Goal: Task Accomplishment & Management: Complete application form

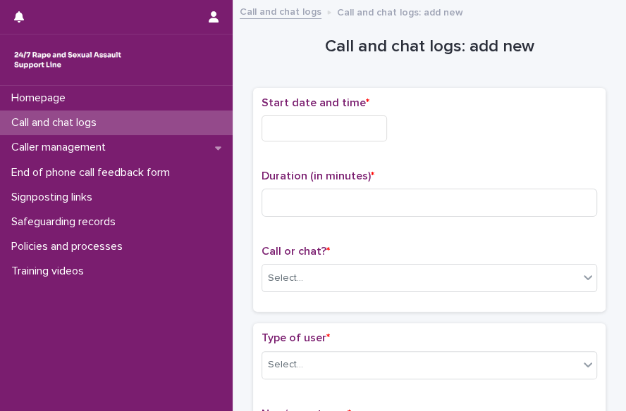
click at [300, 127] on input "text" at bounding box center [323, 129] width 125 height 26
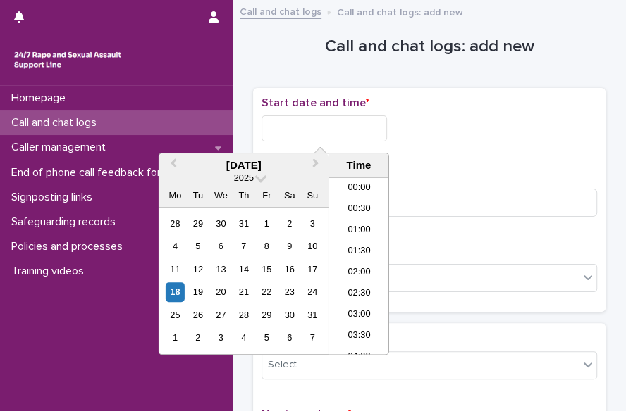
scroll to position [768, 0]
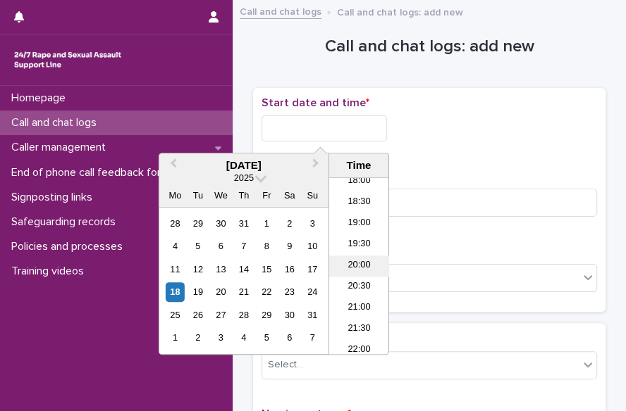
click at [364, 269] on li "20:00" at bounding box center [359, 266] width 60 height 21
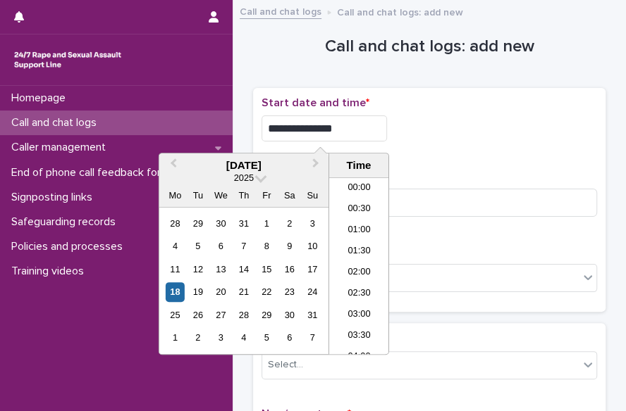
click at [340, 125] on input "**********" at bounding box center [323, 129] width 125 height 26
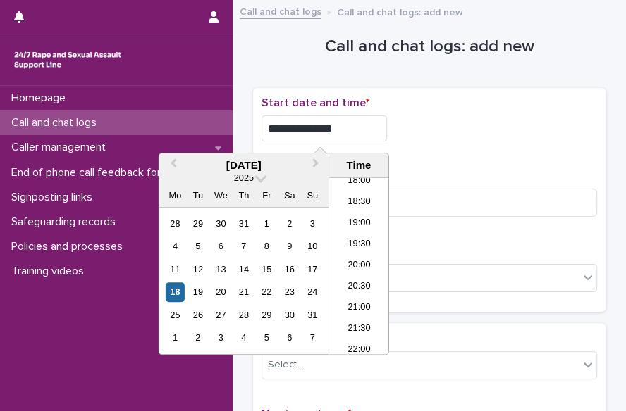
type input "**********"
click at [497, 125] on div "**********" at bounding box center [428, 129] width 335 height 26
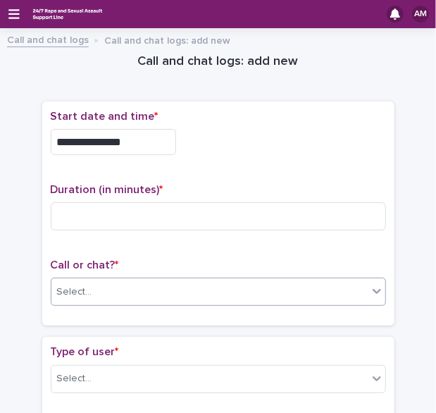
click at [111, 294] on div "Select..." at bounding box center [209, 291] width 316 height 23
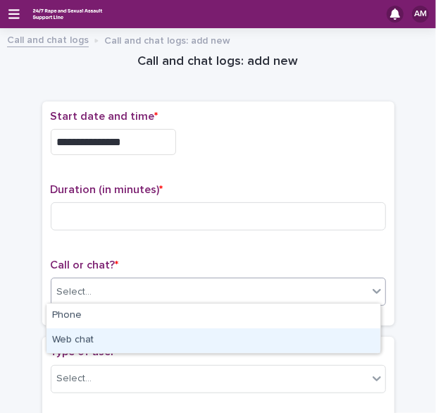
click at [98, 337] on div "Web chat" at bounding box center [214, 340] width 334 height 25
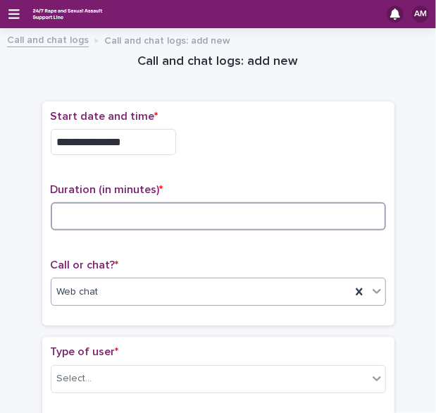
click at [164, 206] on input at bounding box center [218, 216] width 335 height 28
type input "*"
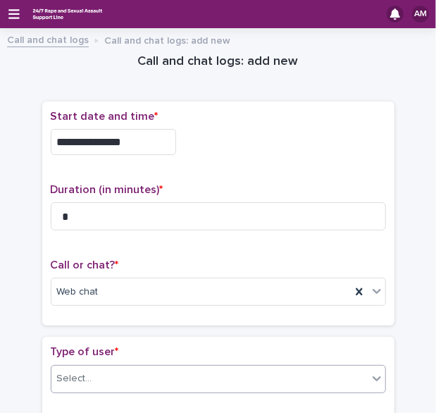
click at [335, 373] on div "Select..." at bounding box center [209, 378] width 316 height 23
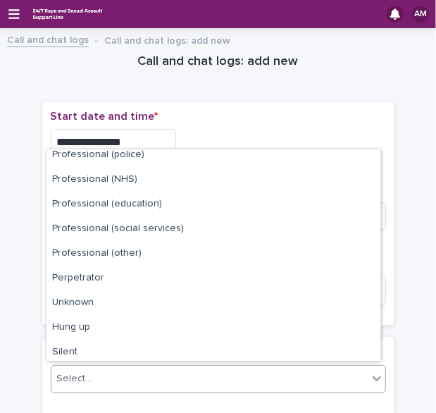
scroll to position [158, 0]
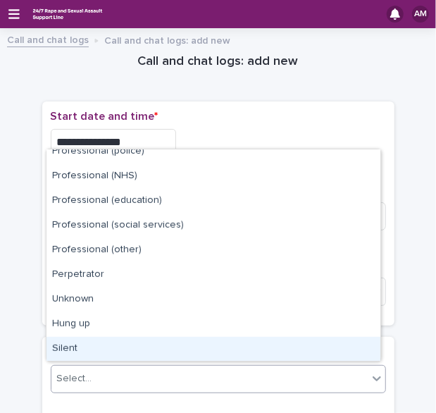
click at [345, 346] on div "Silent" at bounding box center [214, 349] width 334 height 25
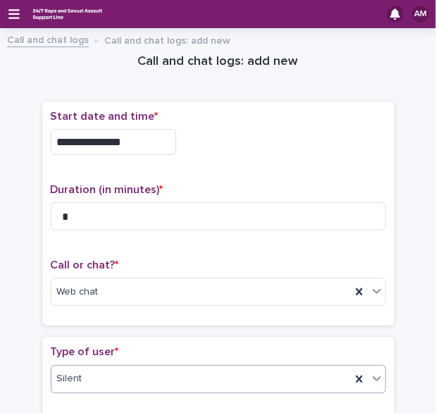
scroll to position [304, 0]
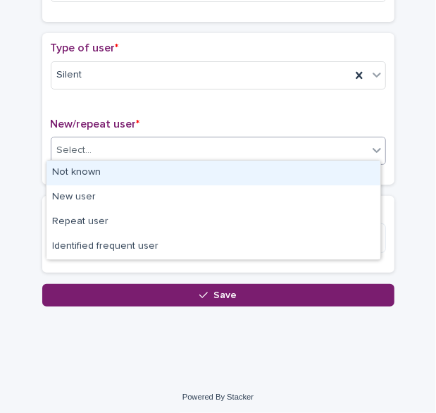
click at [297, 153] on div "Select..." at bounding box center [209, 150] width 316 height 23
click at [271, 171] on div "Not known" at bounding box center [214, 173] width 334 height 25
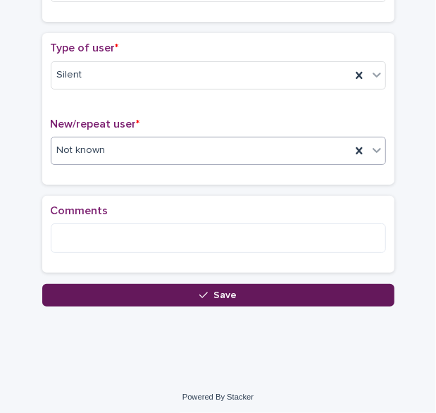
click at [259, 290] on button "Save" at bounding box center [218, 295] width 352 height 23
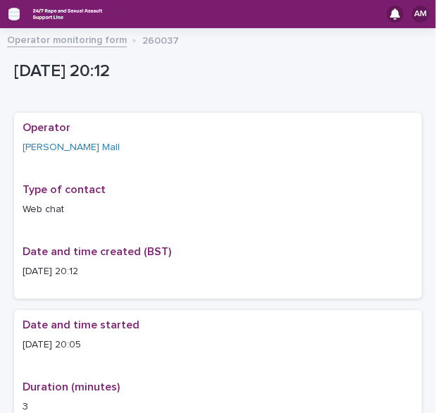
click at [12, 16] on icon "button" at bounding box center [13, 14] width 11 height 13
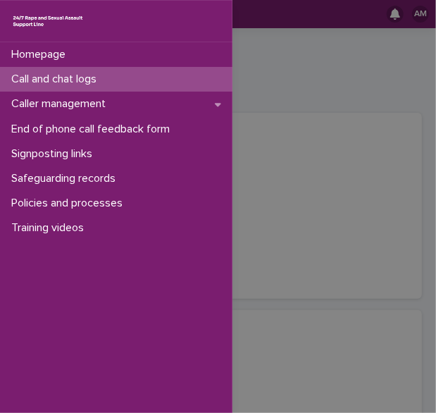
click at [54, 80] on p "Call and chat logs" at bounding box center [57, 79] width 102 height 13
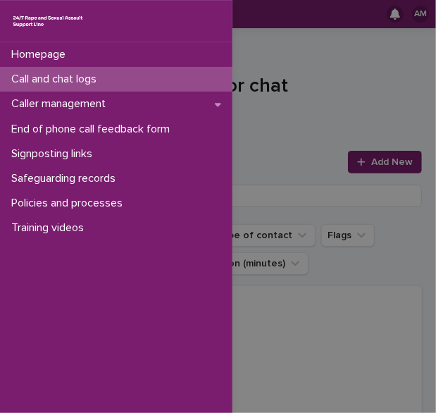
click at [368, 165] on div "Homepage Call and chat logs Caller management End of phone call feedback form S…" at bounding box center [218, 206] width 436 height 413
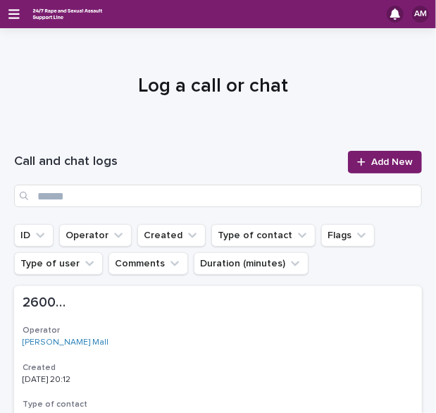
click at [371, 165] on span "Add New" at bounding box center [392, 162] width 42 height 10
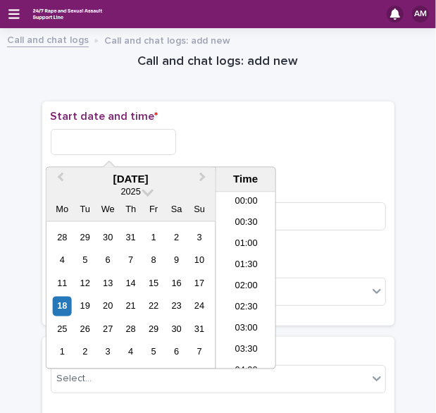
click at [104, 132] on input "text" at bounding box center [113, 142] width 125 height 26
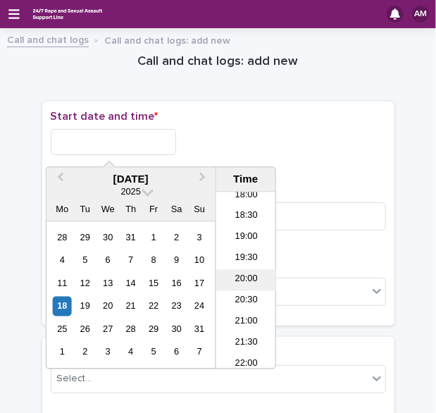
click at [243, 280] on li "20:00" at bounding box center [246, 280] width 60 height 21
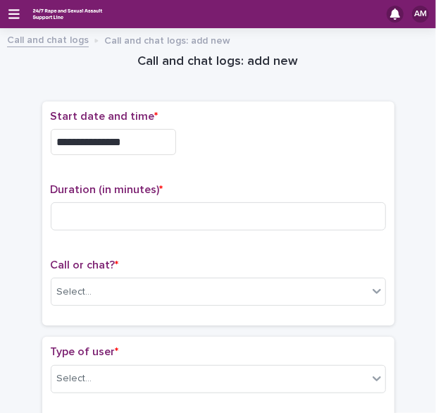
click at [137, 144] on input "**********" at bounding box center [113, 142] width 125 height 26
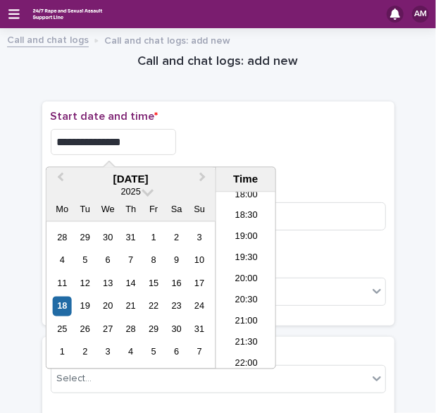
type input "**********"
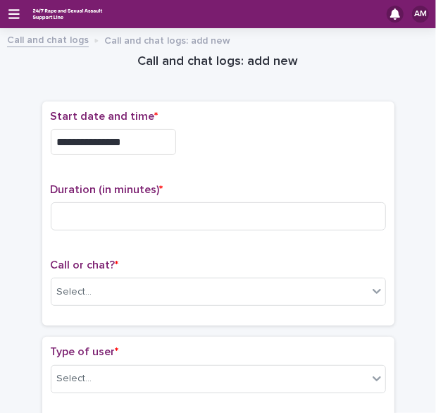
click at [261, 129] on div "**********" at bounding box center [218, 142] width 335 height 26
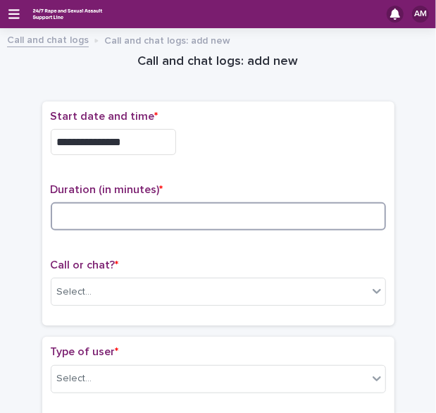
click at [156, 219] on input at bounding box center [218, 216] width 335 height 28
type input "*"
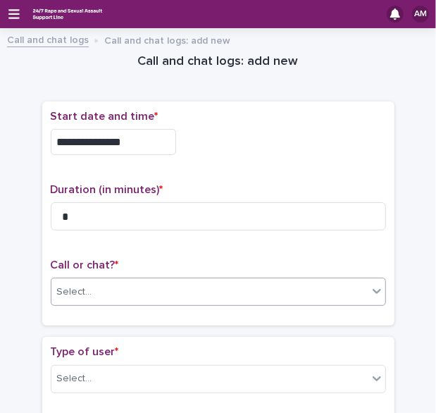
click at [173, 302] on body "**********" at bounding box center [218, 206] width 436 height 413
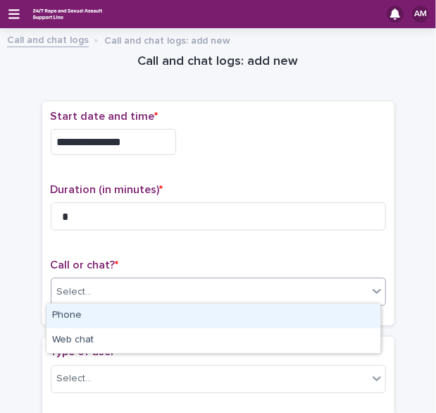
click at [185, 326] on div "Phone" at bounding box center [214, 316] width 334 height 25
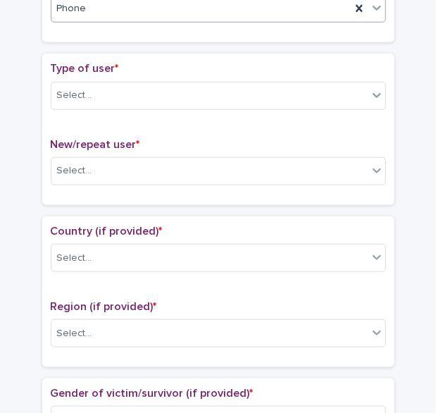
scroll to position [293, 0]
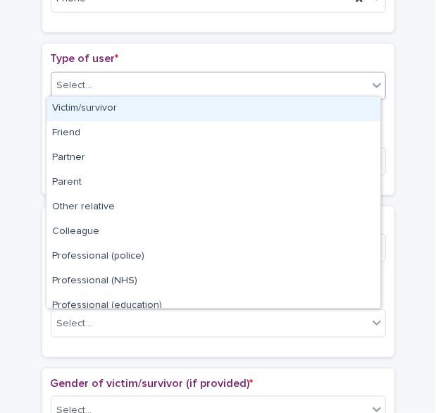
click at [311, 82] on div "Select..." at bounding box center [209, 85] width 316 height 23
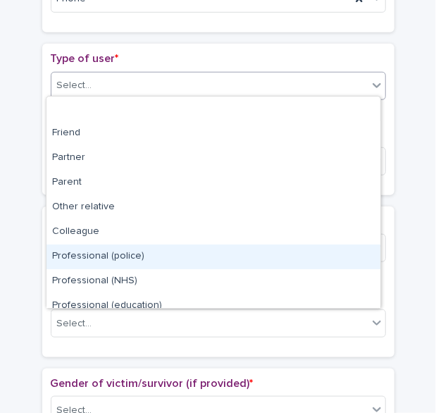
scroll to position [158, 0]
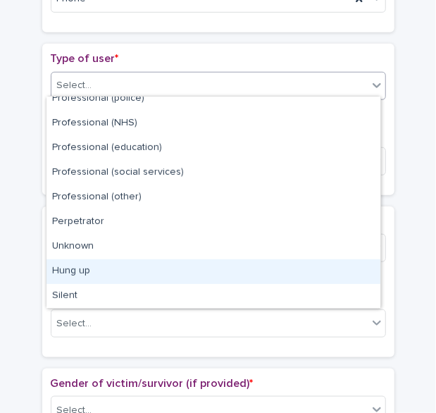
click at [339, 271] on div "Hung up" at bounding box center [214, 271] width 334 height 25
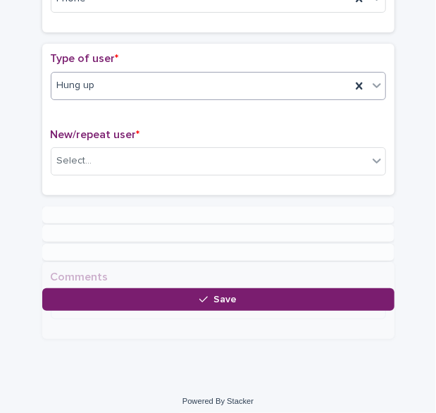
scroll to position [293, 0]
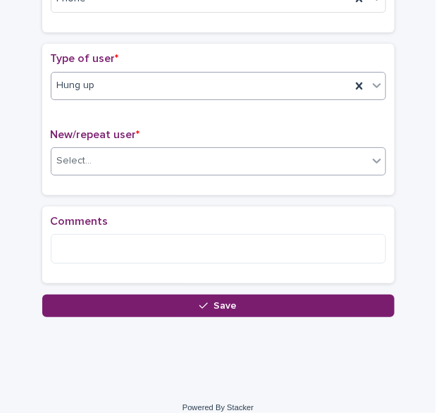
click at [293, 150] on div "Select..." at bounding box center [209, 160] width 316 height 23
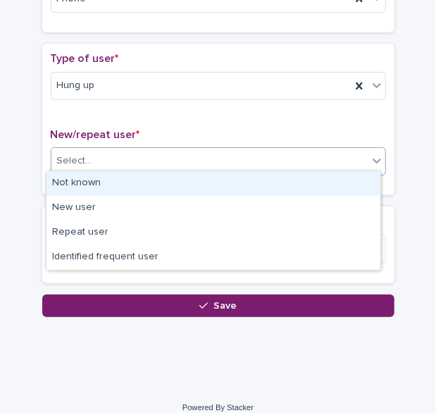
click at [257, 176] on div "Not known" at bounding box center [214, 183] width 334 height 25
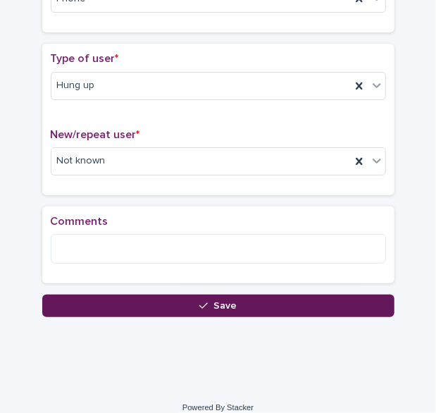
click at [238, 295] on button "Save" at bounding box center [218, 306] width 352 height 23
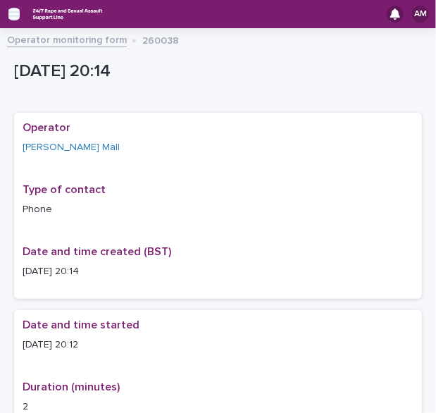
click at [16, 18] on icon "button" at bounding box center [13, 14] width 11 height 10
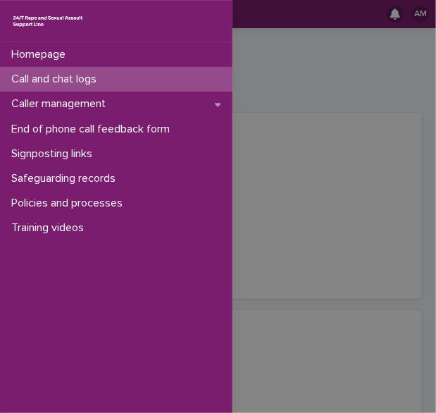
click at [65, 85] on p "Call and chat logs" at bounding box center [57, 79] width 102 height 13
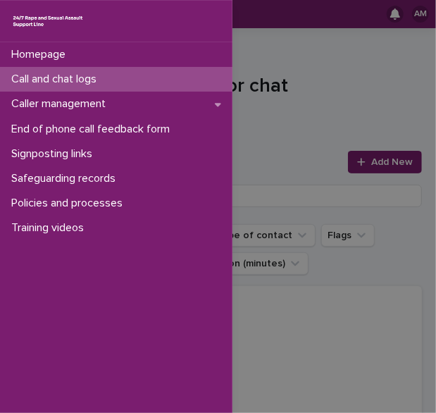
click at [389, 163] on div "Homepage Call and chat logs Caller management End of phone call feedback form S…" at bounding box center [218, 206] width 436 height 413
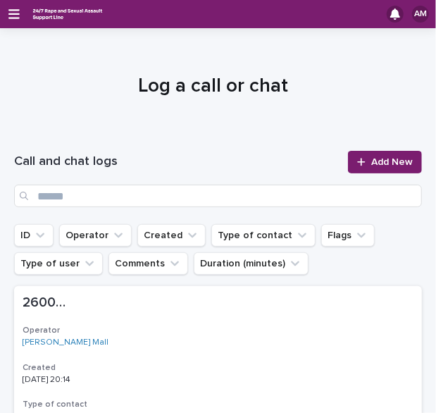
click at [389, 163] on span "Add New" at bounding box center [392, 162] width 42 height 10
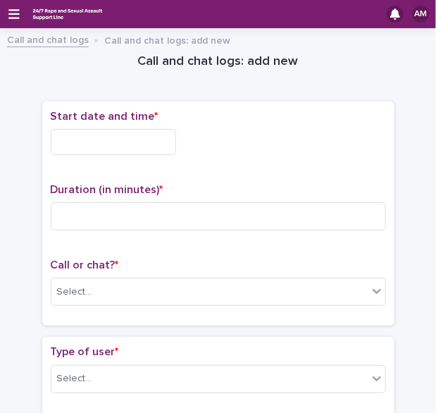
click at [389, 163] on div "Start date and time * Duration (in minutes) * Call or chat? * Select..." at bounding box center [218, 213] width 352 height 225
click at [128, 291] on div "Select..." at bounding box center [209, 291] width 316 height 23
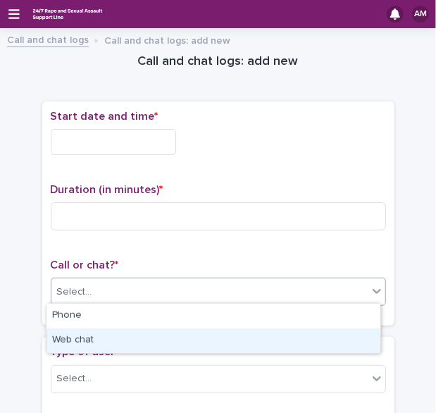
click at [106, 343] on div "Web chat" at bounding box center [214, 340] width 334 height 25
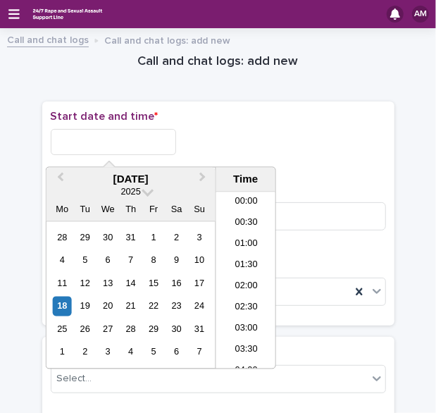
click at [123, 147] on input "text" at bounding box center [113, 142] width 125 height 26
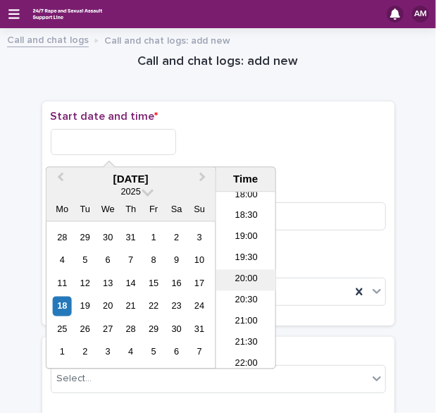
click at [243, 271] on li "20:00" at bounding box center [246, 280] width 60 height 21
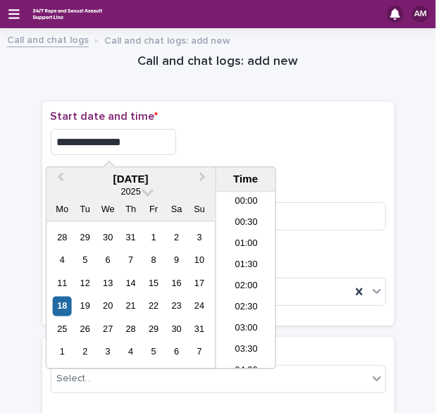
click at [130, 149] on input "**********" at bounding box center [113, 142] width 125 height 26
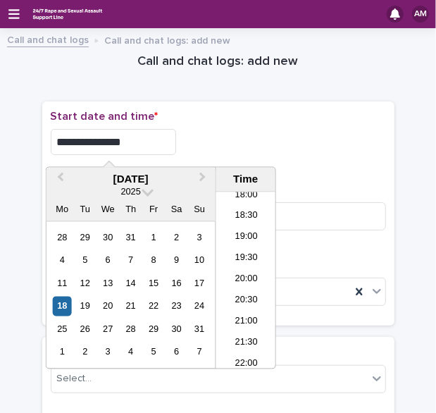
type input "**********"
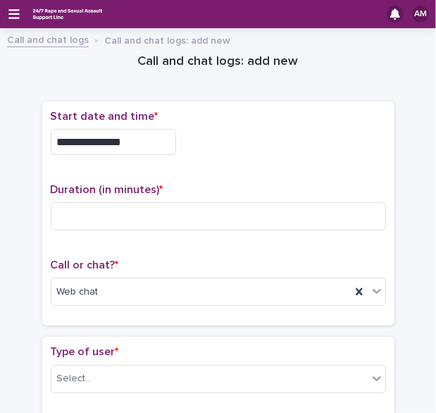
click at [278, 106] on div "**********" at bounding box center [218, 213] width 352 height 225
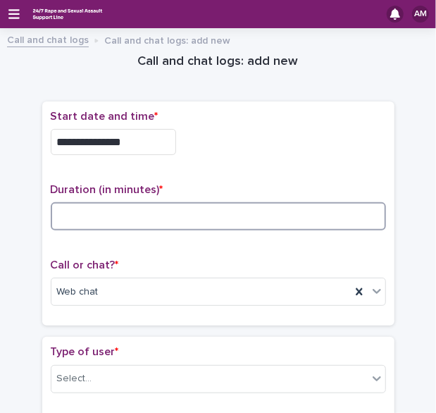
click at [170, 209] on input at bounding box center [218, 216] width 335 height 28
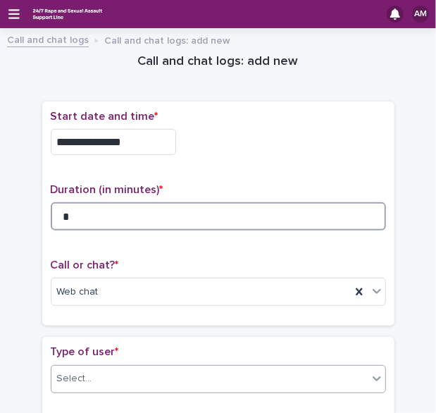
type input "*"
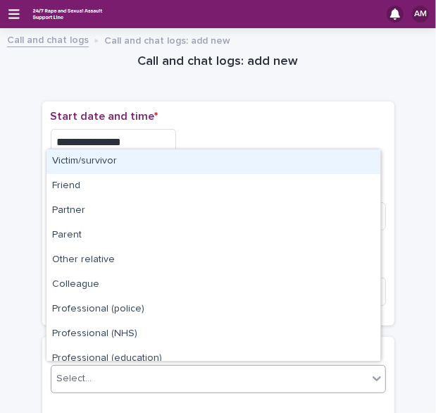
click at [190, 386] on div "Select..." at bounding box center [209, 378] width 316 height 23
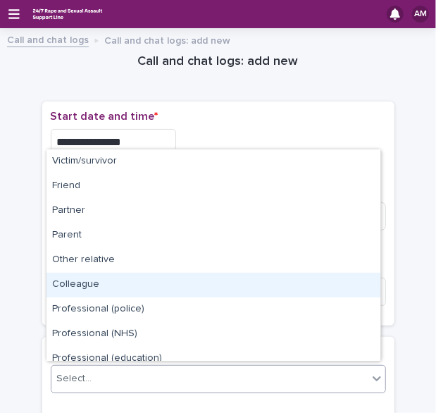
scroll to position [158, 0]
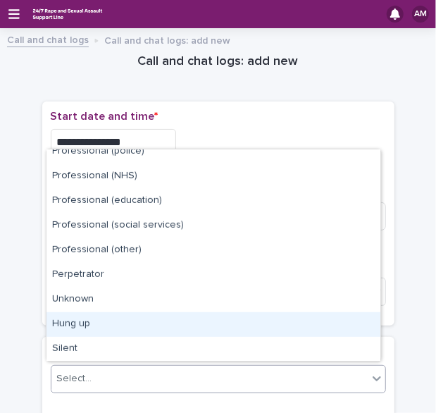
click at [342, 314] on div "Hung up" at bounding box center [214, 324] width 334 height 25
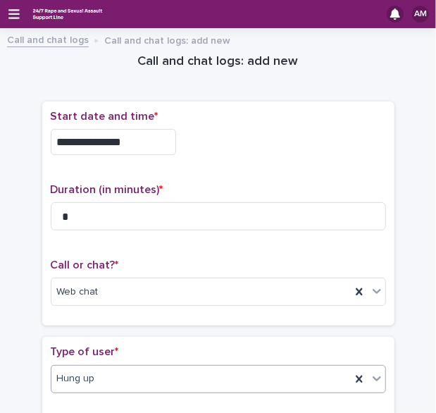
scroll to position [304, 0]
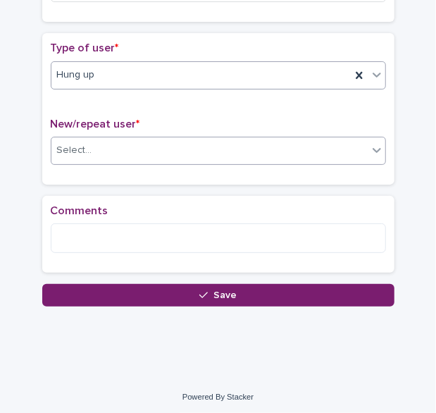
click at [370, 149] on icon at bounding box center [377, 150] width 14 height 14
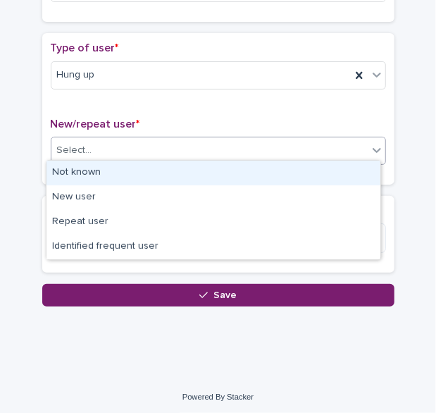
click at [337, 168] on div "Not known" at bounding box center [214, 173] width 334 height 25
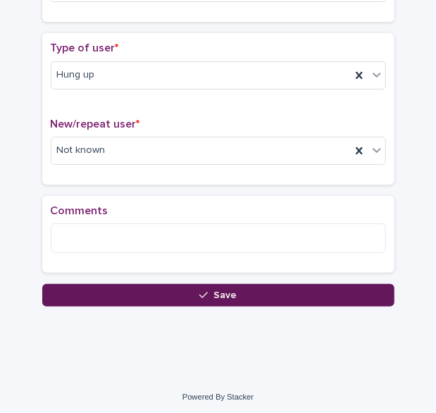
click at [202, 285] on button "Save" at bounding box center [218, 295] width 352 height 23
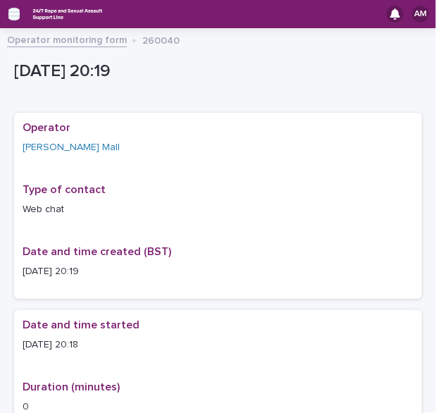
click at [13, 13] on icon "button" at bounding box center [13, 14] width 11 height 10
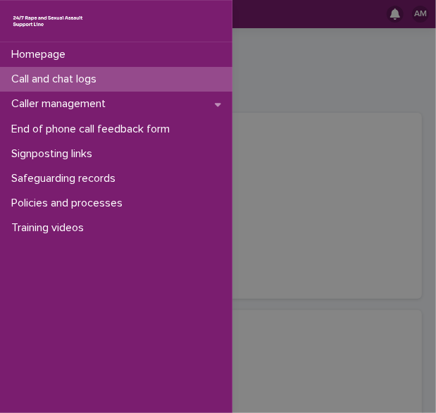
click at [66, 86] on p "Call and chat logs" at bounding box center [57, 79] width 102 height 13
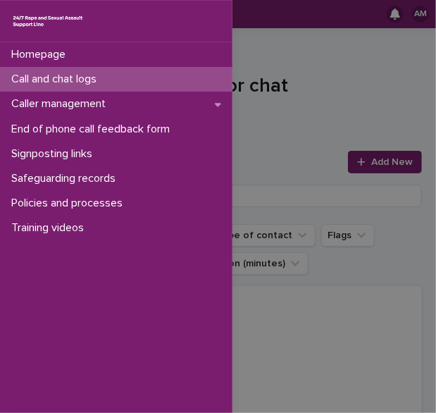
click at [382, 168] on div "Homepage Call and chat logs Caller management End of phone call feedback form S…" at bounding box center [218, 206] width 436 height 413
click at [382, 168] on link "Add New" at bounding box center [385, 162] width 74 height 23
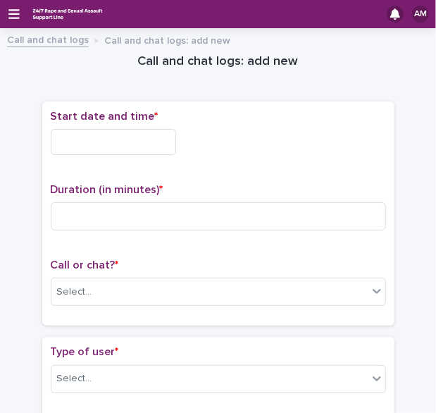
click at [382, 168] on div "Start date and time * Duration (in minutes) * Call or chat? * Select..." at bounding box center [218, 213] width 352 height 225
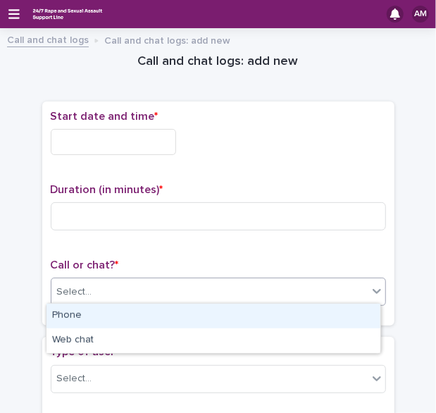
click at [280, 293] on div "Select..." at bounding box center [209, 291] width 316 height 23
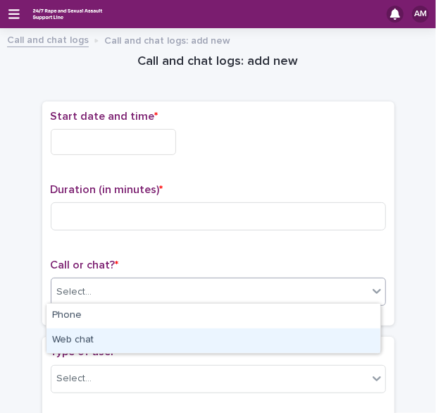
click at [244, 331] on div "Web chat" at bounding box center [214, 340] width 334 height 25
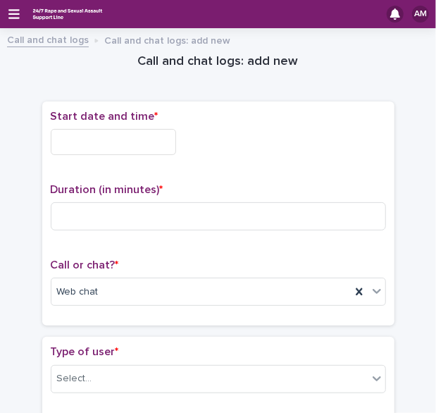
click at [144, 152] on div "Start date and time *" at bounding box center [218, 138] width 335 height 56
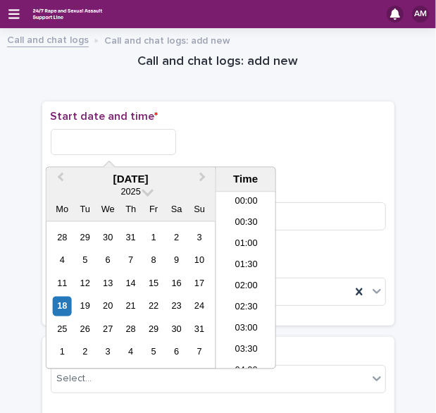
click at [142, 150] on input "text" at bounding box center [113, 142] width 125 height 26
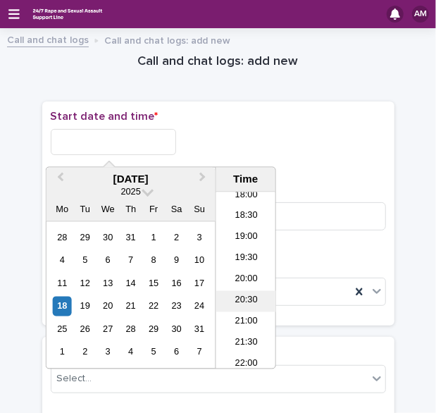
click at [243, 299] on li "20:30" at bounding box center [246, 301] width 60 height 21
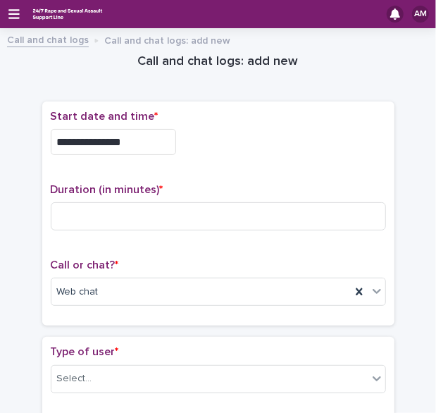
click at [153, 147] on input "**********" at bounding box center [113, 142] width 125 height 26
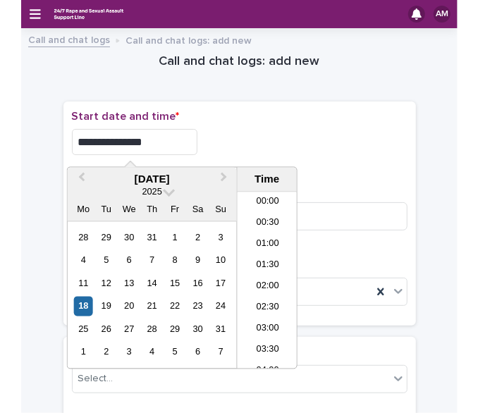
scroll to position [789, 0]
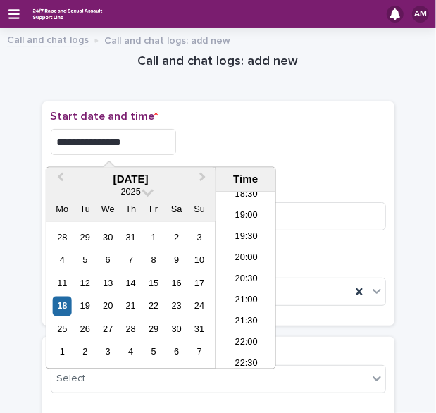
type input "**********"
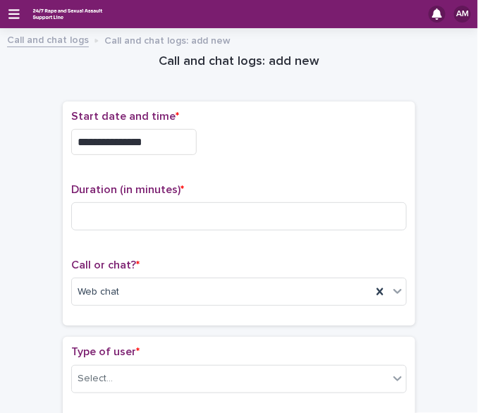
click at [262, 145] on div "**********" at bounding box center [238, 142] width 335 height 26
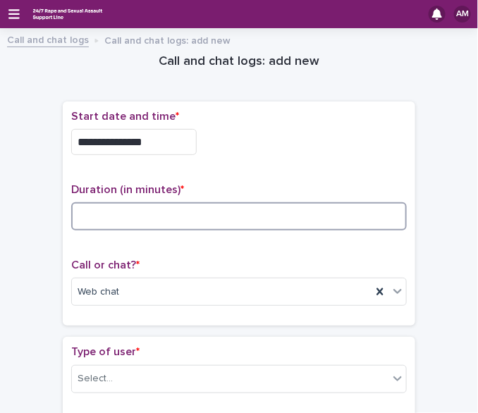
click at [130, 223] on input at bounding box center [238, 216] width 335 height 28
type input "**"
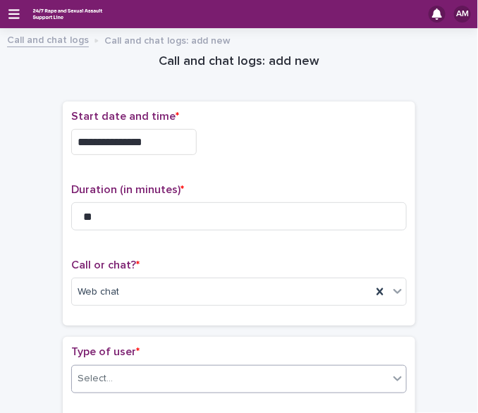
click at [292, 368] on div "Select..." at bounding box center [230, 378] width 316 height 23
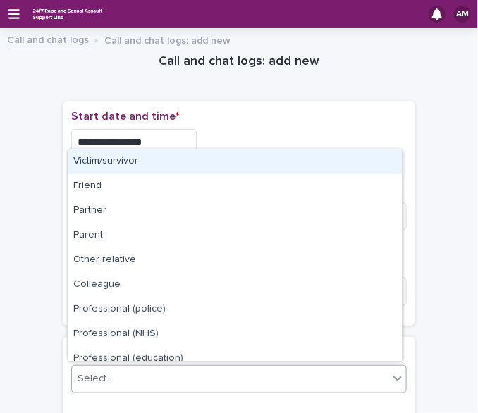
click at [251, 171] on div "Victim/survivor" at bounding box center [235, 161] width 334 height 25
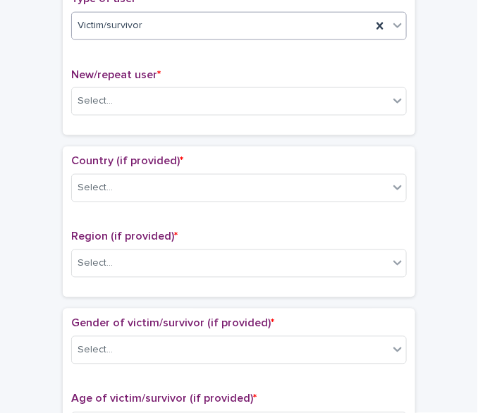
scroll to position [357, 0]
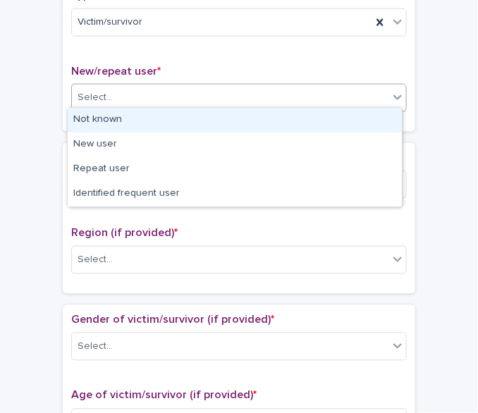
click at [223, 94] on div "Select..." at bounding box center [230, 97] width 316 height 23
click at [192, 121] on div "Not known" at bounding box center [235, 120] width 334 height 25
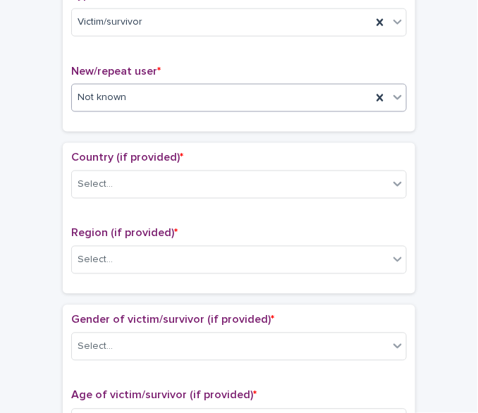
click at [147, 195] on div "Country (if provided) * Select..." at bounding box center [238, 180] width 335 height 58
click at [147, 190] on div "Select..." at bounding box center [230, 184] width 316 height 23
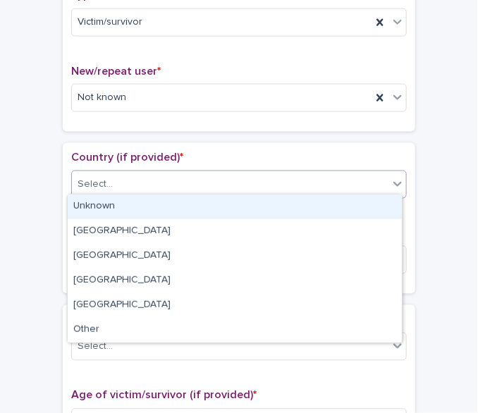
click at [138, 213] on div "Unknown" at bounding box center [235, 206] width 334 height 25
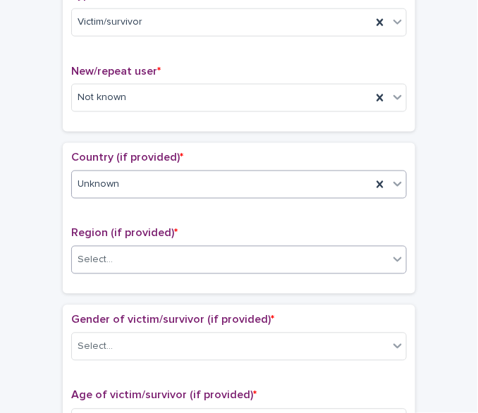
click at [132, 266] on div "Select..." at bounding box center [230, 260] width 316 height 23
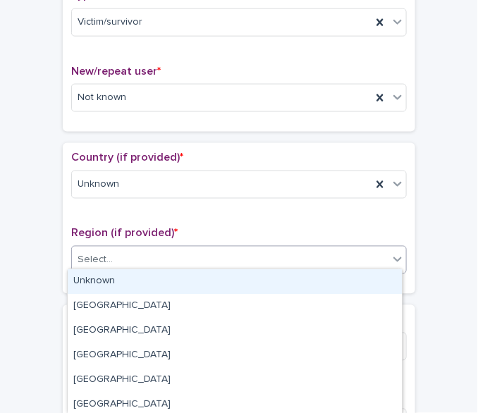
click at [127, 278] on div "Unknown" at bounding box center [235, 281] width 334 height 25
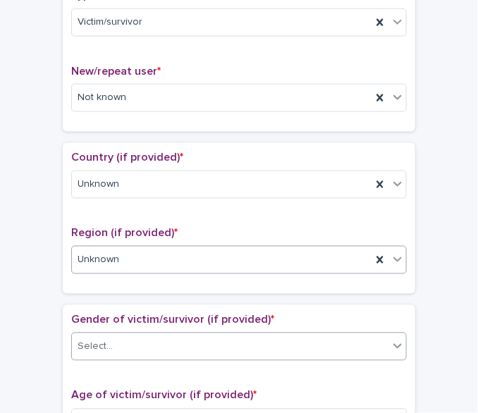
click at [211, 351] on div "Select..." at bounding box center [230, 346] width 316 height 23
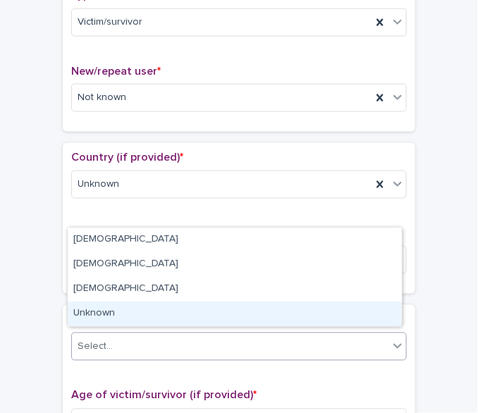
click at [182, 314] on div "Unknown" at bounding box center [235, 314] width 334 height 25
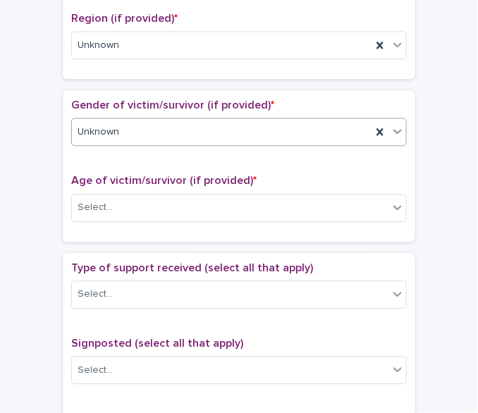
scroll to position [588, 0]
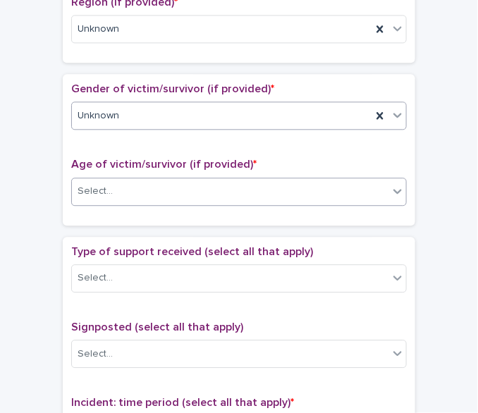
click at [347, 193] on div "Select..." at bounding box center [230, 191] width 316 height 23
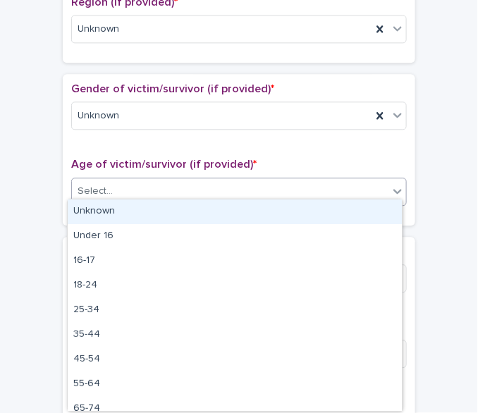
click at [327, 213] on div "Unknown" at bounding box center [235, 211] width 334 height 25
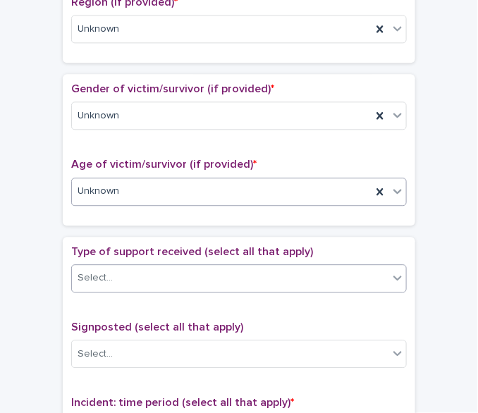
click at [181, 270] on div "Select..." at bounding box center [230, 277] width 316 height 23
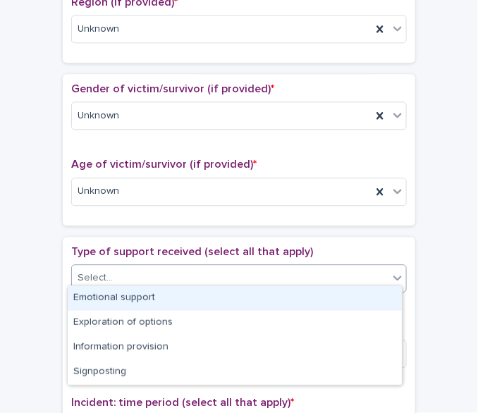
click at [173, 299] on div "Emotional support" at bounding box center [235, 298] width 334 height 25
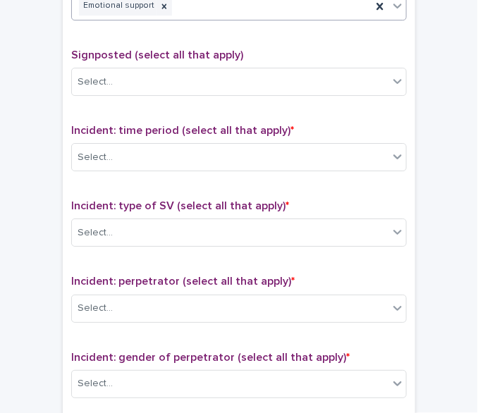
scroll to position [865, 0]
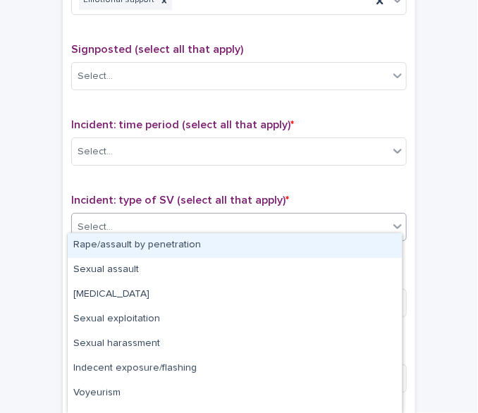
click at [331, 218] on div "Select..." at bounding box center [230, 227] width 316 height 23
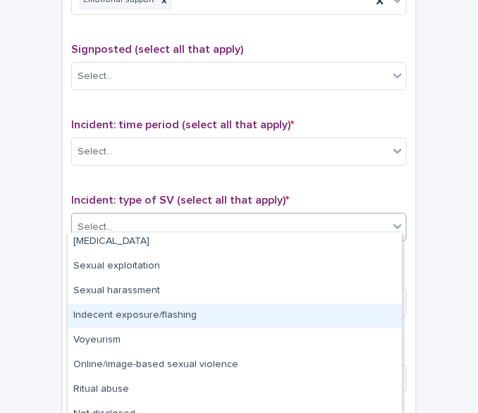
scroll to position [66, 0]
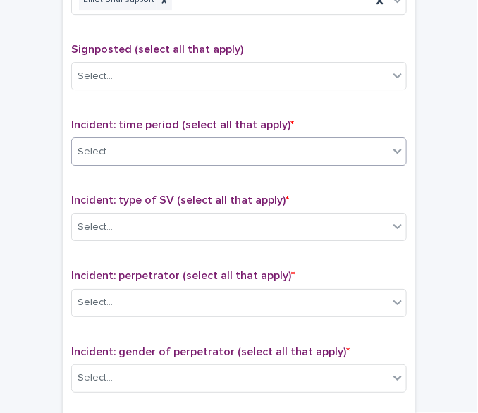
click at [278, 143] on div "Select..." at bounding box center [230, 151] width 316 height 23
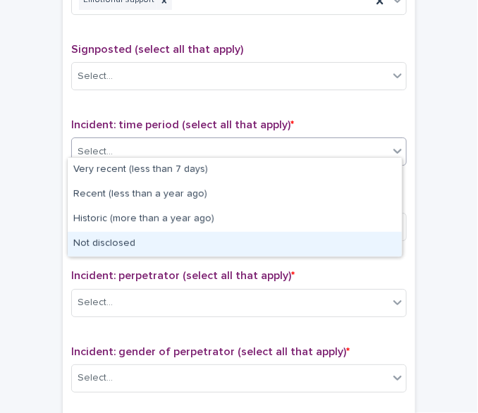
click at [268, 244] on div "Not disclosed" at bounding box center [235, 244] width 334 height 25
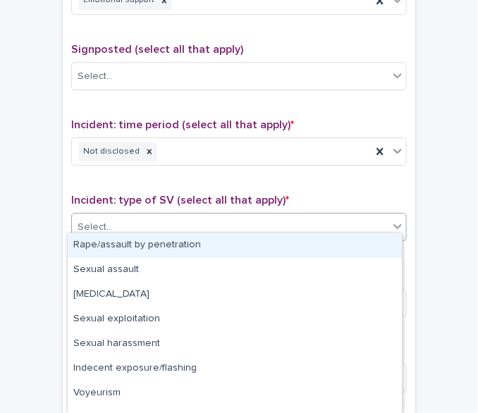
click at [277, 221] on div "Select..." at bounding box center [230, 227] width 316 height 23
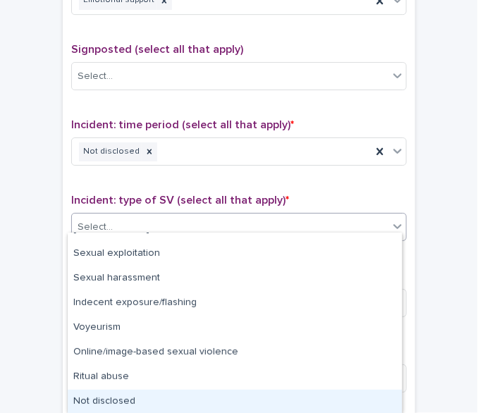
click at [361, 390] on div "Not disclosed" at bounding box center [235, 402] width 334 height 25
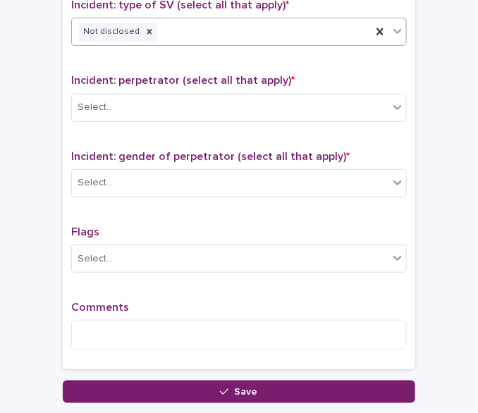
scroll to position [1062, 0]
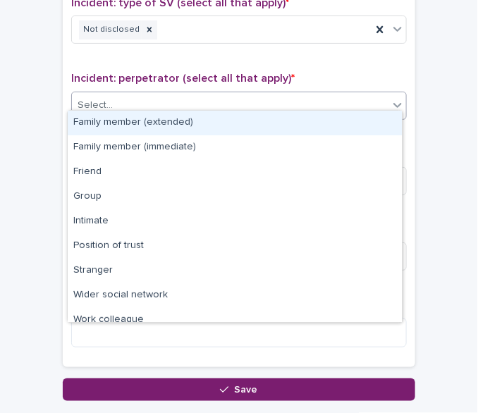
click at [291, 103] on div "Select..." at bounding box center [230, 105] width 316 height 23
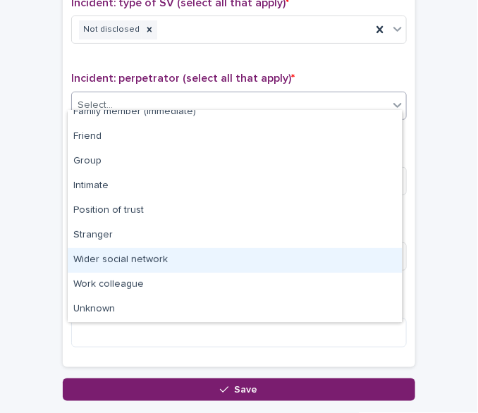
scroll to position [59, 0]
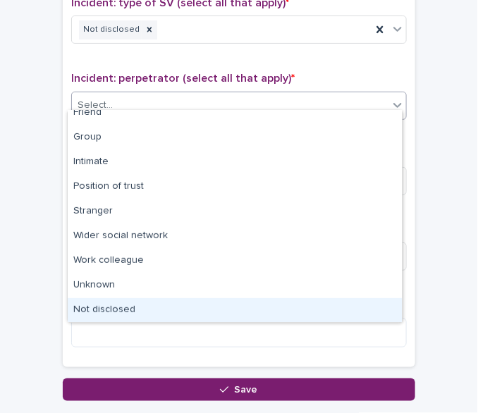
click at [377, 306] on div "Not disclosed" at bounding box center [235, 310] width 334 height 25
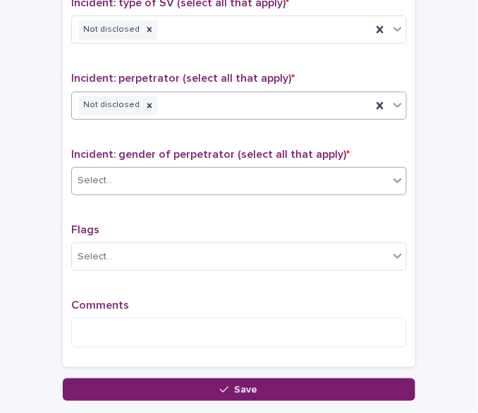
click at [326, 169] on div "Select..." at bounding box center [230, 180] width 316 height 23
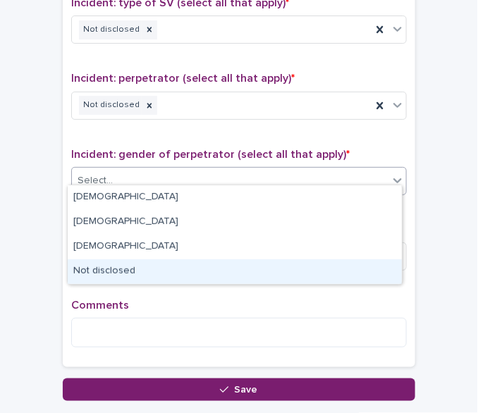
click at [278, 271] on div "Not disclosed" at bounding box center [235, 271] width 334 height 25
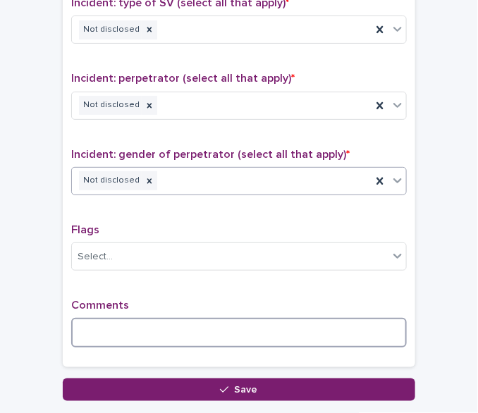
click at [249, 326] on textarea at bounding box center [238, 333] width 335 height 30
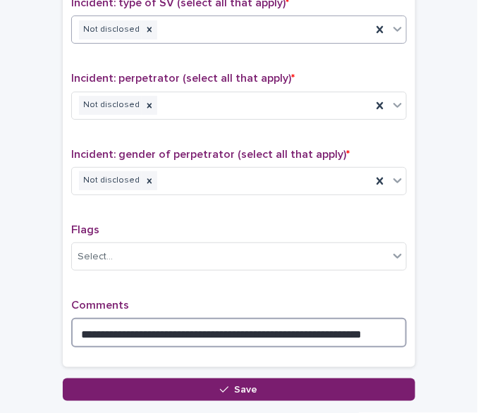
type textarea "**********"
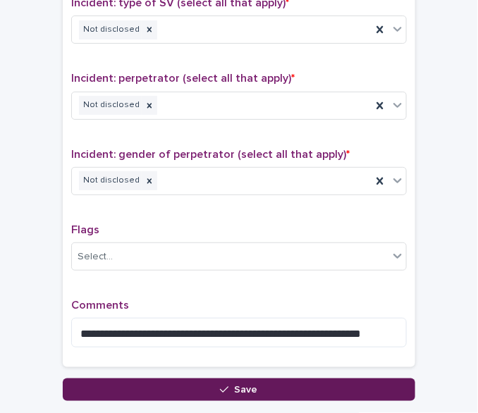
click at [231, 389] on button "Save" at bounding box center [239, 389] width 352 height 23
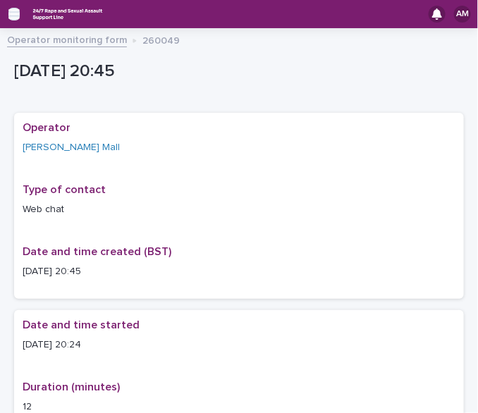
click at [11, 13] on icon "button" at bounding box center [13, 14] width 11 height 13
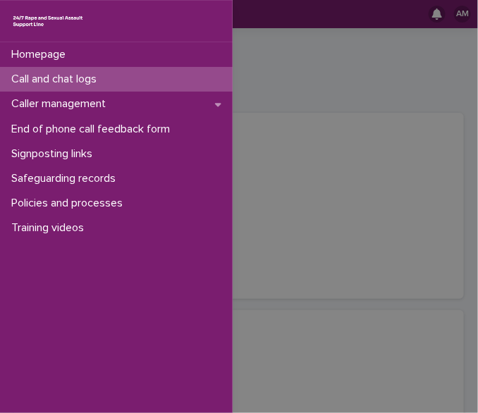
click at [61, 84] on p "Call and chat logs" at bounding box center [57, 79] width 102 height 13
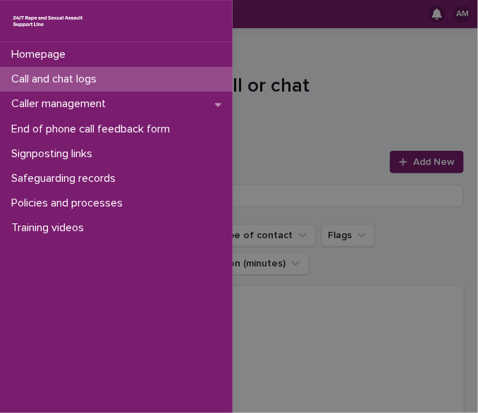
click at [424, 167] on div "Homepage Call and chat logs Caller management End of phone call feedback form S…" at bounding box center [239, 206] width 478 height 413
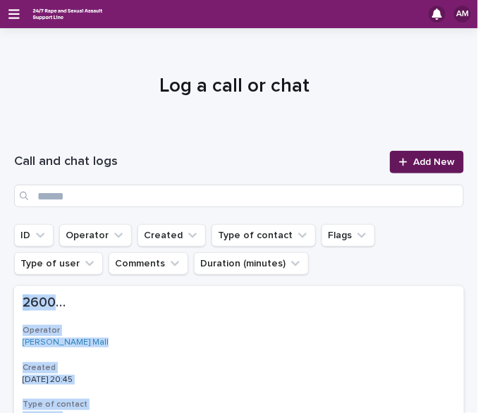
click at [424, 167] on link "Add New" at bounding box center [427, 162] width 74 height 23
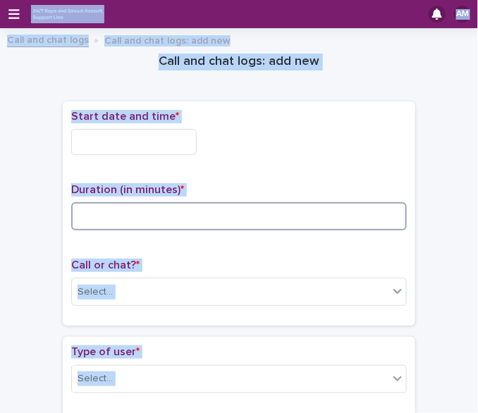
click at [392, 219] on input at bounding box center [238, 216] width 335 height 28
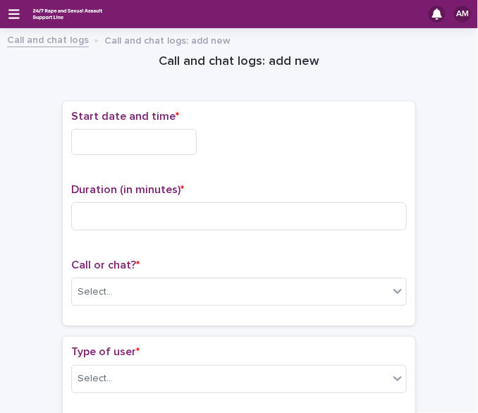
click at [330, 303] on div "Call or chat? * Select..." at bounding box center [238, 288] width 335 height 58
click at [321, 292] on div "Select..." at bounding box center [230, 291] width 316 height 23
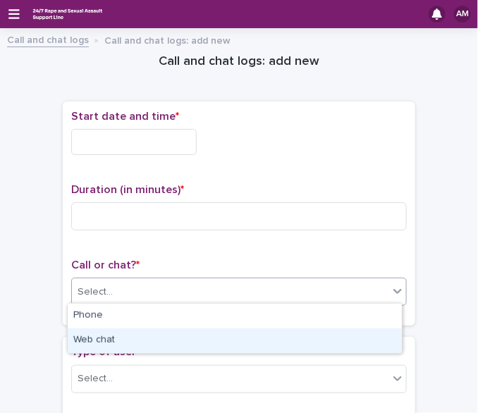
click at [284, 340] on div "Web chat" at bounding box center [235, 340] width 334 height 25
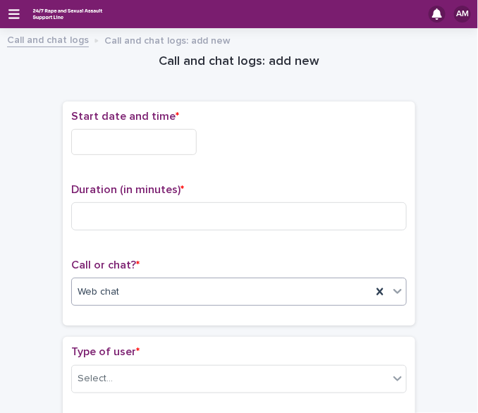
click at [157, 132] on input "text" at bounding box center [133, 142] width 125 height 26
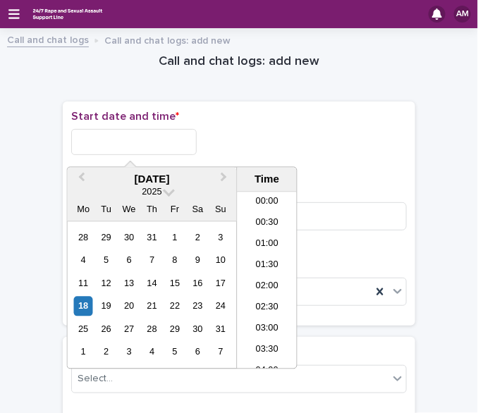
scroll to position [789, 0]
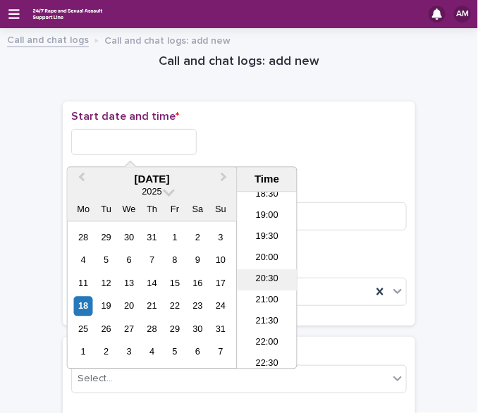
click at [266, 282] on li "20:30" at bounding box center [267, 280] width 60 height 21
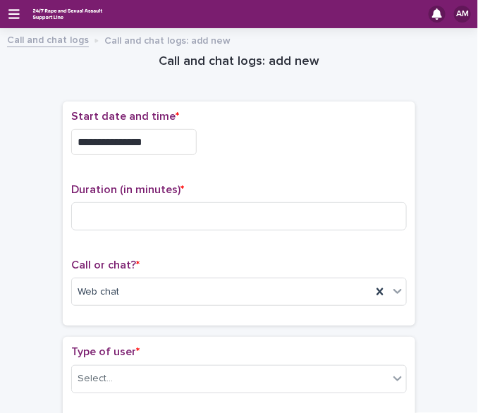
click at [143, 142] on input "**********" at bounding box center [133, 142] width 125 height 26
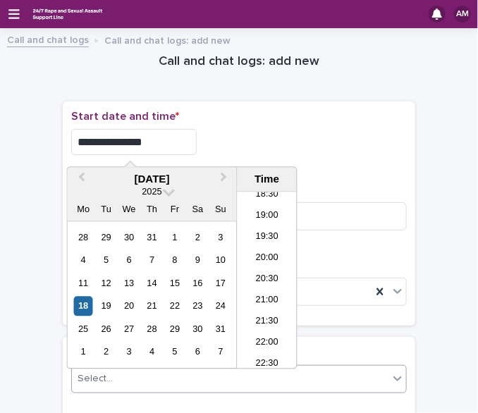
type input "**********"
click at [299, 101] on div "**********" at bounding box center [239, 213] width 352 height 225
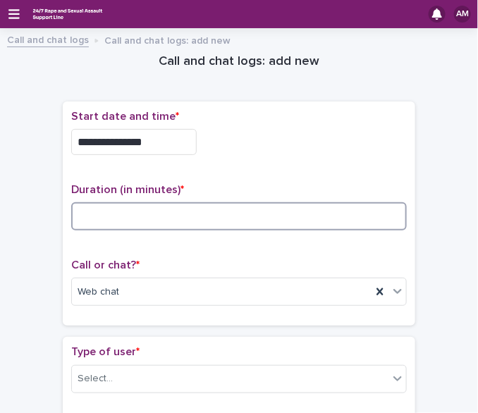
click at [140, 215] on input at bounding box center [238, 216] width 335 height 28
type input "*"
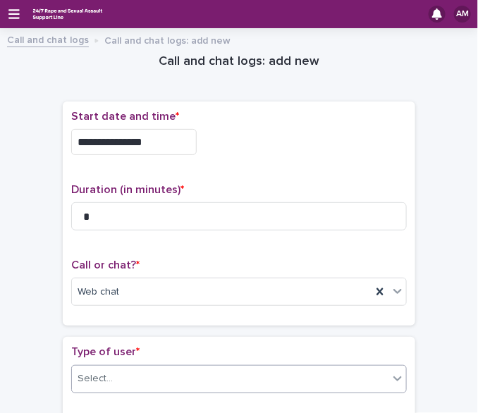
click at [181, 385] on div "Select..." at bounding box center [230, 378] width 316 height 23
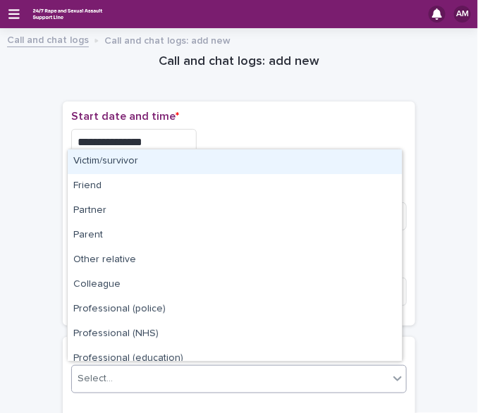
click at [246, 162] on div "Victim/survivor" at bounding box center [235, 161] width 334 height 25
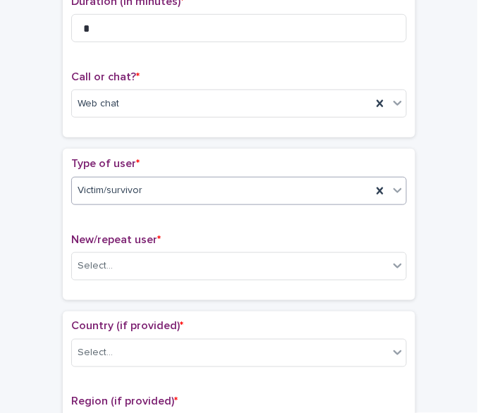
scroll to position [209, 0]
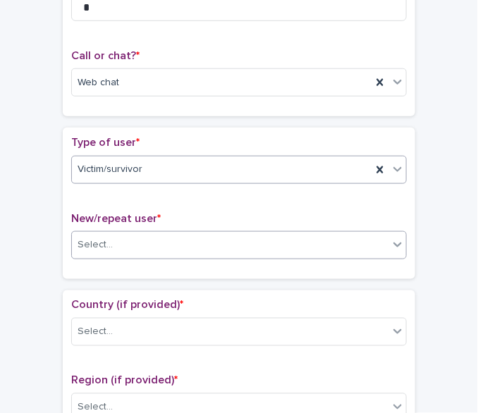
click at [279, 242] on div "Select..." at bounding box center [230, 244] width 316 height 23
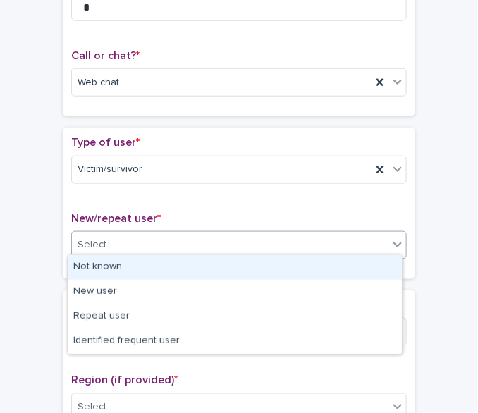
click at [254, 260] on div "Not known" at bounding box center [235, 267] width 334 height 25
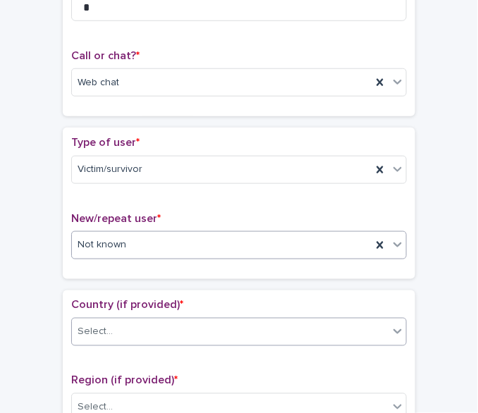
click at [235, 339] on div "Select..." at bounding box center [238, 332] width 335 height 28
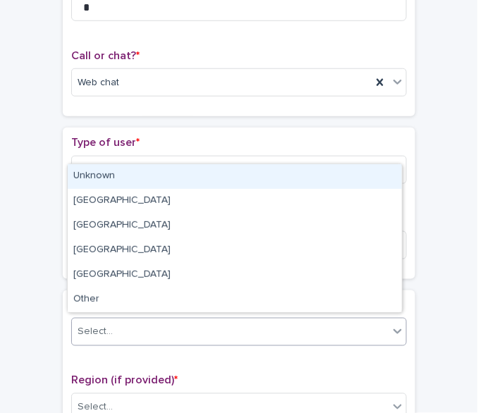
click at [185, 183] on div "Unknown" at bounding box center [235, 176] width 334 height 25
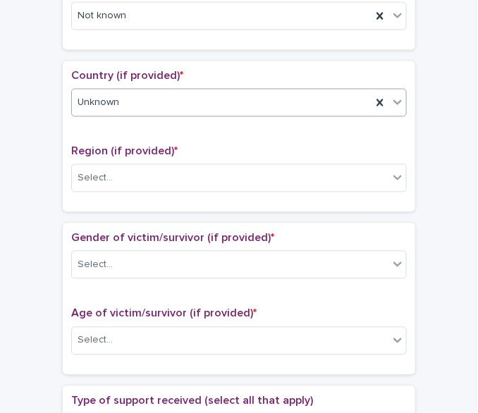
scroll to position [452, 0]
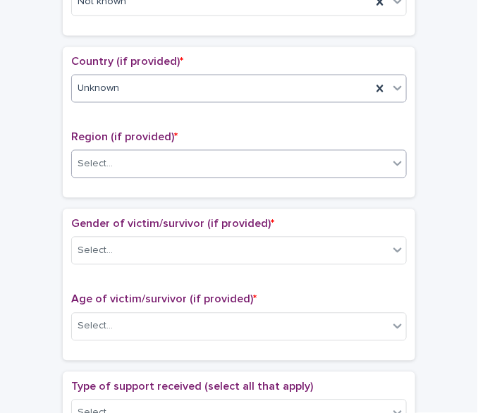
click at [375, 166] on div "Select..." at bounding box center [230, 164] width 316 height 23
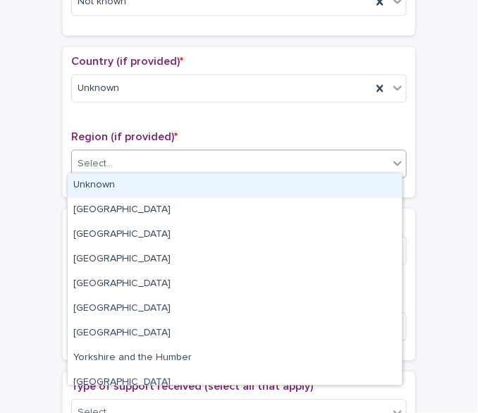
click at [349, 187] on div "Unknown" at bounding box center [235, 185] width 334 height 25
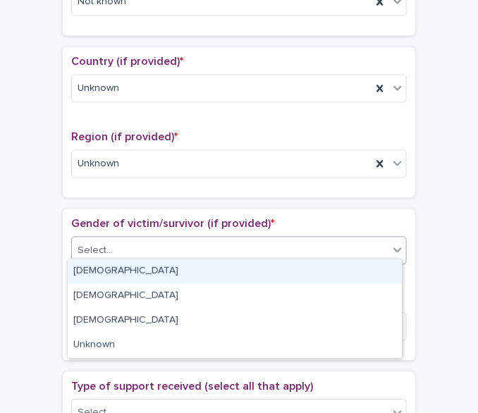
click at [313, 252] on div "Select..." at bounding box center [230, 251] width 316 height 23
click at [299, 266] on div "[DEMOGRAPHIC_DATA]" at bounding box center [235, 271] width 334 height 25
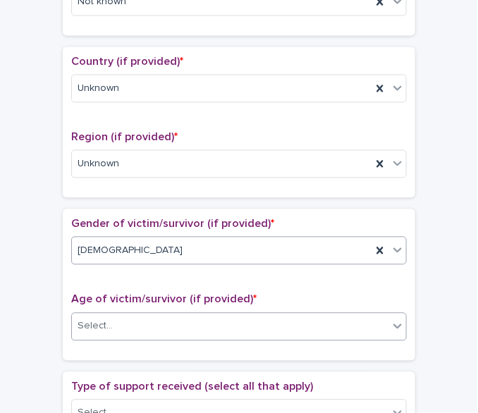
click at [266, 327] on div "Select..." at bounding box center [230, 326] width 316 height 23
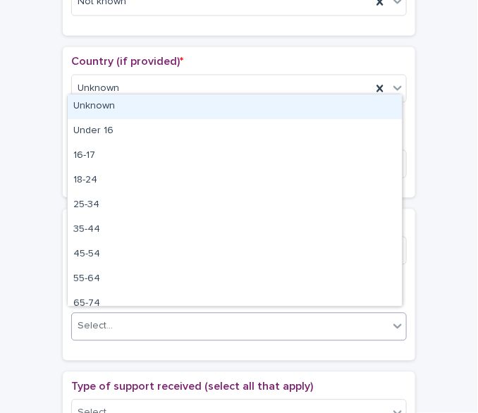
click at [194, 104] on div "Unknown" at bounding box center [235, 106] width 334 height 25
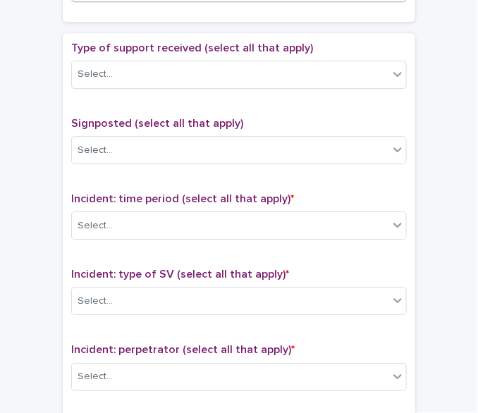
scroll to position [809, 0]
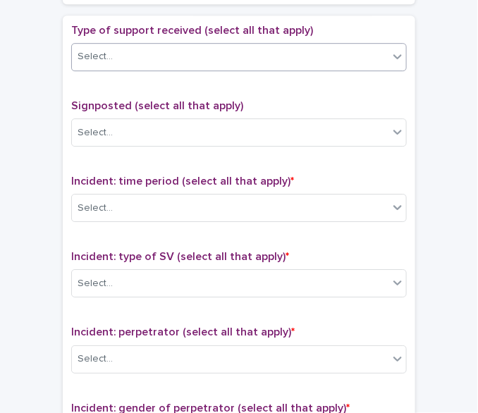
click at [221, 47] on div "Select..." at bounding box center [230, 56] width 316 height 23
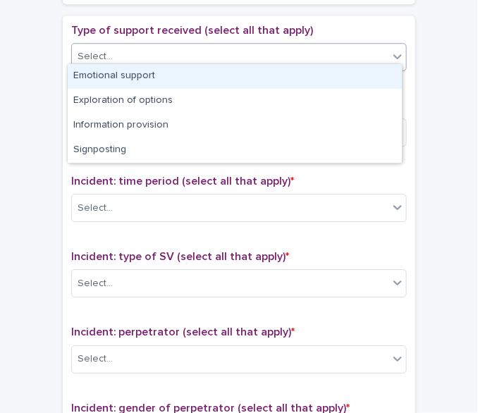
click at [180, 82] on div "Emotional support" at bounding box center [235, 76] width 334 height 25
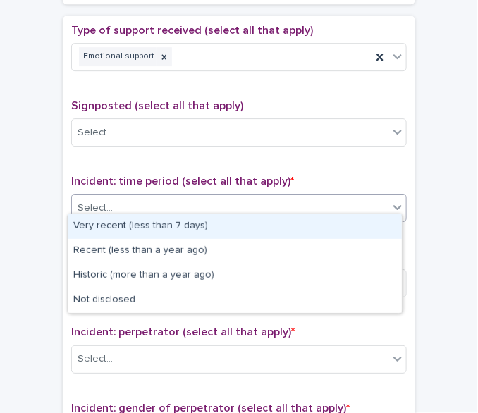
click at [217, 204] on div "Select..." at bounding box center [230, 208] width 316 height 23
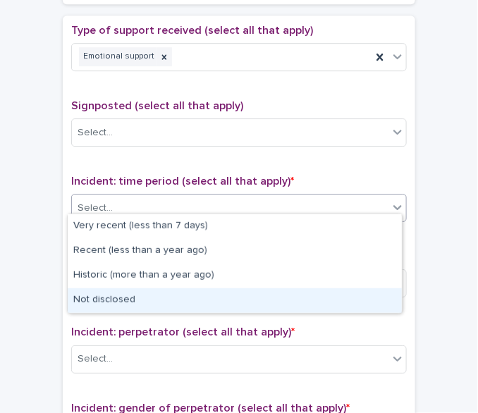
click at [233, 304] on div "Not disclosed" at bounding box center [235, 300] width 334 height 25
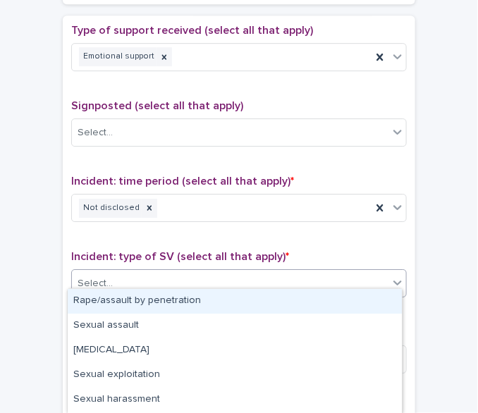
click at [229, 273] on div "Select..." at bounding box center [230, 283] width 316 height 23
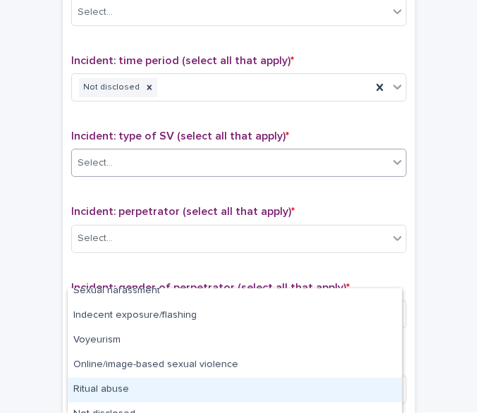
scroll to position [936, 0]
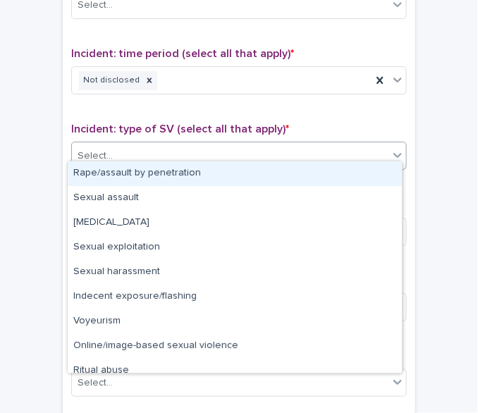
click at [395, 148] on icon at bounding box center [397, 155] width 14 height 14
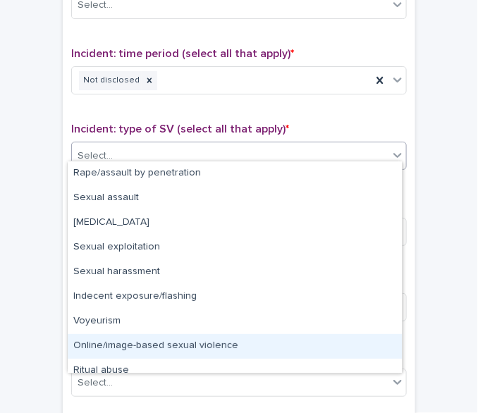
scroll to position [35, 0]
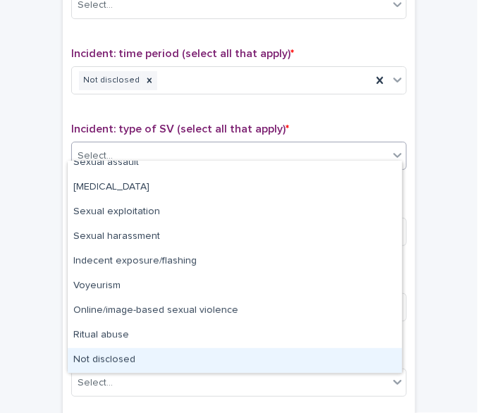
click at [369, 361] on div "Not disclosed" at bounding box center [235, 360] width 334 height 25
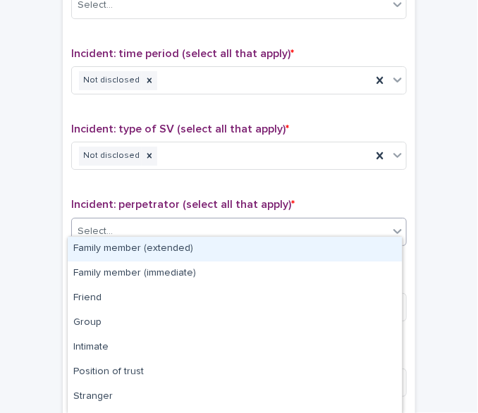
click at [372, 225] on div "Select..." at bounding box center [230, 231] width 316 height 23
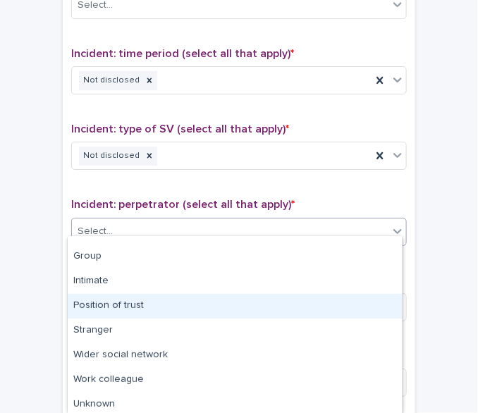
scroll to position [94, 0]
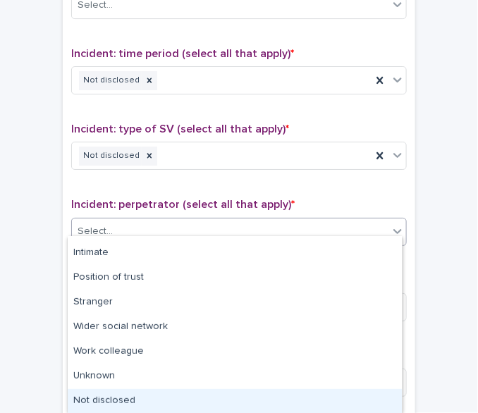
click at [365, 390] on div "Not disclosed" at bounding box center [235, 401] width 334 height 25
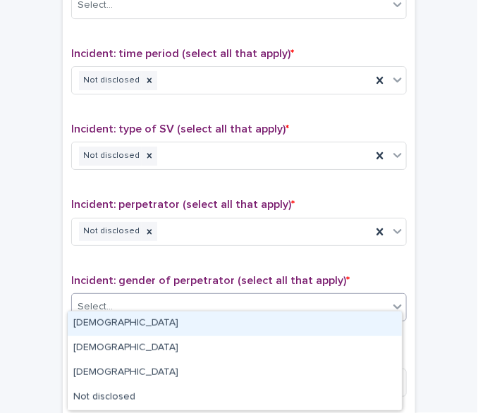
click at [322, 302] on div "Select..." at bounding box center [230, 306] width 316 height 23
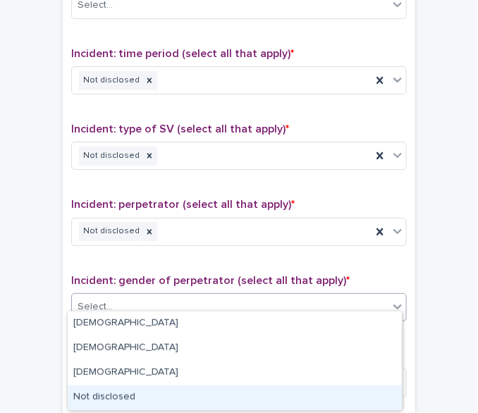
click at [358, 389] on div "Not disclosed" at bounding box center [235, 397] width 334 height 25
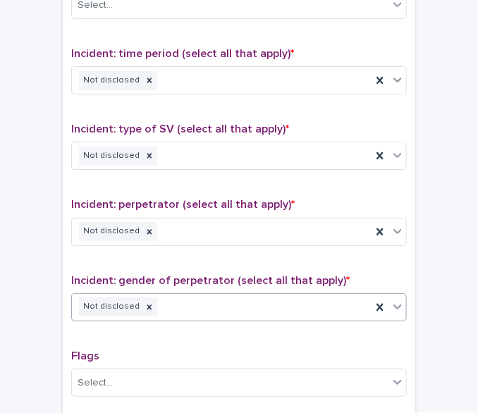
scroll to position [1151, 0]
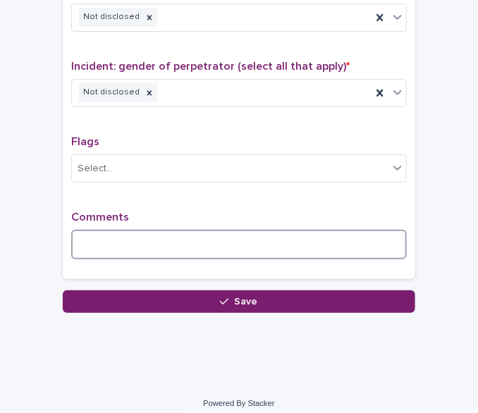
click at [335, 240] on textarea at bounding box center [238, 245] width 335 height 30
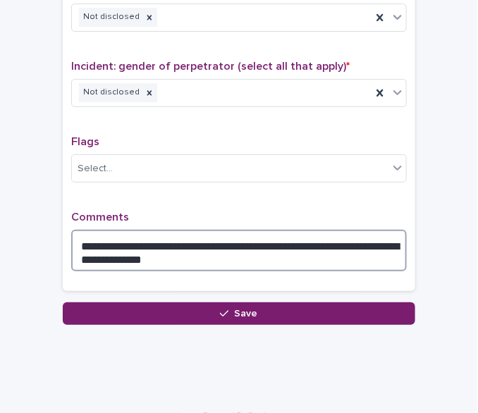
type textarea "**********"
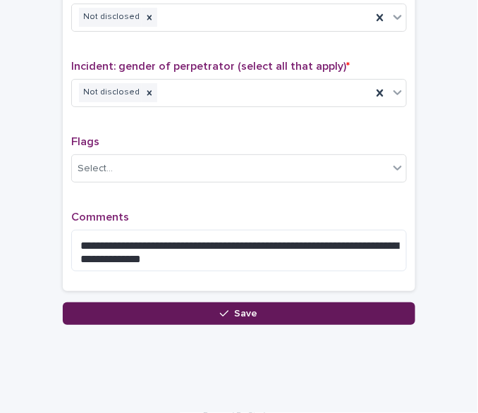
click at [235, 309] on span "Save" at bounding box center [246, 314] width 23 height 10
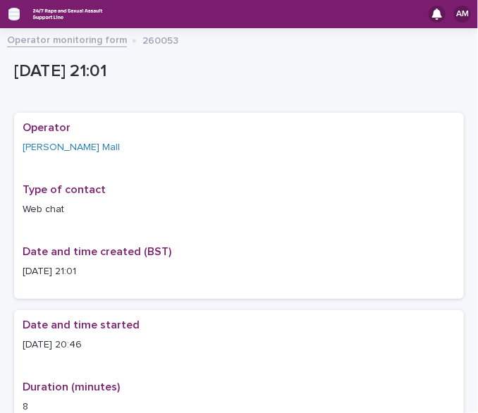
click at [14, 13] on icon "button" at bounding box center [13, 14] width 11 height 13
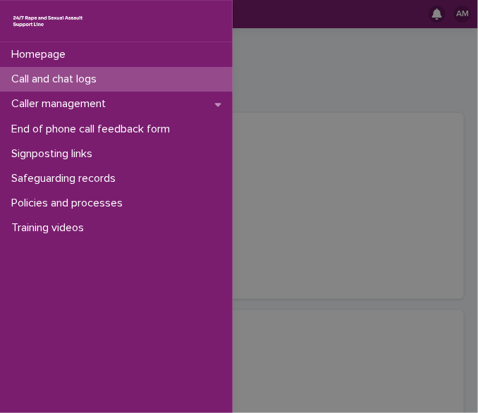
click at [55, 80] on p "Call and chat logs" at bounding box center [57, 79] width 102 height 13
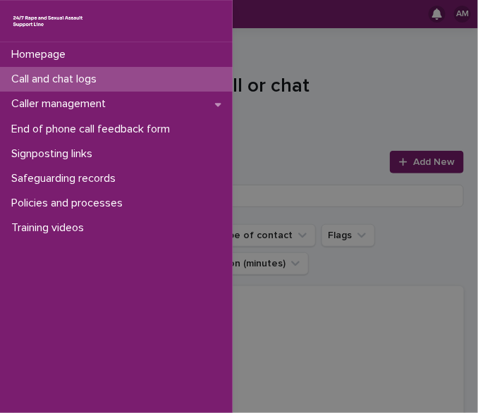
click at [352, 102] on div "Homepage Call and chat logs Caller management End of phone call feedback form S…" at bounding box center [239, 206] width 478 height 413
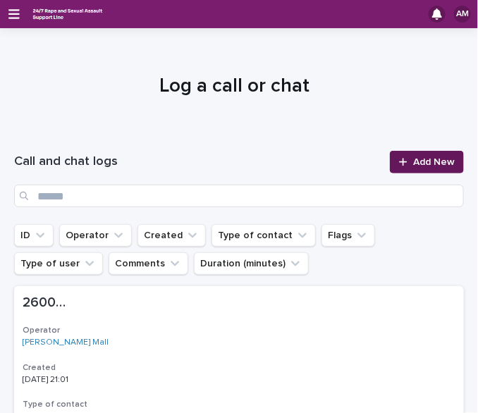
click at [399, 161] on icon at bounding box center [403, 162] width 8 height 10
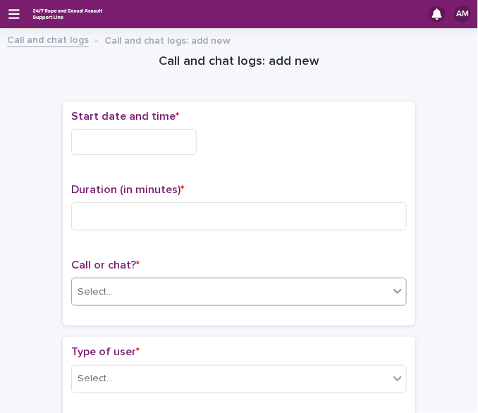
click at [186, 283] on div "Select..." at bounding box center [230, 291] width 316 height 23
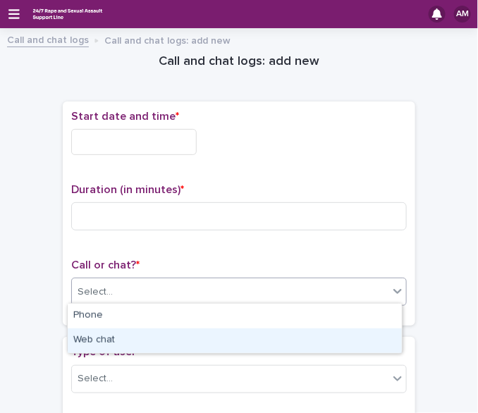
click at [165, 334] on div "Web chat" at bounding box center [235, 340] width 334 height 25
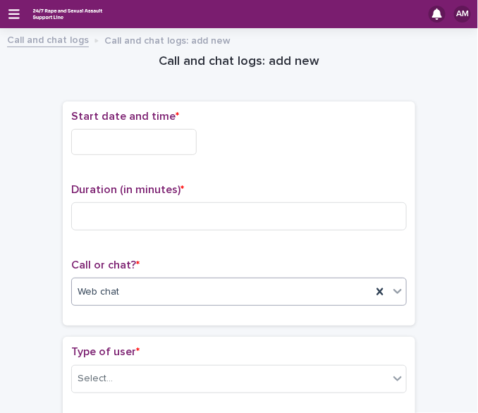
click at [155, 141] on input "text" at bounding box center [133, 142] width 125 height 26
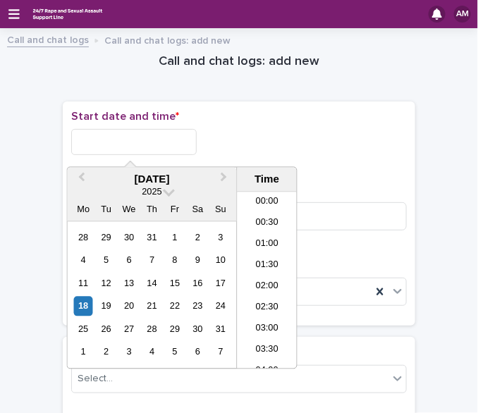
scroll to position [810, 0]
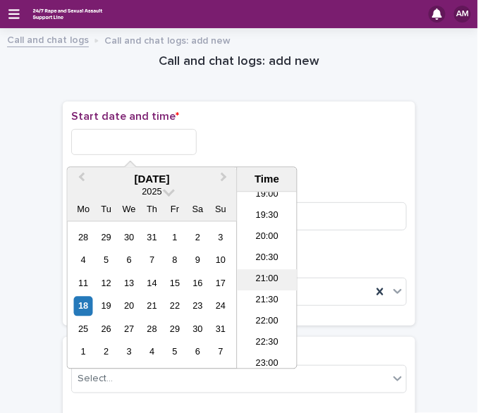
click at [254, 279] on li "21:00" at bounding box center [267, 280] width 60 height 21
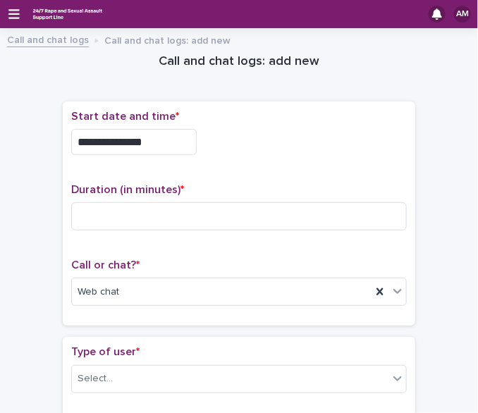
click at [178, 139] on input "**********" at bounding box center [133, 142] width 125 height 26
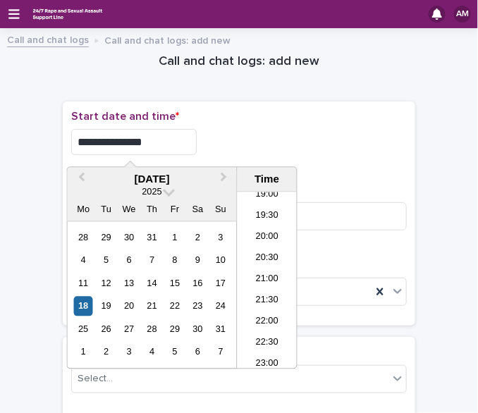
type input "**********"
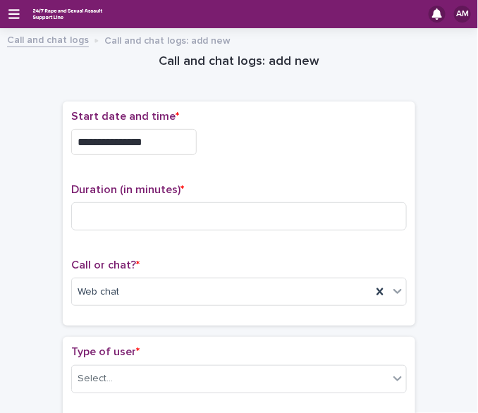
click at [264, 125] on div "**********" at bounding box center [238, 138] width 335 height 56
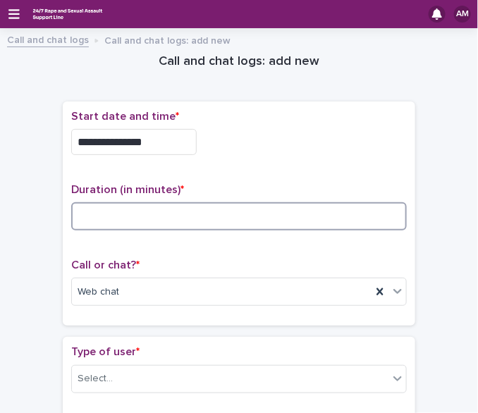
click at [157, 213] on input at bounding box center [238, 216] width 335 height 28
type input "*"
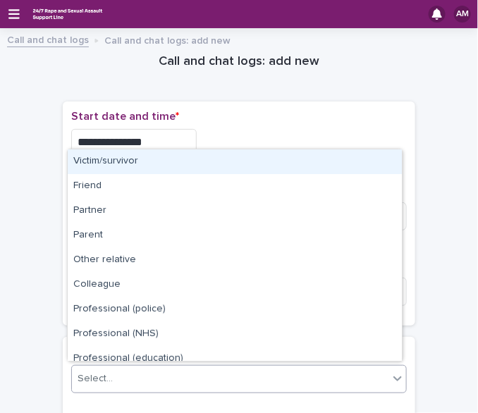
click at [393, 376] on icon at bounding box center [397, 378] width 8 height 5
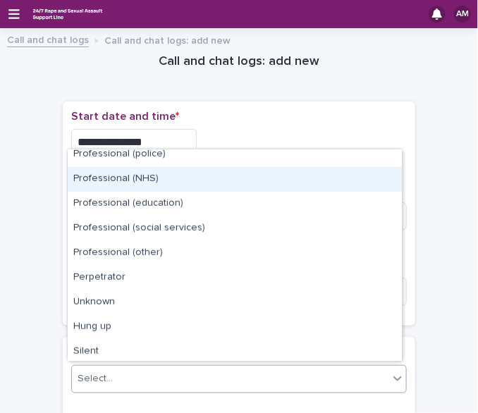
scroll to position [158, 0]
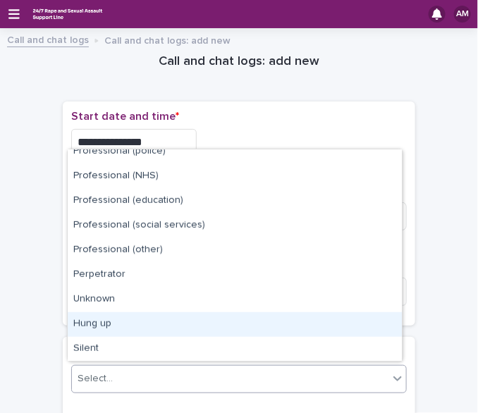
click at [354, 318] on div "Hung up" at bounding box center [235, 324] width 334 height 25
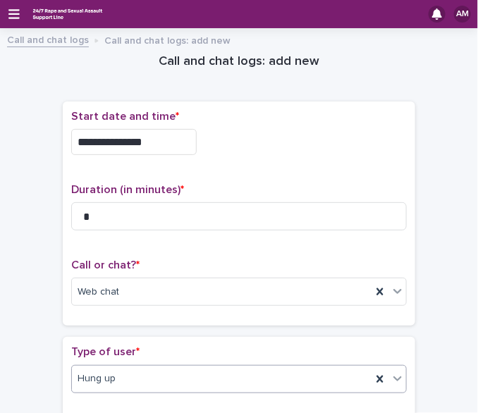
scroll to position [304, 0]
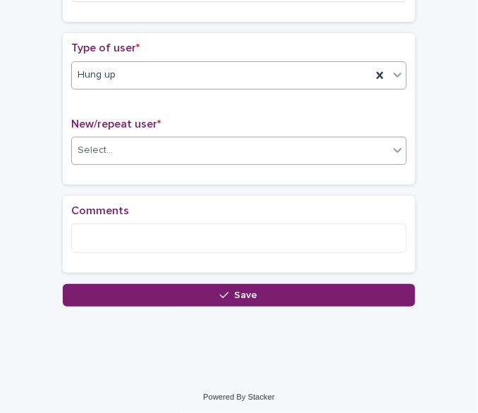
click at [329, 151] on div "Select..." at bounding box center [230, 150] width 316 height 23
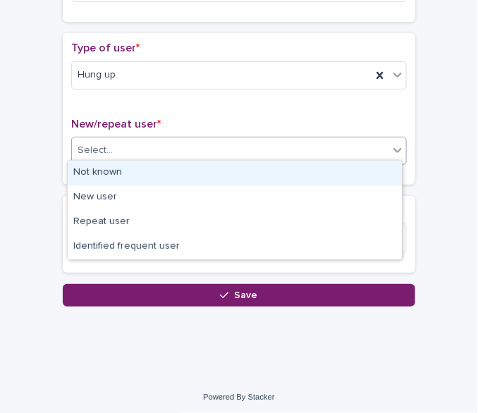
click at [311, 168] on div "Not known" at bounding box center [235, 173] width 334 height 25
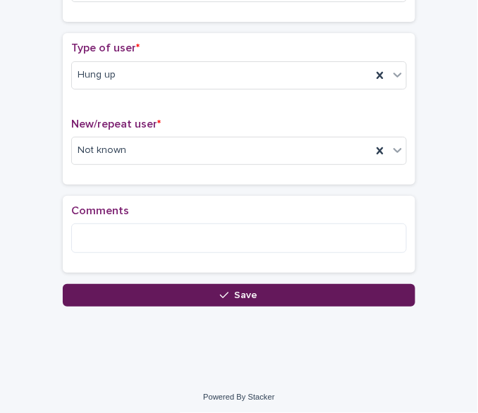
click at [301, 301] on button "Save" at bounding box center [239, 295] width 352 height 23
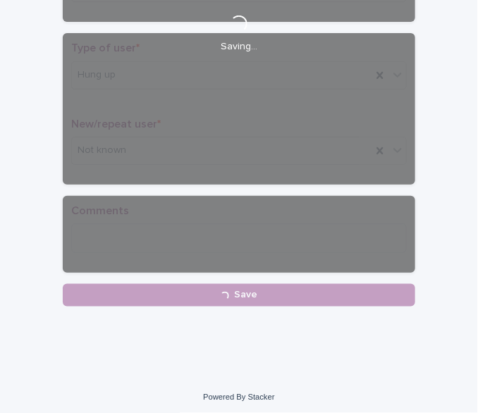
scroll to position [8, 0]
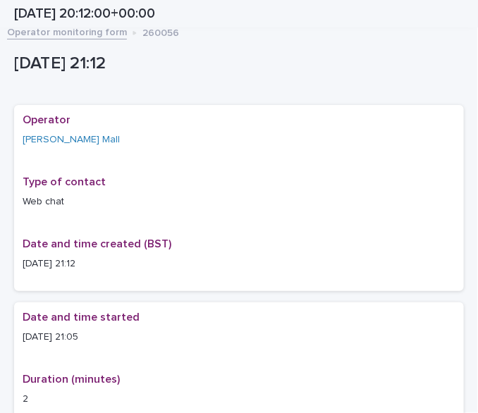
click at [475, 12] on div "[DATE] 20:12:00+00:00" at bounding box center [234, 13] width 508 height 27
drag, startPoint x: 471, startPoint y: 33, endPoint x: 96, endPoint y: 51, distance: 375.9
click at [96, 51] on div "[DATE] 21:12" at bounding box center [236, 62] width 444 height 23
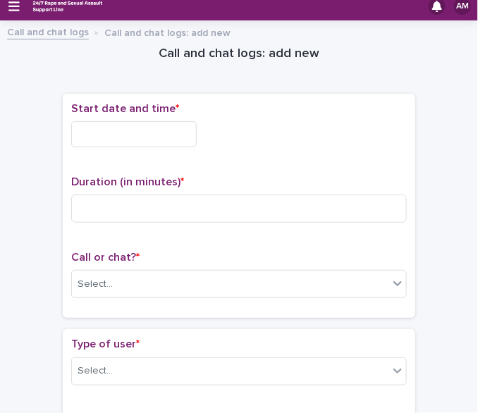
click at [121, 117] on div "Start date and time *" at bounding box center [238, 130] width 335 height 56
click at [132, 135] on input "text" at bounding box center [133, 134] width 125 height 26
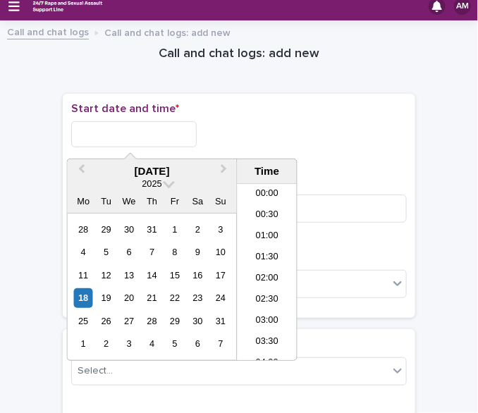
scroll to position [810, 0]
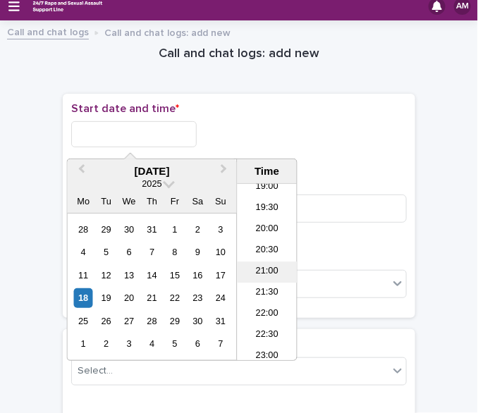
drag, startPoint x: 273, startPoint y: 270, endPoint x: 286, endPoint y: 268, distance: 12.9
click at [286, 268] on li "21:00" at bounding box center [267, 271] width 60 height 21
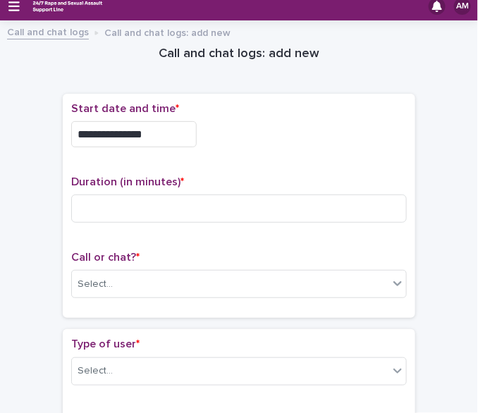
click at [180, 139] on input "**********" at bounding box center [133, 134] width 125 height 26
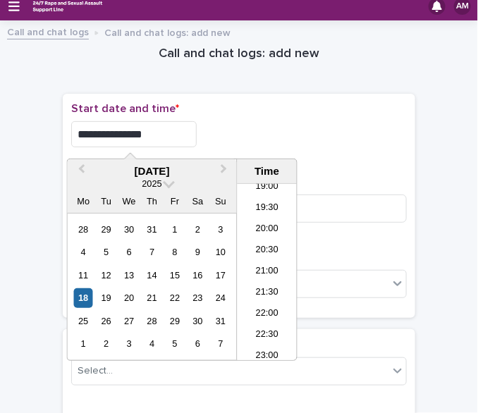
click at [280, 124] on div "**********" at bounding box center [238, 134] width 335 height 26
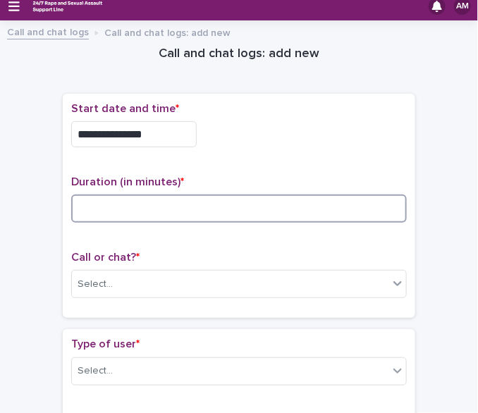
click at [195, 204] on input at bounding box center [238, 208] width 335 height 28
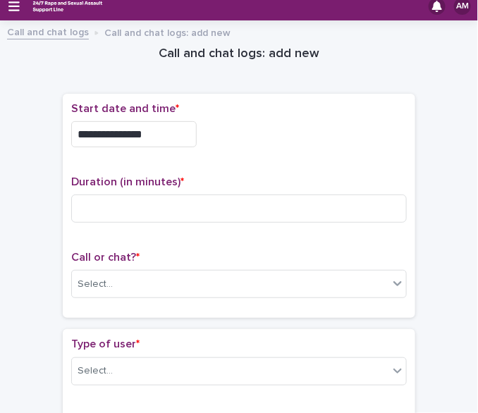
click at [162, 133] on input "**********" at bounding box center [133, 134] width 125 height 26
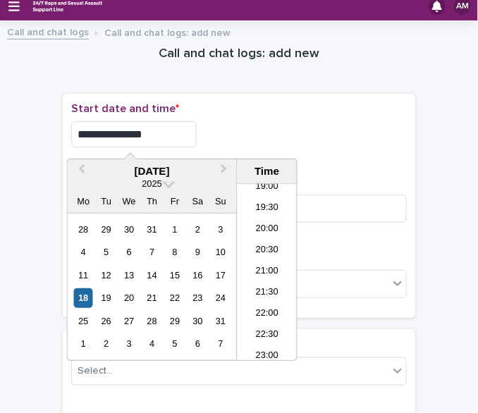
type input "**********"
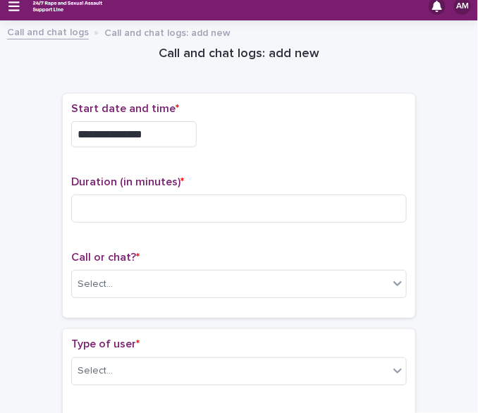
click at [285, 116] on div "**********" at bounding box center [238, 130] width 335 height 56
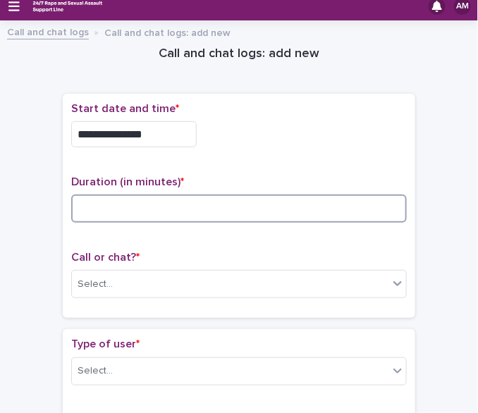
click at [155, 209] on input at bounding box center [238, 208] width 335 height 28
type input "**"
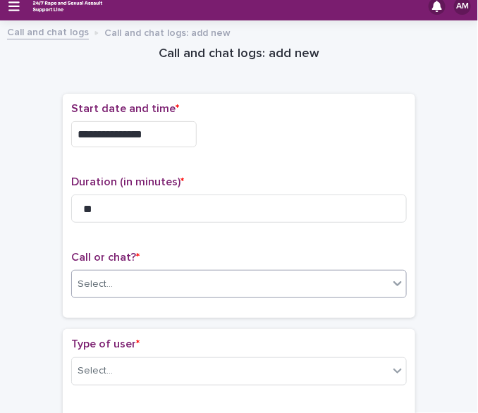
click at [147, 277] on div "Select..." at bounding box center [230, 284] width 316 height 23
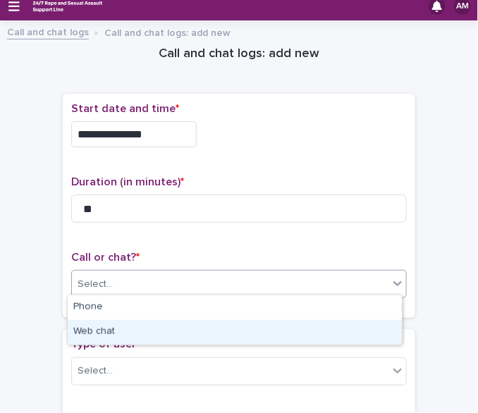
click at [143, 328] on div "Web chat" at bounding box center [235, 332] width 334 height 25
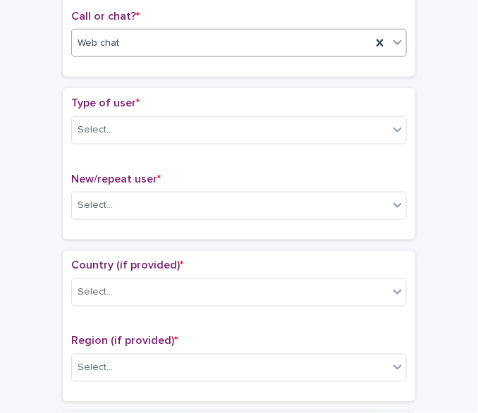
scroll to position [272, 0]
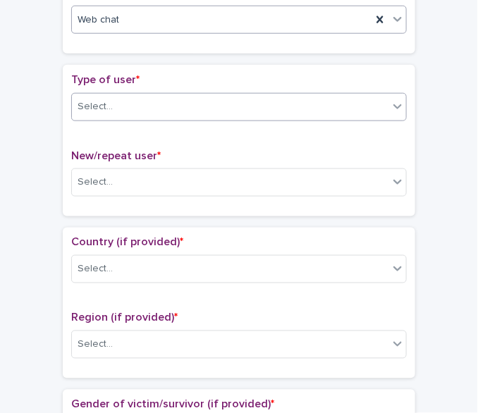
click at [290, 106] on div "Select..." at bounding box center [230, 106] width 316 height 23
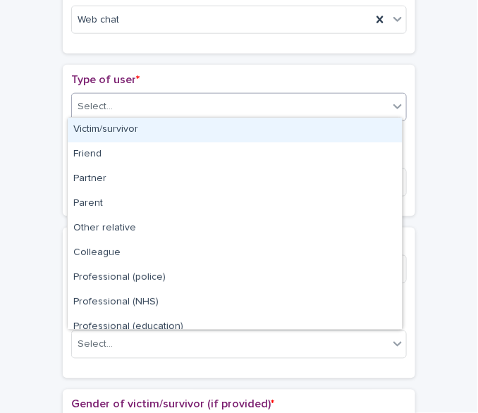
click at [283, 121] on div "Victim/survivor" at bounding box center [235, 130] width 334 height 25
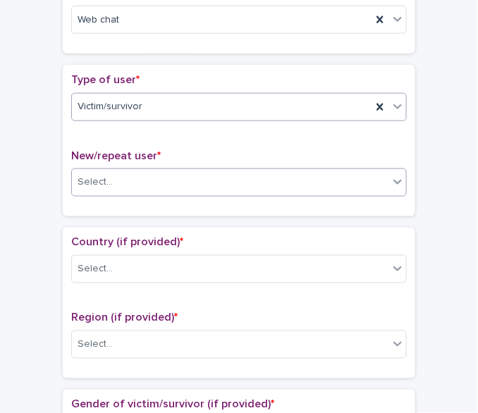
click at [254, 184] on div "Select..." at bounding box center [230, 182] width 316 height 23
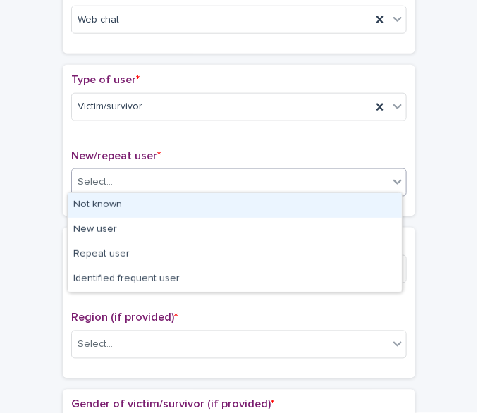
click at [247, 204] on div "Not known" at bounding box center [235, 205] width 334 height 25
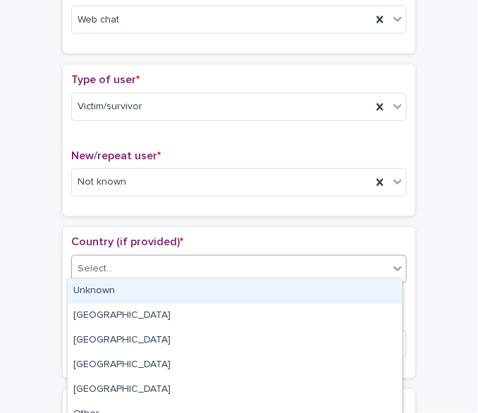
click at [248, 258] on div "Select..." at bounding box center [230, 269] width 316 height 23
click at [225, 287] on div "Unknown" at bounding box center [235, 291] width 334 height 25
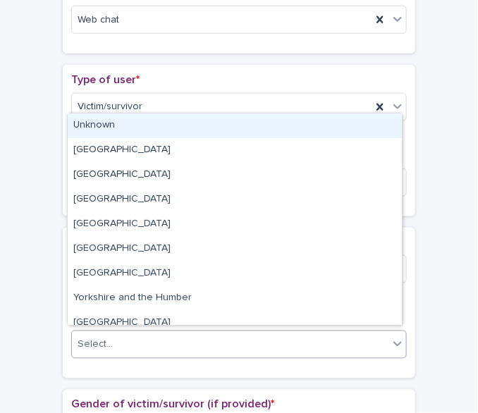
click at [213, 344] on div "Select..." at bounding box center [230, 344] width 316 height 23
click at [186, 133] on div "Unknown" at bounding box center [235, 125] width 334 height 25
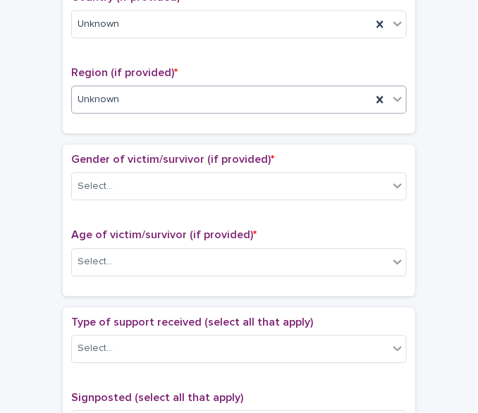
scroll to position [518, 0]
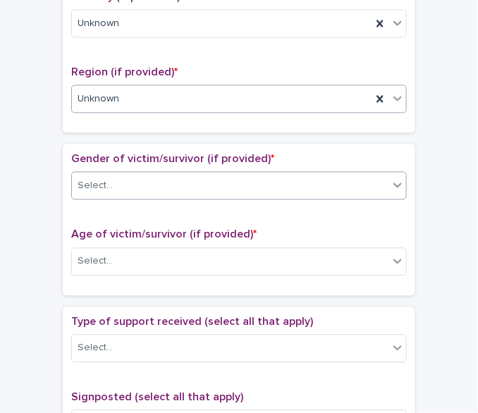
click at [343, 176] on div "Select..." at bounding box center [230, 185] width 316 height 23
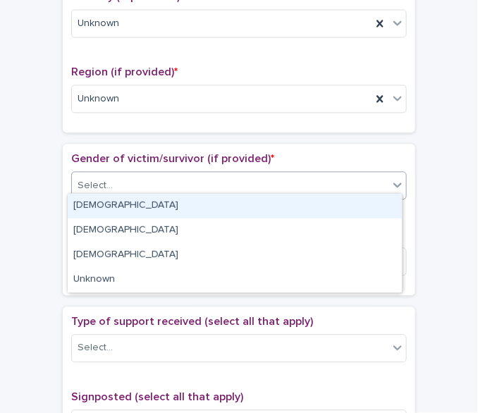
click at [342, 191] on div "Select..." at bounding box center [238, 185] width 335 height 28
click at [285, 180] on div "Select..." at bounding box center [230, 185] width 316 height 23
click at [275, 194] on div "[DEMOGRAPHIC_DATA]" at bounding box center [235, 206] width 334 height 25
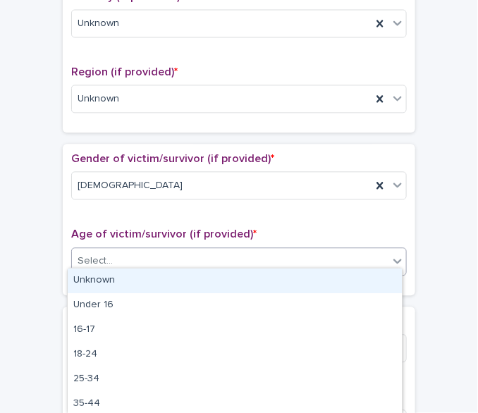
click at [264, 255] on div "Select..." at bounding box center [230, 260] width 316 height 23
click at [250, 272] on div "Unknown" at bounding box center [235, 280] width 334 height 25
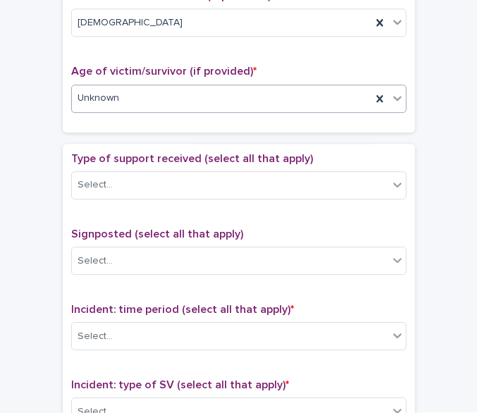
scroll to position [703, 0]
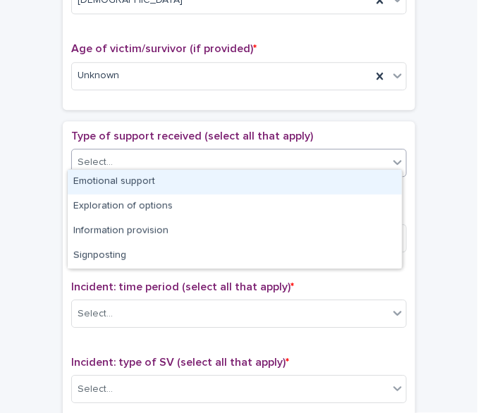
click at [340, 156] on div "Select..." at bounding box center [230, 162] width 316 height 23
click at [328, 173] on div "Emotional support" at bounding box center [235, 182] width 334 height 25
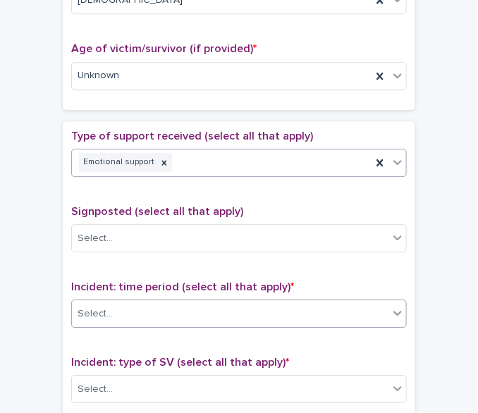
click at [346, 299] on div "Select..." at bounding box center [238, 313] width 335 height 28
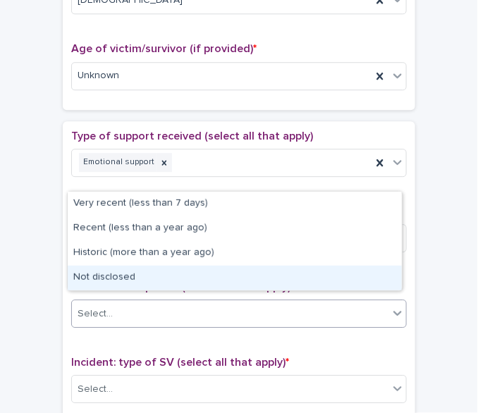
click at [331, 275] on div "Not disclosed" at bounding box center [235, 278] width 334 height 25
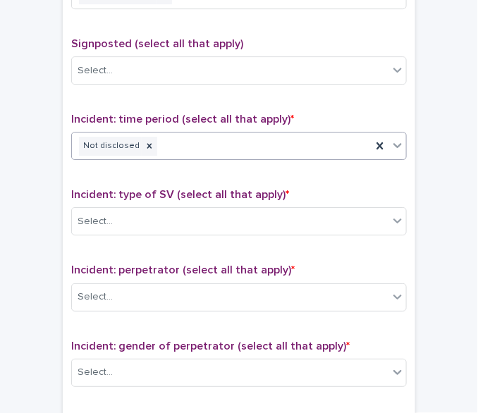
scroll to position [886, 0]
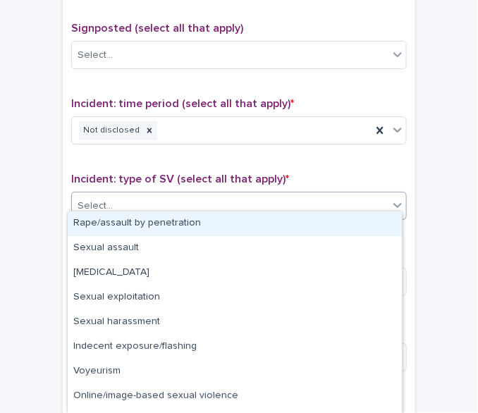
click at [368, 194] on div "Select..." at bounding box center [230, 205] width 316 height 23
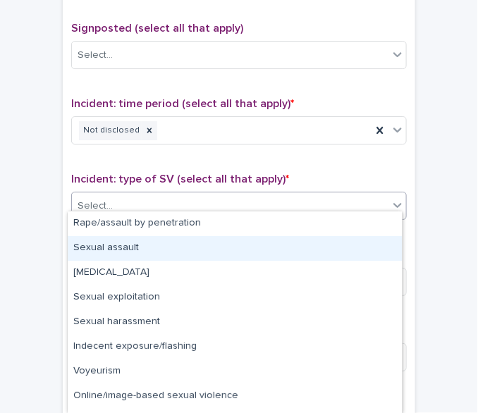
scroll to position [44, 0]
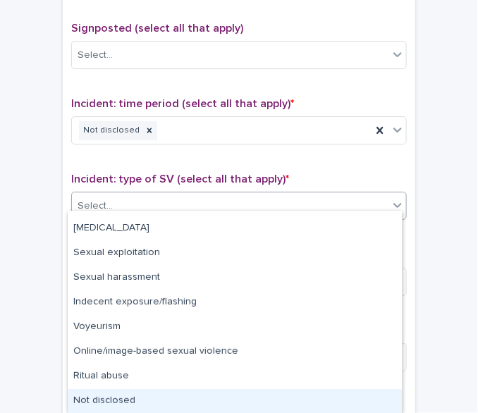
click at [359, 390] on div "Not disclosed" at bounding box center [235, 401] width 334 height 25
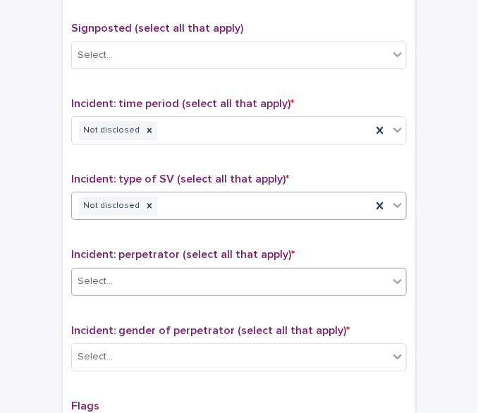
click at [397, 278] on icon at bounding box center [397, 281] width 14 height 14
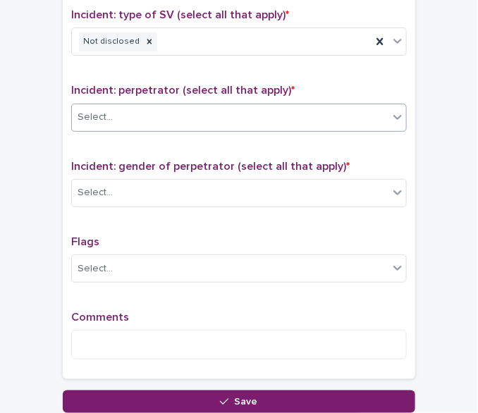
scroll to position [1052, 0]
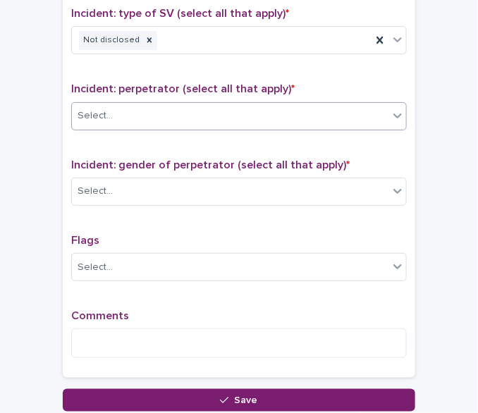
click at [383, 114] on div "Select..." at bounding box center [230, 115] width 316 height 23
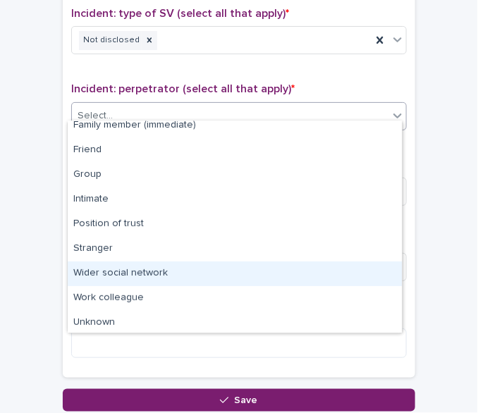
scroll to position [59, 0]
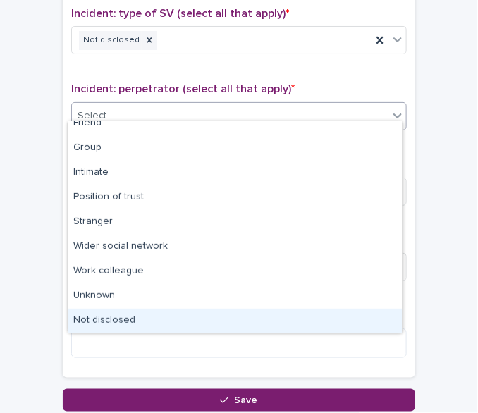
click at [342, 321] on div "Not disclosed" at bounding box center [235, 321] width 334 height 25
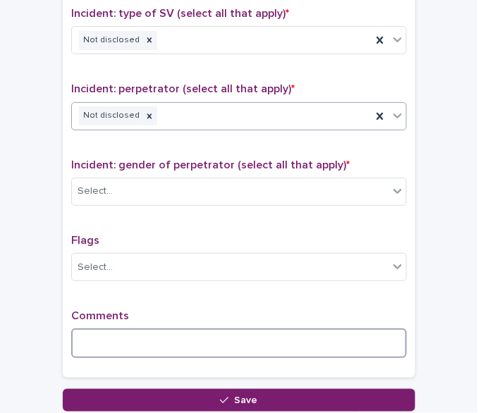
click at [293, 333] on textarea at bounding box center [238, 343] width 335 height 30
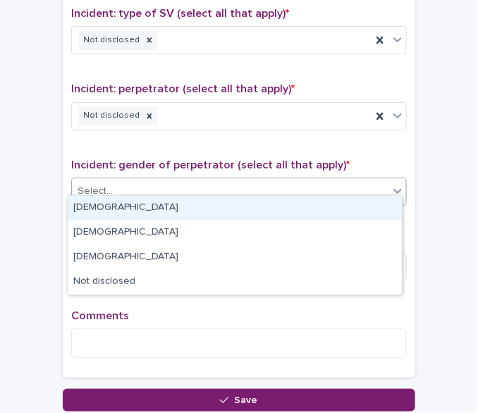
click at [270, 183] on div "Select..." at bounding box center [230, 191] width 316 height 23
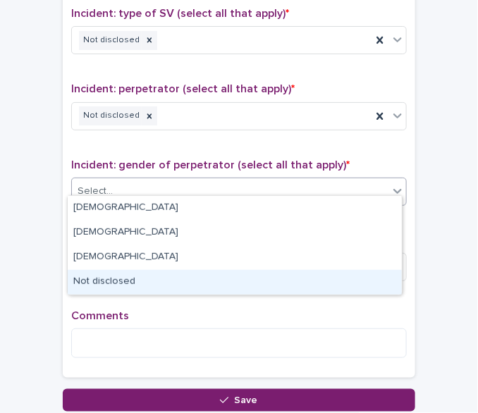
click at [268, 280] on div "Not disclosed" at bounding box center [235, 282] width 334 height 25
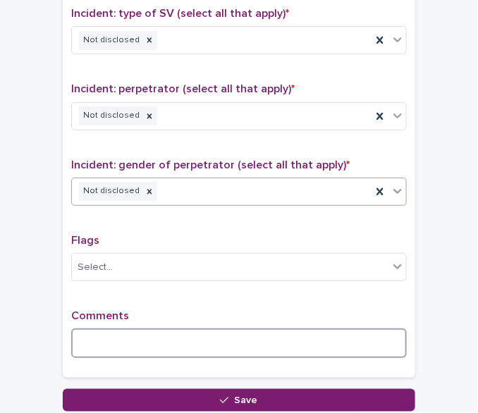
click at [195, 339] on textarea at bounding box center [238, 343] width 335 height 30
click at [144, 35] on icon at bounding box center [149, 40] width 10 height 10
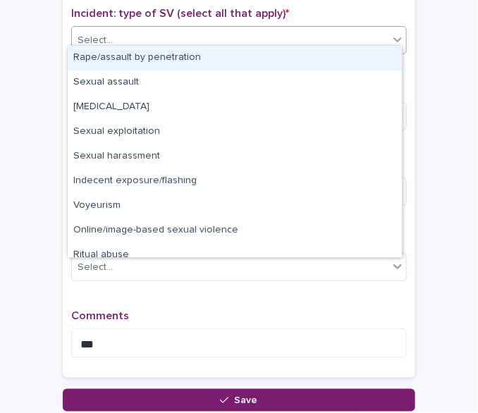
click at [142, 30] on div "Select..." at bounding box center [230, 40] width 316 height 23
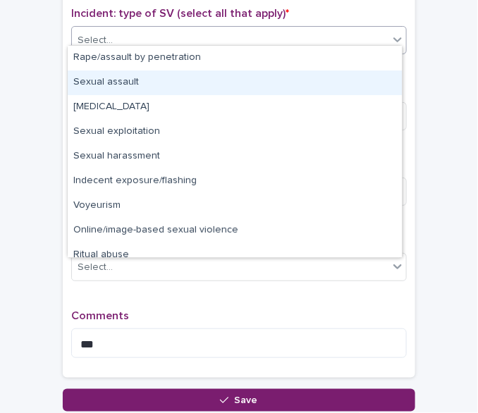
click at [152, 82] on div "Sexual assault" at bounding box center [235, 82] width 334 height 25
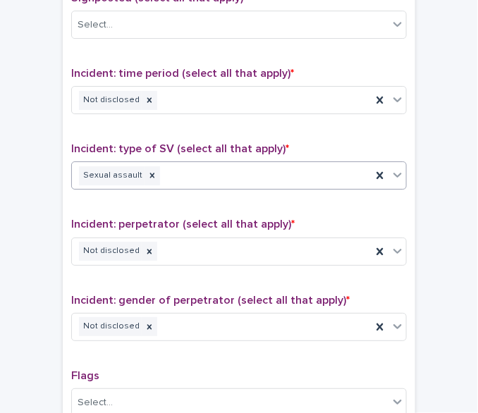
scroll to position [904, 0]
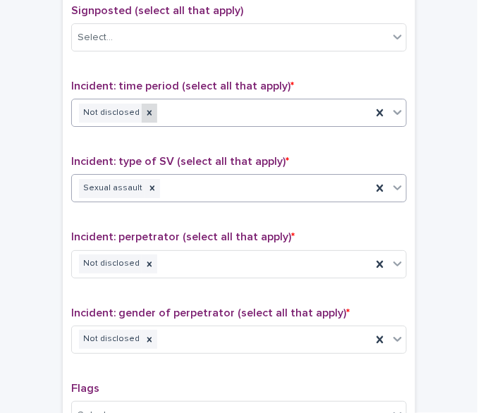
click at [147, 111] on icon at bounding box center [149, 113] width 5 height 5
click at [139, 104] on div "Not disclosed" at bounding box center [221, 113] width 299 height 25
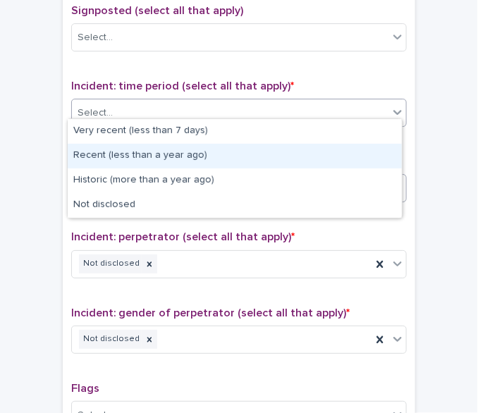
click at [159, 159] on div "Recent (less than a year ago)" at bounding box center [235, 156] width 334 height 25
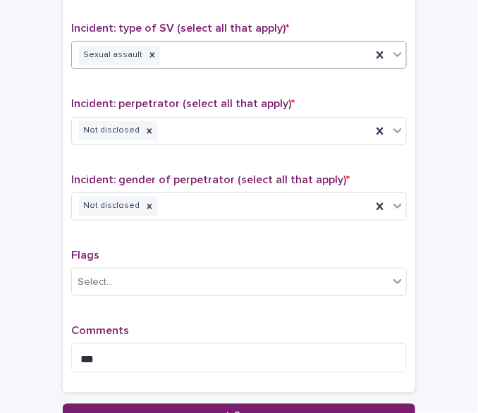
scroll to position [1041, 0]
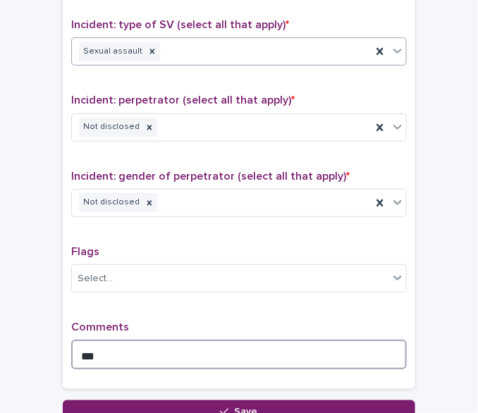
click at [326, 340] on textarea "***" at bounding box center [238, 355] width 335 height 30
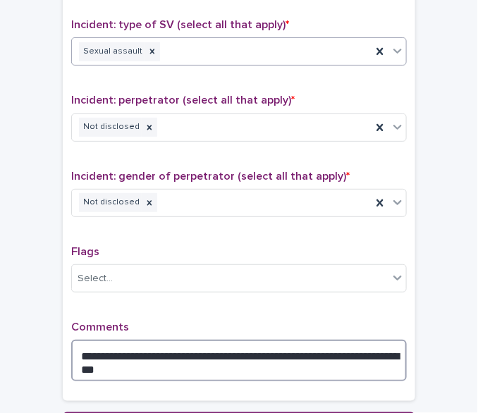
scroll to position [1163, 0]
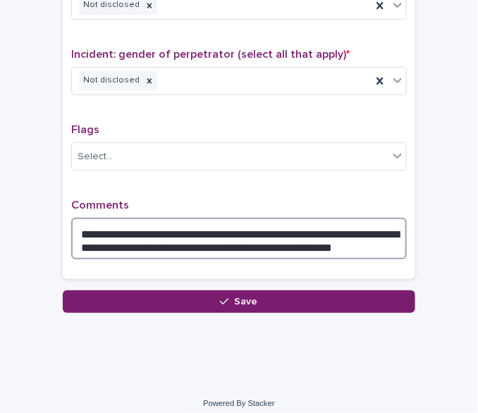
type textarea "**********"
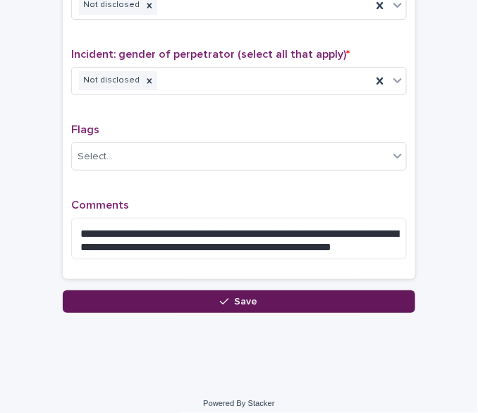
click at [248, 297] on span "Save" at bounding box center [246, 302] width 23 height 10
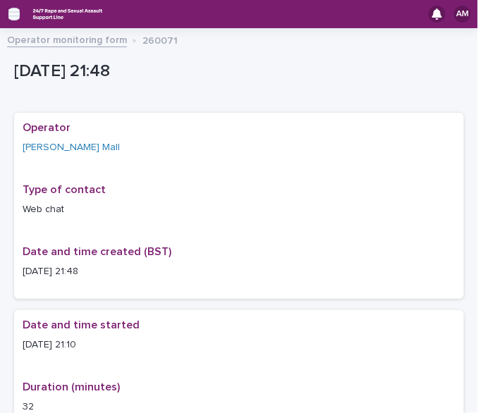
click at [18, 13] on icon "button" at bounding box center [13, 14] width 11 height 13
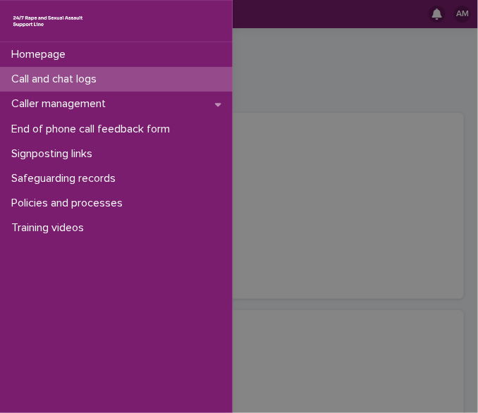
click at [56, 77] on p "Call and chat logs" at bounding box center [57, 79] width 102 height 13
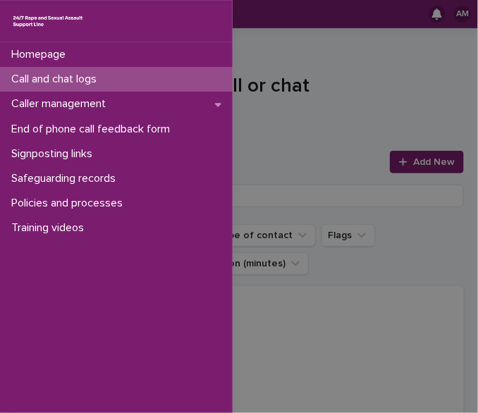
click at [417, 163] on div "Homepage Call and chat logs Caller management End of phone call feedback form S…" at bounding box center [239, 206] width 478 height 413
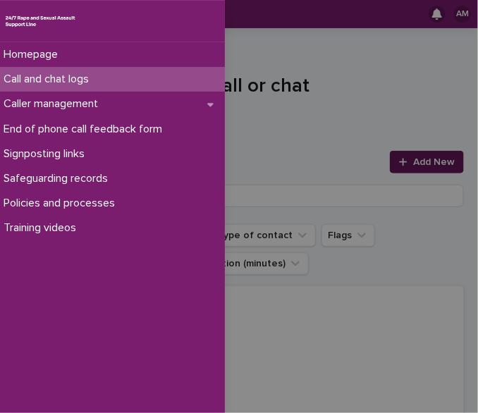
click at [417, 163] on span "Add New" at bounding box center [434, 162] width 42 height 10
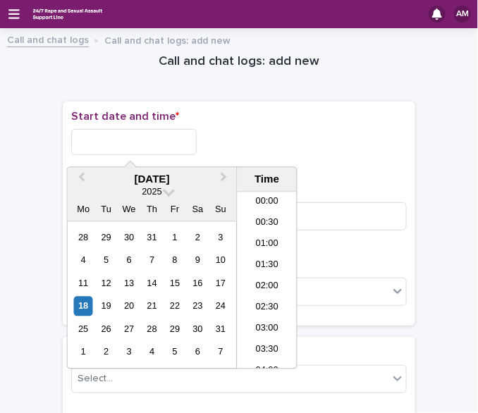
click at [173, 147] on input "text" at bounding box center [133, 142] width 125 height 26
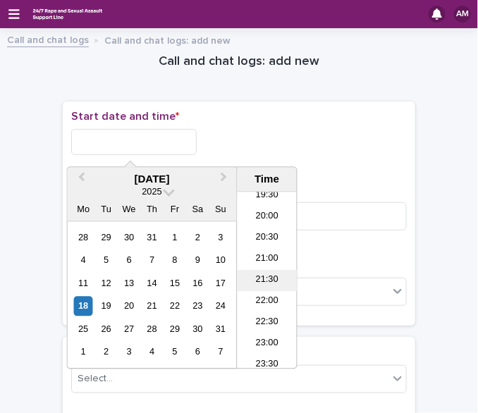
click at [264, 282] on li "21:30" at bounding box center [267, 281] width 60 height 21
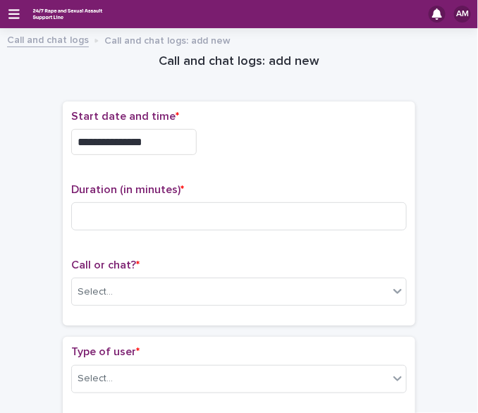
click at [156, 142] on input "**********" at bounding box center [133, 142] width 125 height 26
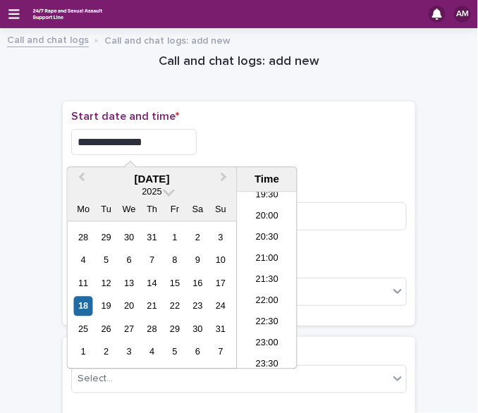
type input "**********"
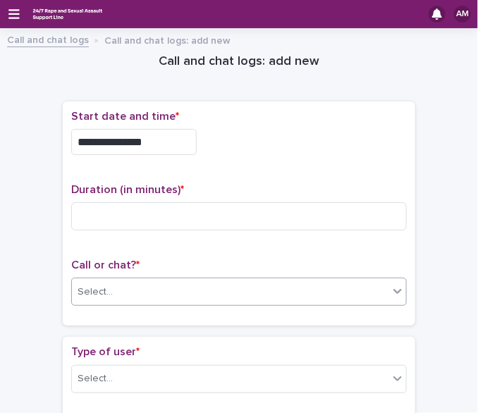
click at [182, 291] on div "Select..." at bounding box center [230, 291] width 316 height 23
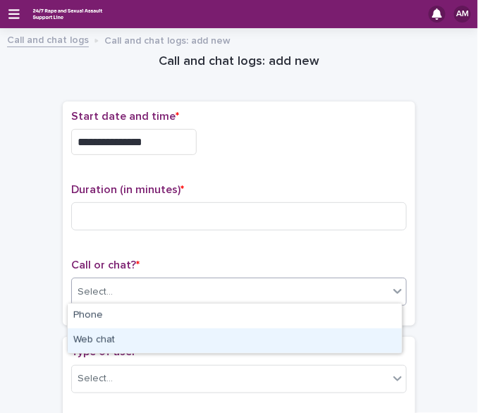
click at [160, 339] on div "Web chat" at bounding box center [235, 340] width 334 height 25
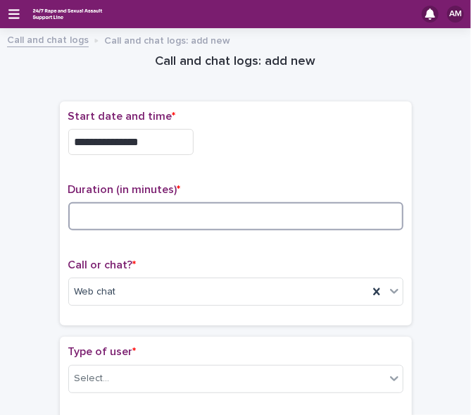
click at [177, 221] on input at bounding box center [235, 216] width 335 height 28
type input "*"
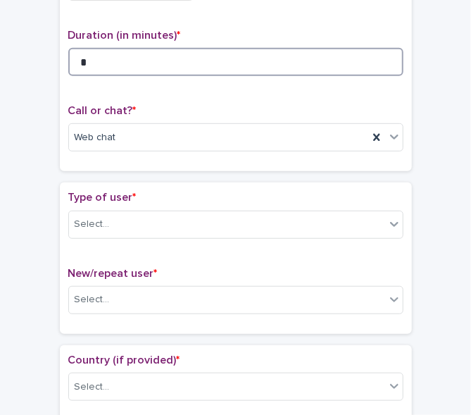
scroll to position [156, 0]
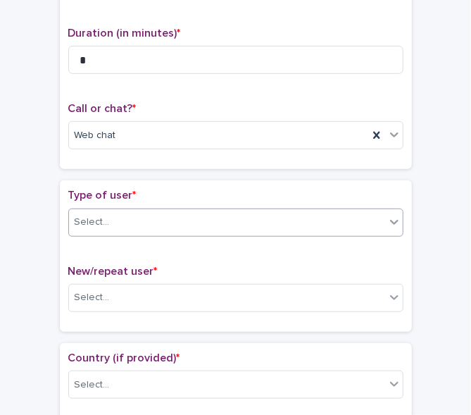
click at [369, 223] on div "Select..." at bounding box center [227, 222] width 316 height 23
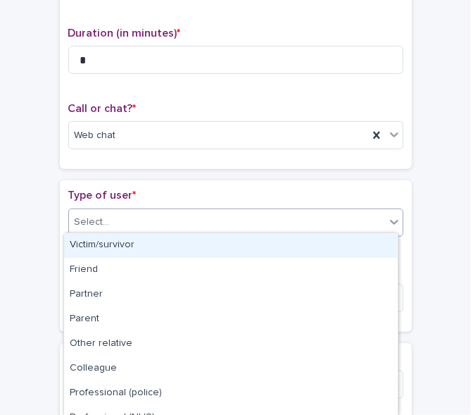
click at [338, 240] on div "Victim/survivor" at bounding box center [231, 245] width 334 height 25
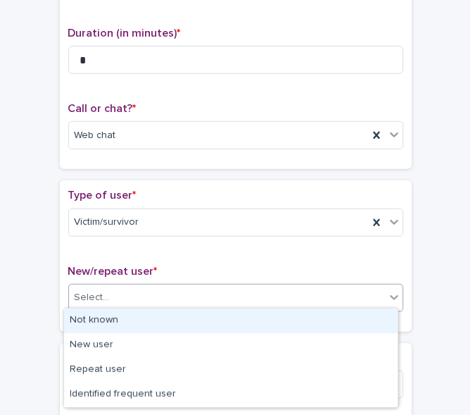
click at [318, 290] on div "Select..." at bounding box center [227, 297] width 316 height 23
click at [287, 316] on div "Not known" at bounding box center [231, 321] width 334 height 25
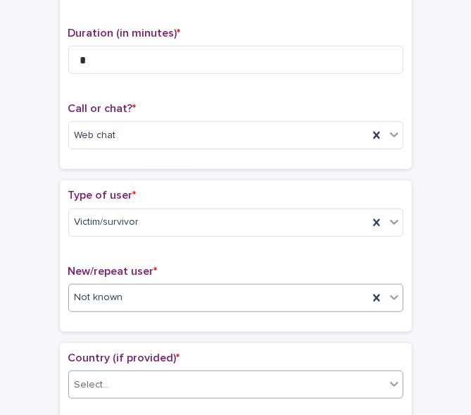
click at [274, 379] on div "Select..." at bounding box center [227, 384] width 316 height 23
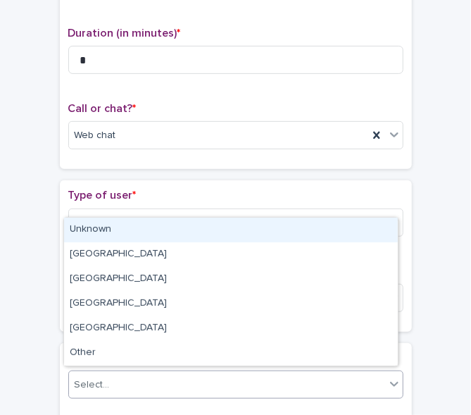
click at [237, 235] on div "Unknown" at bounding box center [231, 230] width 334 height 25
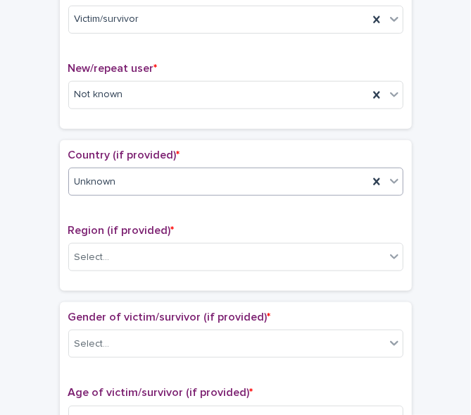
scroll to position [413, 0]
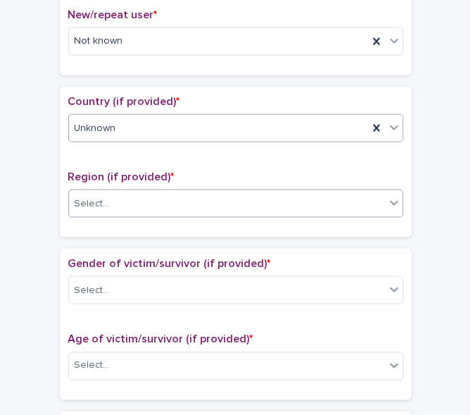
click at [311, 204] on div "Select..." at bounding box center [227, 203] width 316 height 23
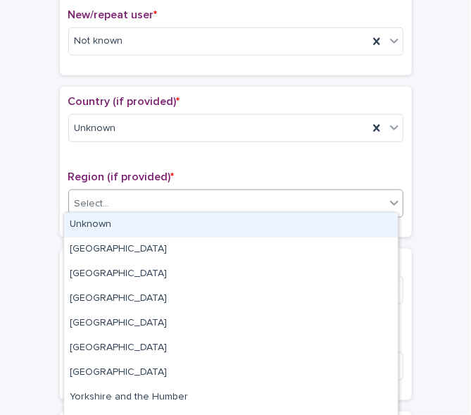
click at [286, 228] on div "Unknown" at bounding box center [231, 225] width 334 height 25
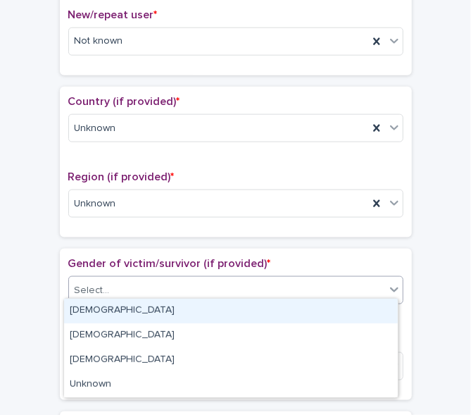
click at [278, 279] on div "Select..." at bounding box center [227, 290] width 316 height 23
click at [253, 305] on div "[DEMOGRAPHIC_DATA]" at bounding box center [231, 311] width 334 height 25
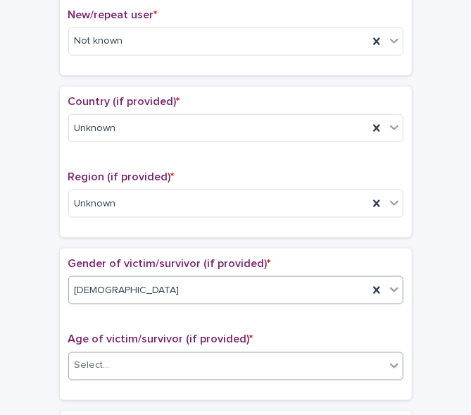
click at [237, 368] on div "Select..." at bounding box center [227, 365] width 316 height 23
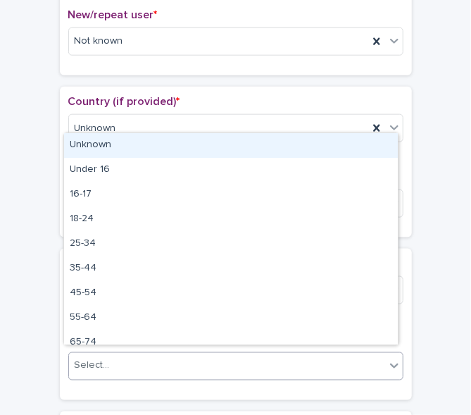
click at [199, 154] on div "Unknown" at bounding box center [231, 145] width 334 height 25
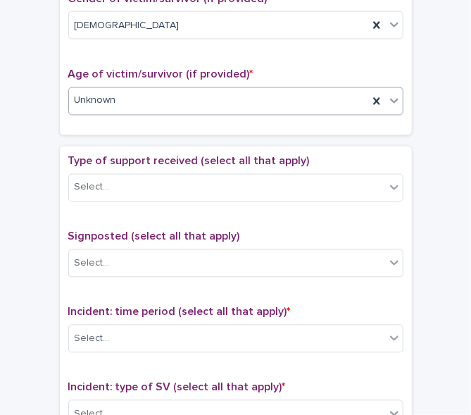
scroll to position [683, 0]
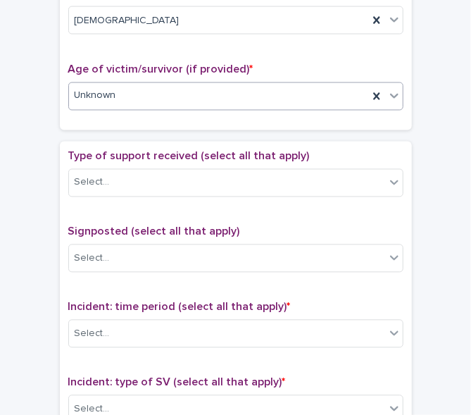
click at [288, 190] on div "Type of support received (select all that apply) Select..." at bounding box center [235, 179] width 335 height 58
click at [273, 178] on div "Select..." at bounding box center [227, 182] width 316 height 23
click at [328, 247] on div "Select..." at bounding box center [227, 258] width 316 height 23
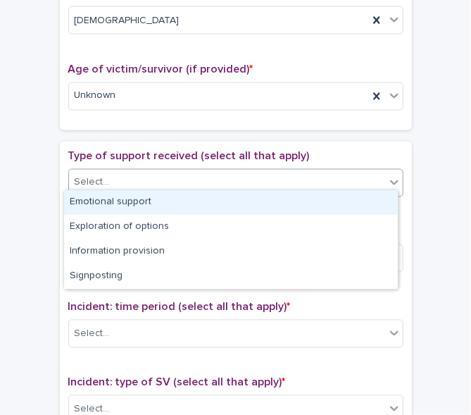
click at [290, 177] on div "Select..." at bounding box center [227, 182] width 316 height 23
click at [287, 186] on div "Select..." at bounding box center [227, 182] width 316 height 23
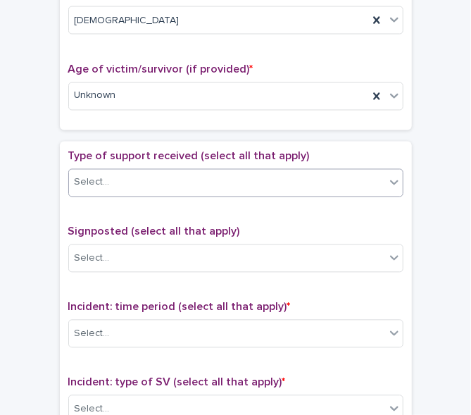
click at [262, 171] on div "Select..." at bounding box center [227, 182] width 316 height 23
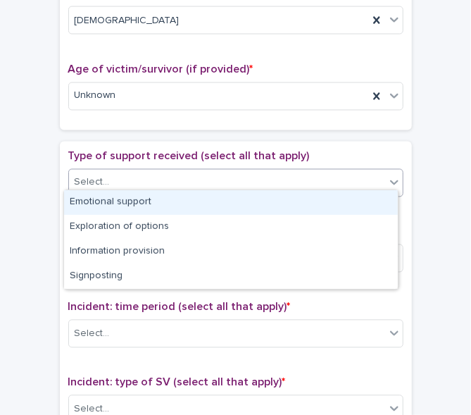
click at [242, 202] on div "Emotional support" at bounding box center [231, 202] width 334 height 25
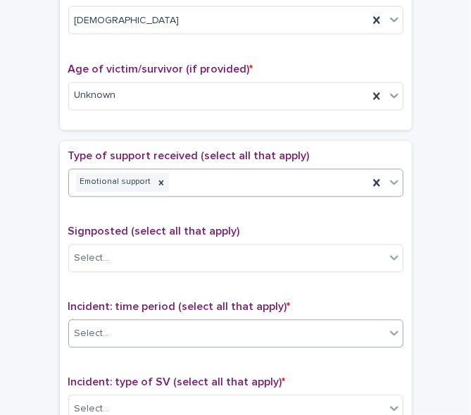
click at [251, 333] on div "Select..." at bounding box center [227, 334] width 316 height 23
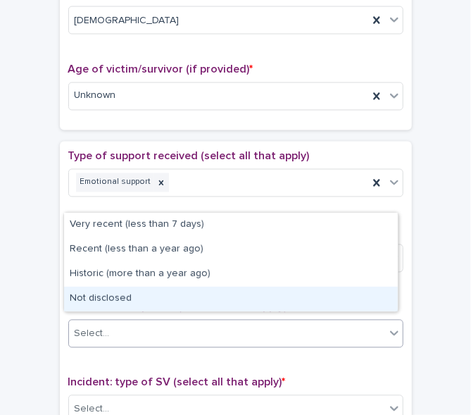
click at [254, 308] on div "Not disclosed" at bounding box center [231, 299] width 334 height 25
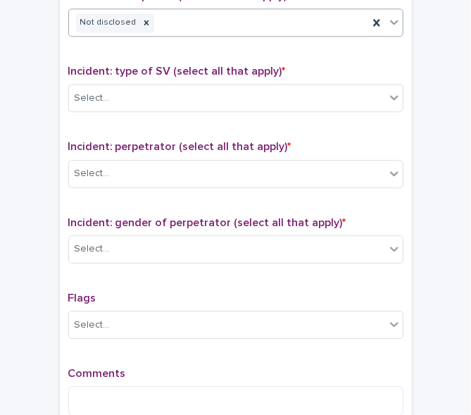
scroll to position [998, 0]
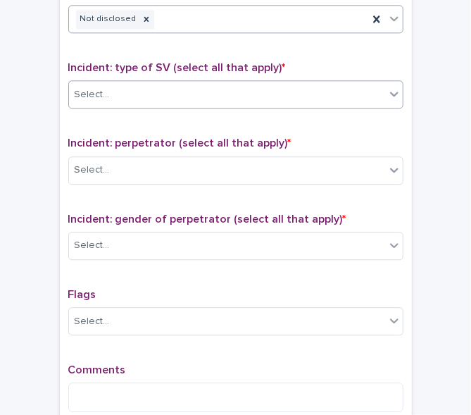
click at [316, 94] on div "Select..." at bounding box center [227, 94] width 316 height 23
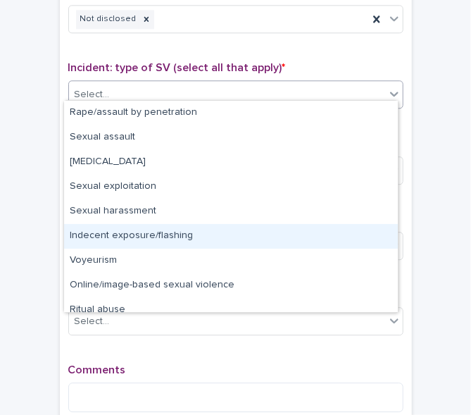
scroll to position [35, 0]
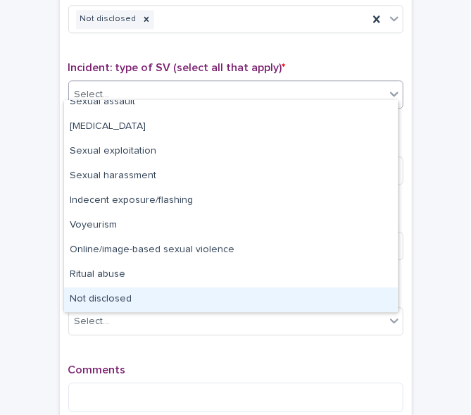
click at [352, 294] on div "Not disclosed" at bounding box center [231, 299] width 334 height 25
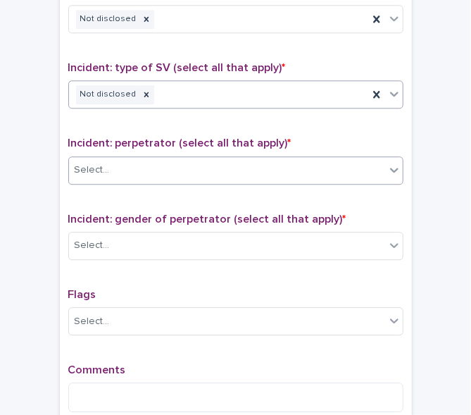
click at [323, 168] on div "Select..." at bounding box center [227, 170] width 316 height 23
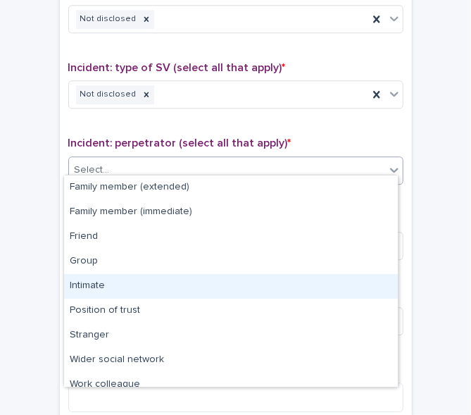
scroll to position [59, 0]
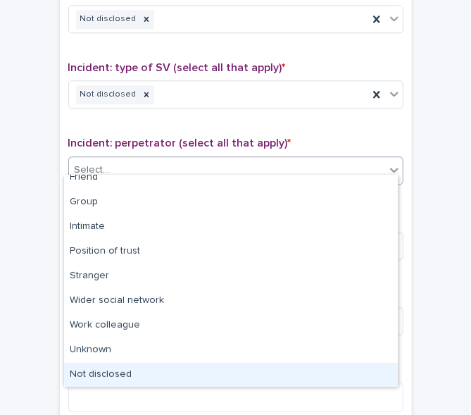
click at [352, 366] on div "Not disclosed" at bounding box center [231, 375] width 334 height 25
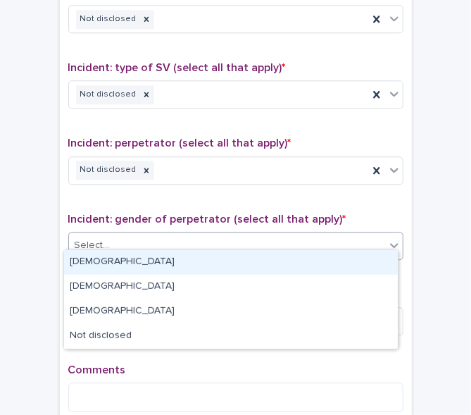
click at [330, 237] on div "Select..." at bounding box center [227, 245] width 316 height 23
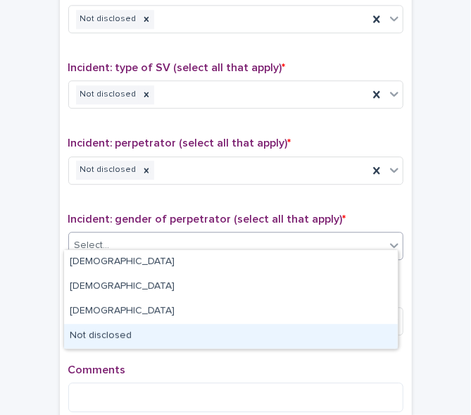
click at [312, 326] on div "Not disclosed" at bounding box center [231, 336] width 334 height 25
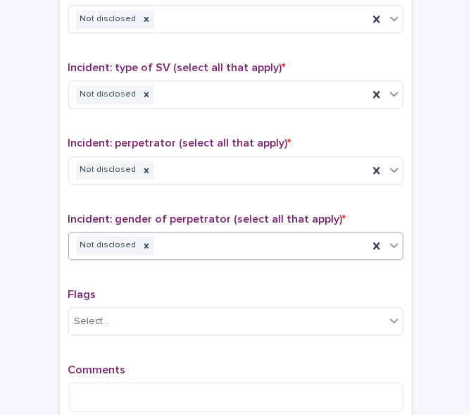
scroll to position [1148, 0]
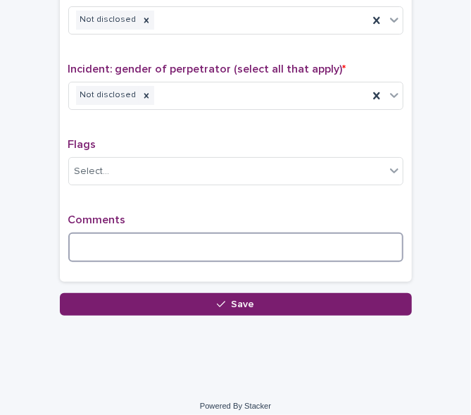
click at [147, 233] on textarea at bounding box center [235, 248] width 335 height 30
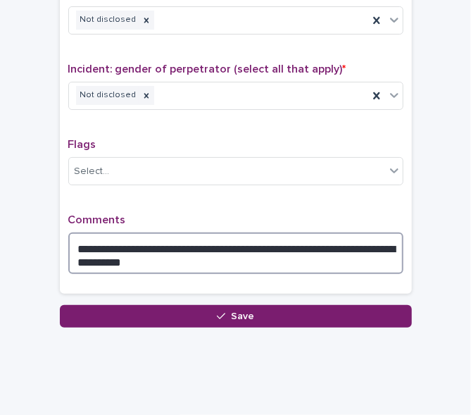
click at [362, 235] on textarea "**********" at bounding box center [235, 254] width 335 height 42
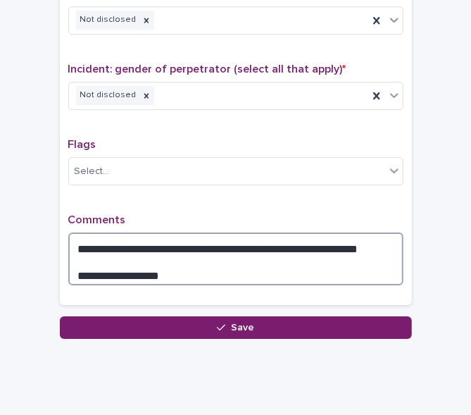
click at [157, 263] on textarea "**********" at bounding box center [235, 259] width 335 height 53
type textarea "**********"
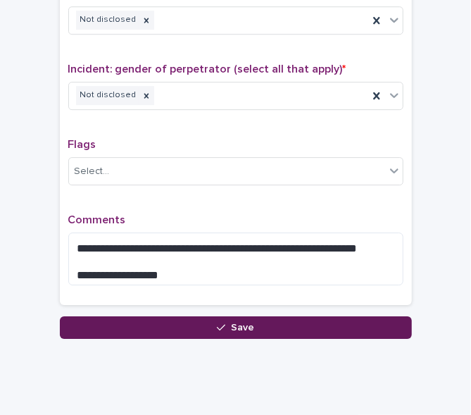
click at [249, 326] on button "Save" at bounding box center [236, 327] width 352 height 23
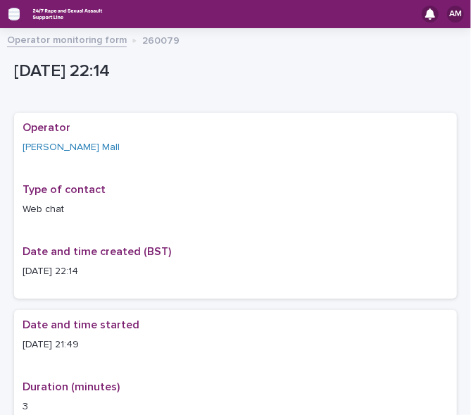
click at [16, 18] on icon "button" at bounding box center [13, 14] width 11 height 10
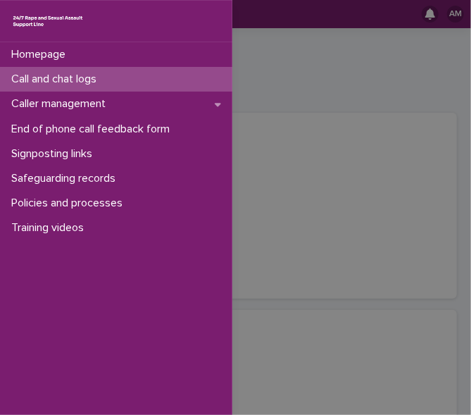
click at [69, 85] on p "Call and chat logs" at bounding box center [57, 79] width 102 height 13
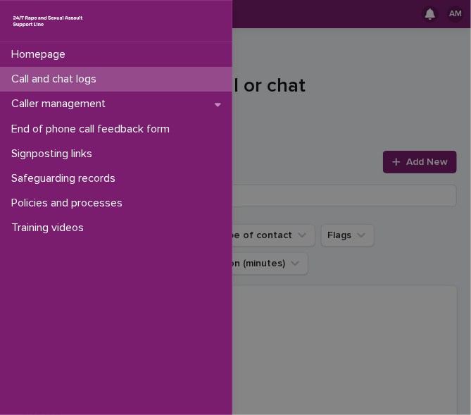
click at [409, 173] on div "Homepage Call and chat logs Caller management End of phone call feedback form S…" at bounding box center [235, 207] width 471 height 415
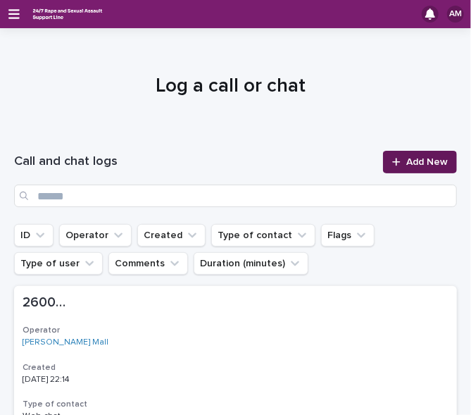
click at [407, 164] on span "Add New" at bounding box center [428, 162] width 42 height 10
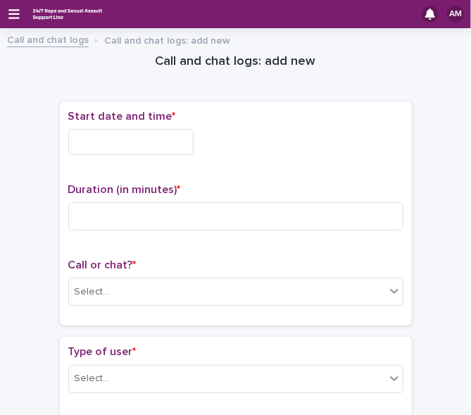
click at [113, 149] on input "text" at bounding box center [130, 142] width 125 height 26
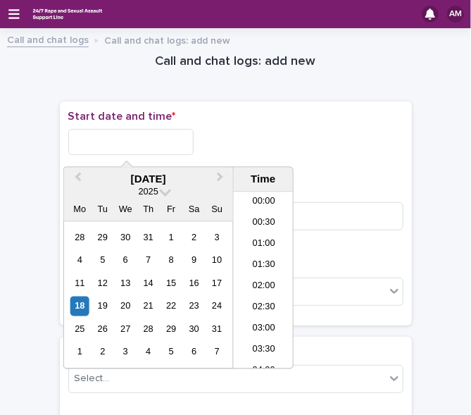
scroll to position [838, 0]
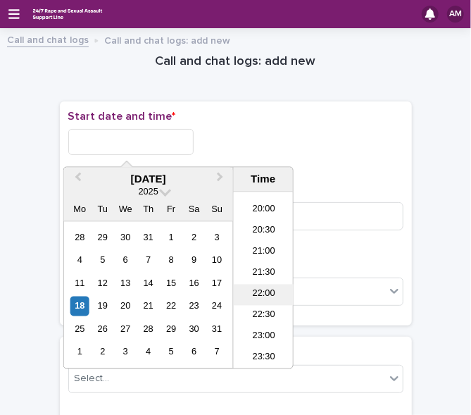
click at [263, 290] on li "22:00" at bounding box center [264, 295] width 60 height 21
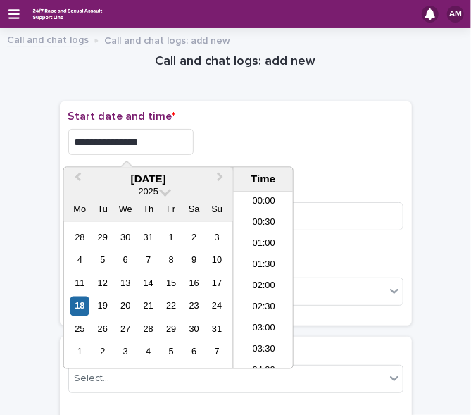
click at [157, 146] on input "**********" at bounding box center [130, 142] width 125 height 26
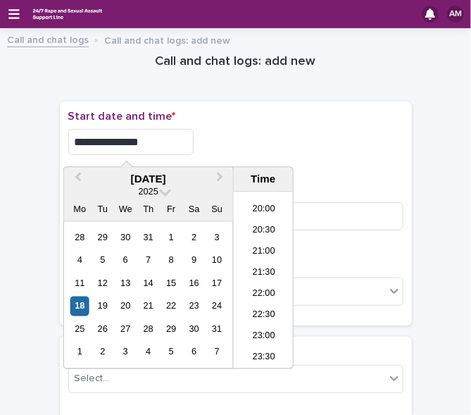
type input "**********"
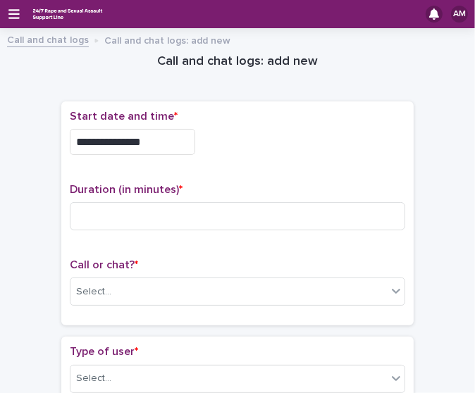
click at [212, 117] on p "Start date and time *" at bounding box center [237, 116] width 335 height 13
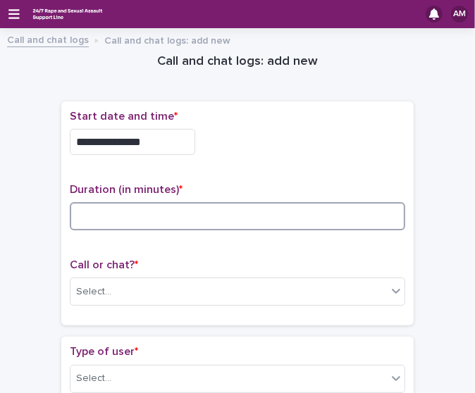
click at [101, 225] on input at bounding box center [237, 216] width 335 height 28
type input "**"
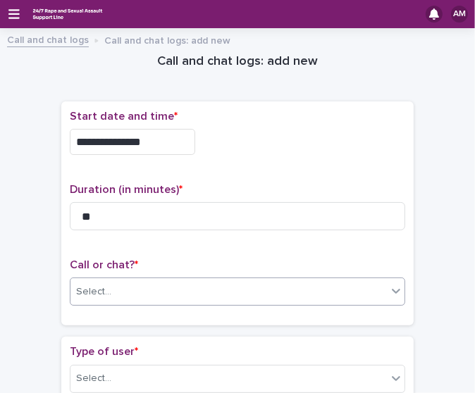
click at [147, 286] on div "Select..." at bounding box center [228, 291] width 316 height 23
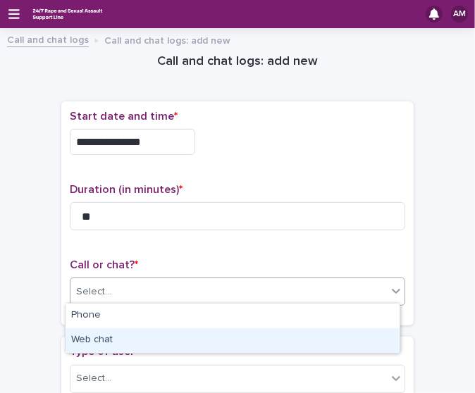
click at [154, 338] on div "Web chat" at bounding box center [233, 340] width 334 height 25
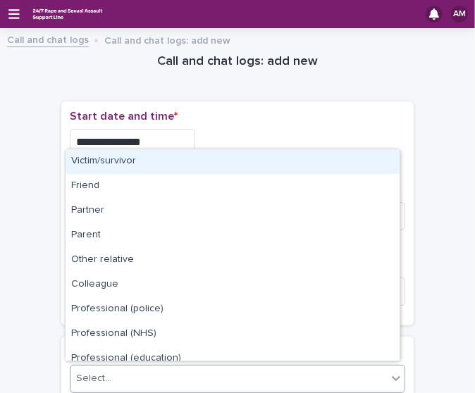
click at [168, 373] on div "Select..." at bounding box center [228, 378] width 316 height 23
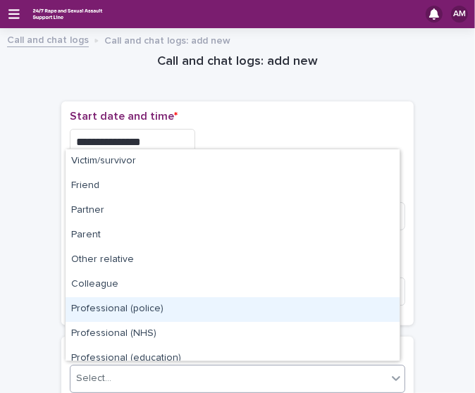
scroll to position [158, 0]
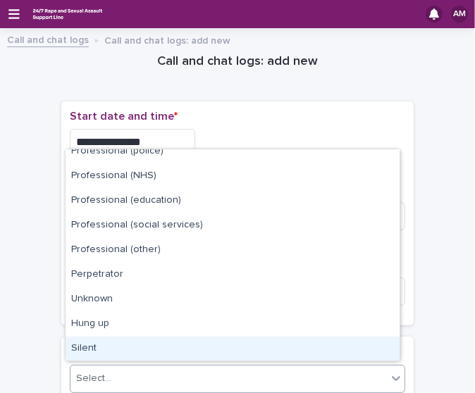
click at [364, 346] on div "Silent" at bounding box center [233, 349] width 334 height 25
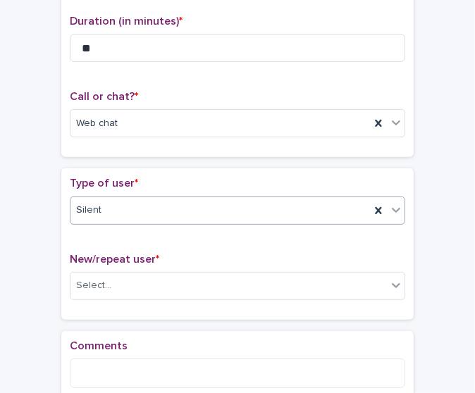
scroll to position [170, 0]
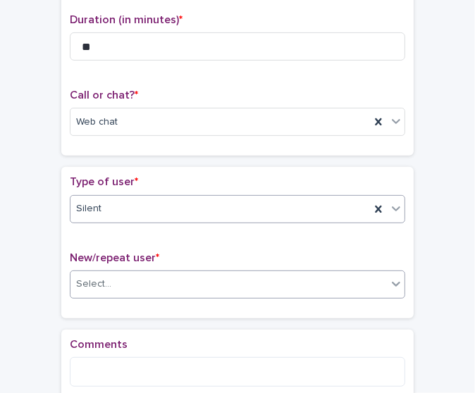
click at [340, 278] on div "Select..." at bounding box center [228, 284] width 316 height 23
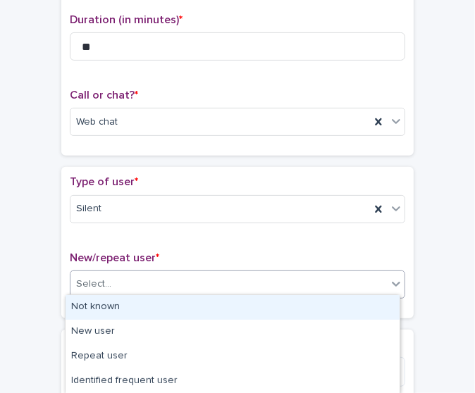
click at [323, 302] on div "Not known" at bounding box center [233, 307] width 334 height 25
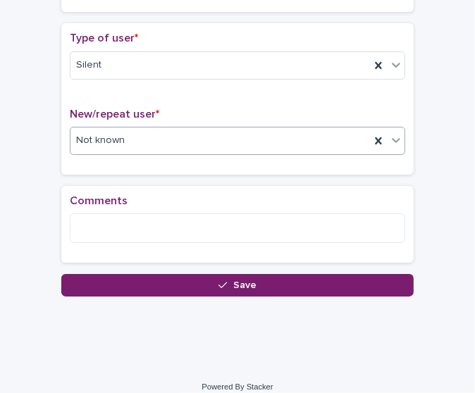
scroll to position [323, 0]
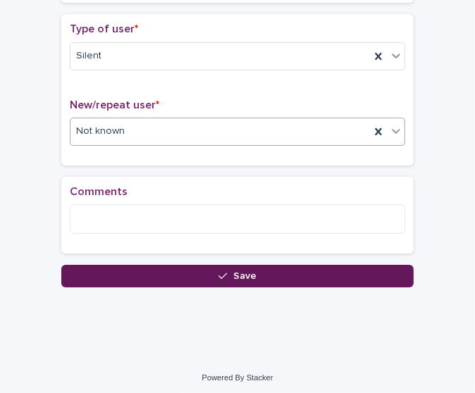
click at [385, 275] on button "Save" at bounding box center [237, 276] width 352 height 23
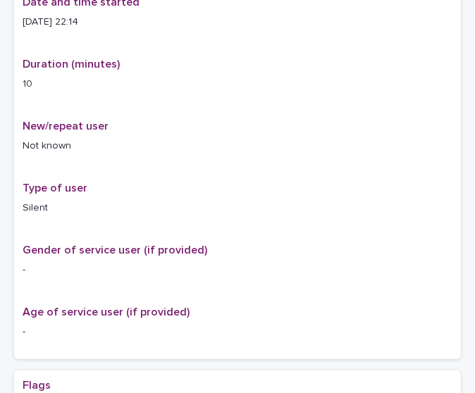
scroll to position [338, 0]
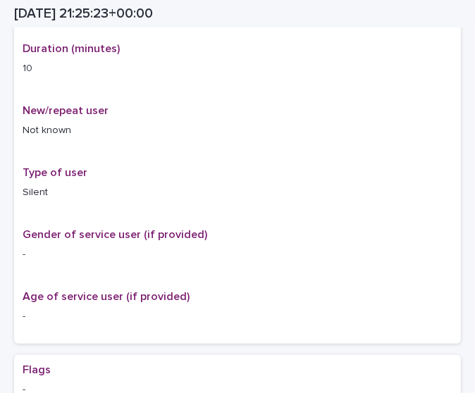
click at [473, 25] on div "[DATE] 21:25:23+00:00" at bounding box center [232, 13] width 505 height 27
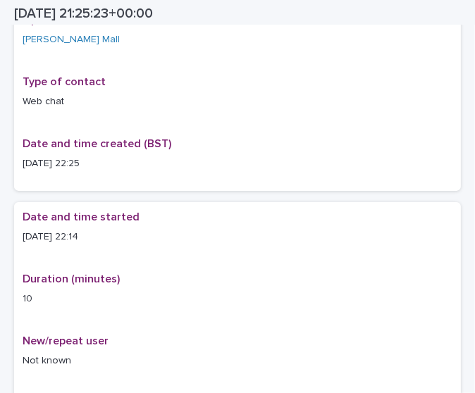
scroll to position [0, 0]
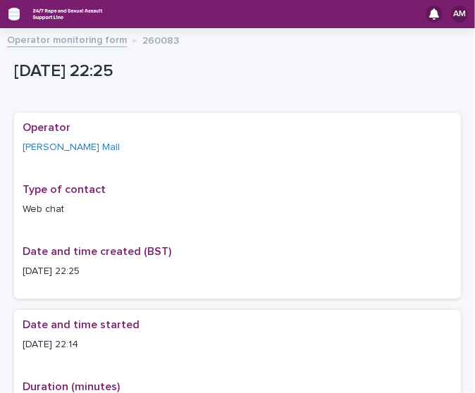
click at [13, 19] on icon "button" at bounding box center [13, 14] width 11 height 13
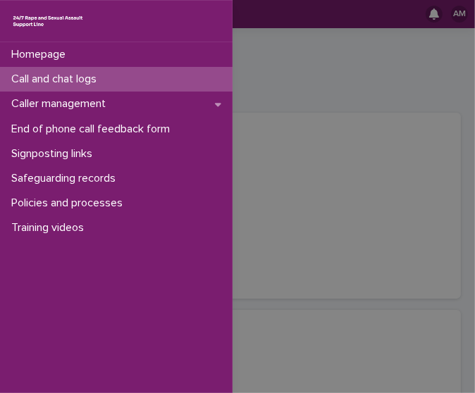
click at [68, 78] on p "Call and chat logs" at bounding box center [57, 79] width 102 height 13
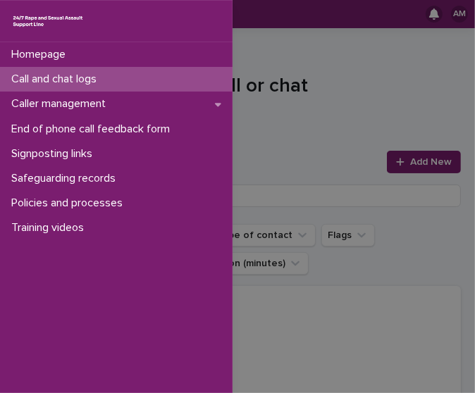
click at [380, 110] on div "Homepage Call and chat logs Caller management End of phone call feedback form S…" at bounding box center [237, 196] width 475 height 393
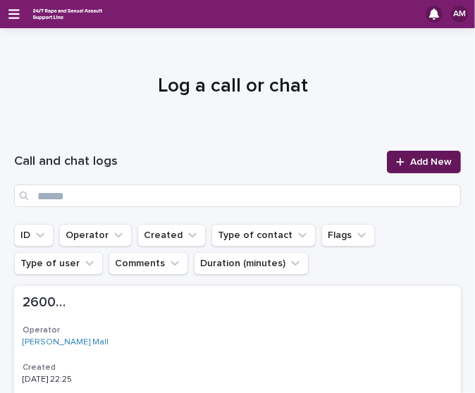
click at [410, 166] on span "Add New" at bounding box center [431, 162] width 42 height 10
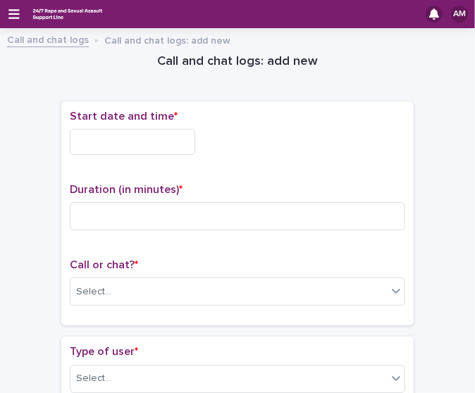
click at [143, 127] on div "Start date and time *" at bounding box center [237, 138] width 335 height 56
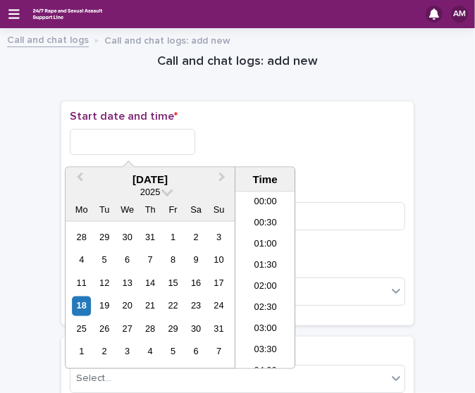
click at [152, 150] on input "text" at bounding box center [132, 142] width 125 height 26
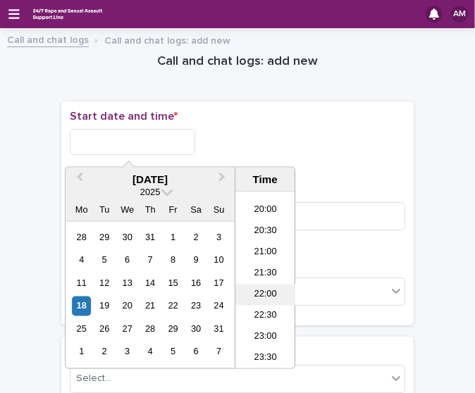
click at [261, 289] on li "22:00" at bounding box center [265, 295] width 60 height 21
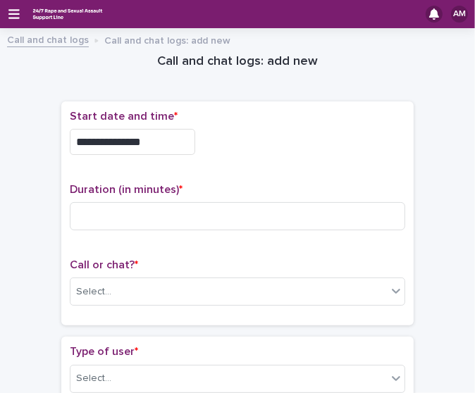
click at [159, 140] on input "**********" at bounding box center [132, 142] width 125 height 26
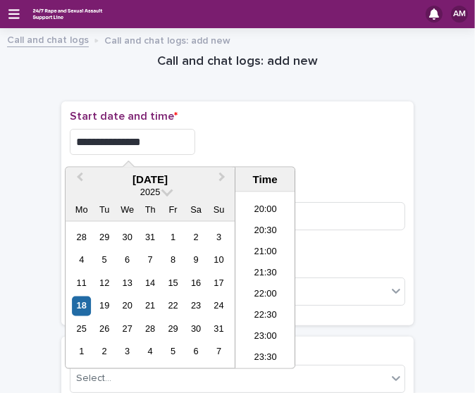
type input "**********"
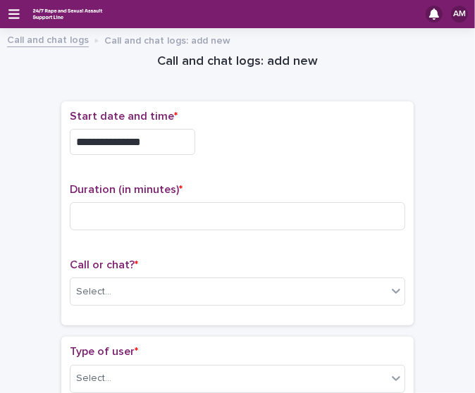
click at [294, 142] on div "**********" at bounding box center [237, 142] width 335 height 26
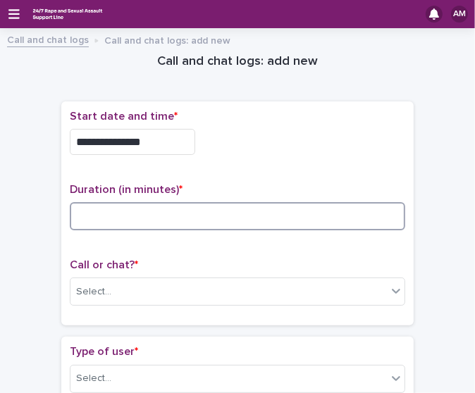
click at [131, 207] on input at bounding box center [237, 216] width 335 height 28
type input "*"
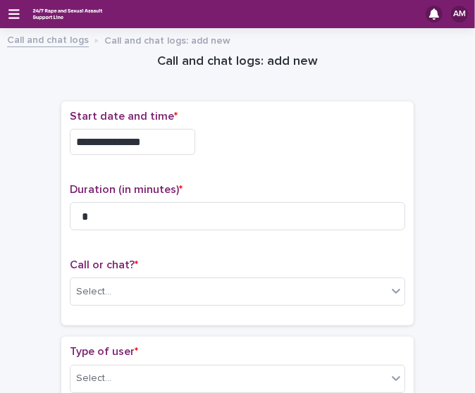
click at [190, 305] on div "Call or chat? * Select..." at bounding box center [237, 288] width 335 height 58
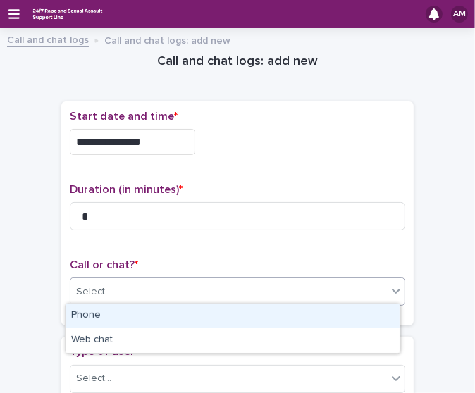
click at [180, 290] on div "Select..." at bounding box center [228, 291] width 316 height 23
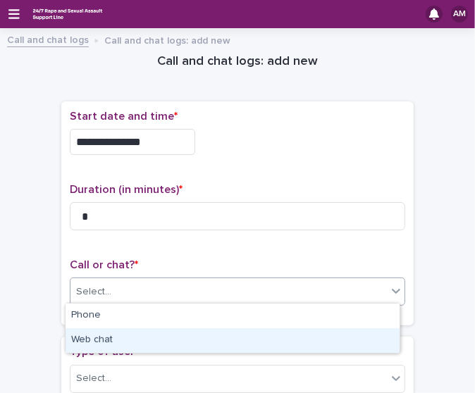
click at [157, 331] on div "Web chat" at bounding box center [233, 340] width 334 height 25
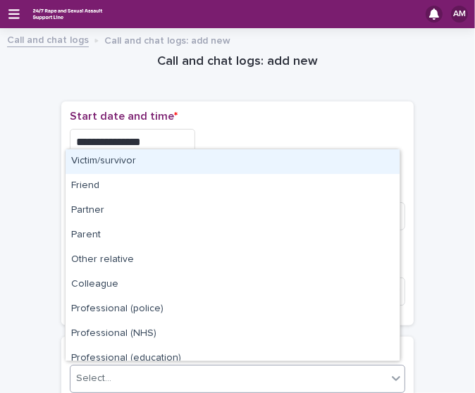
click at [165, 380] on div "Select..." at bounding box center [228, 378] width 316 height 23
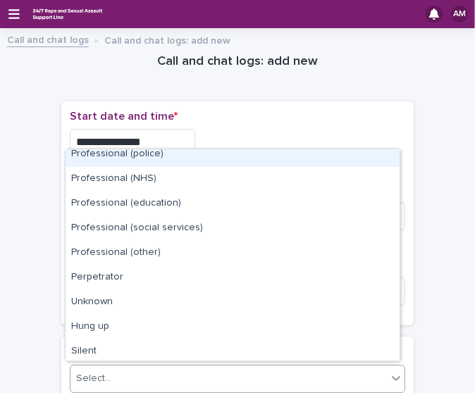
scroll to position [158, 0]
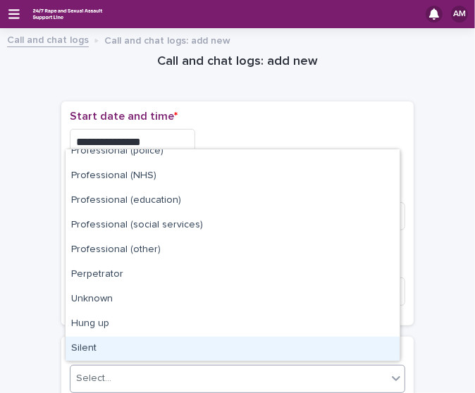
click at [347, 349] on div "Silent" at bounding box center [233, 349] width 334 height 25
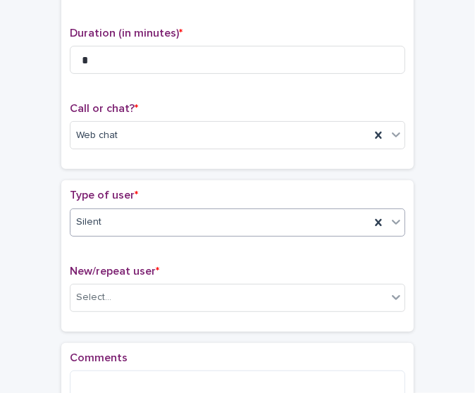
scroll to position [210, 0]
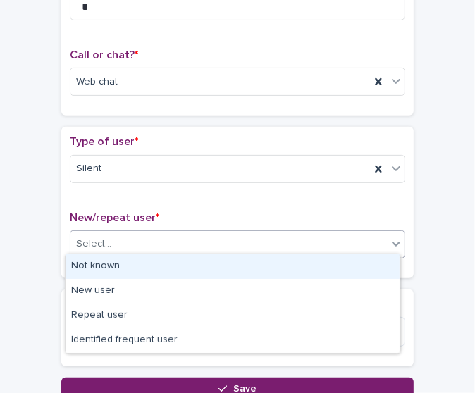
click at [333, 230] on div "Select..." at bounding box center [237, 244] width 335 height 28
click at [298, 263] on div "Not known" at bounding box center [233, 266] width 334 height 25
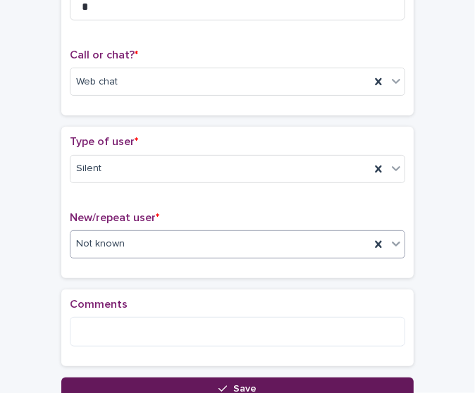
click at [263, 380] on button "Save" at bounding box center [237, 389] width 352 height 23
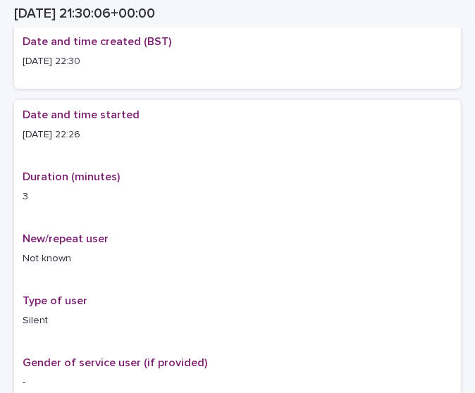
scroll to position [218, 0]
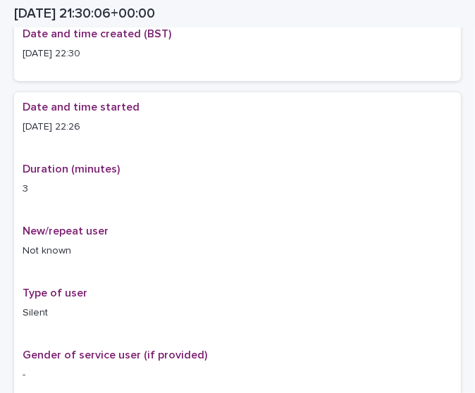
drag, startPoint x: 468, startPoint y: 101, endPoint x: 212, endPoint y: 98, distance: 255.8
click at [212, 98] on div "Date and time started [DATE] 22:26 Duration (minutes) 3 New/repeat user Not kno…" at bounding box center [237, 278] width 447 height 372
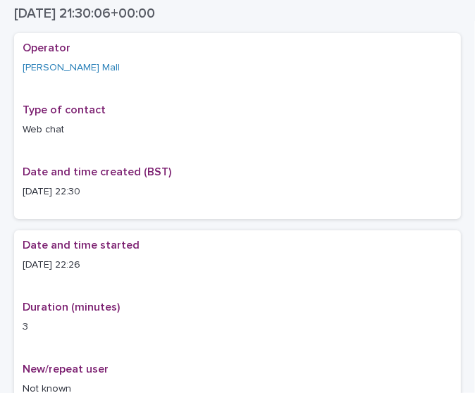
scroll to position [0, 0]
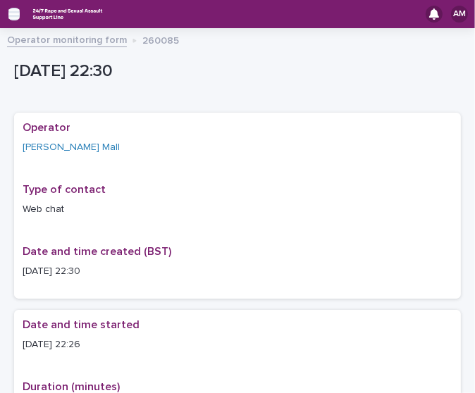
click at [14, 13] on icon "button" at bounding box center [13, 14] width 11 height 13
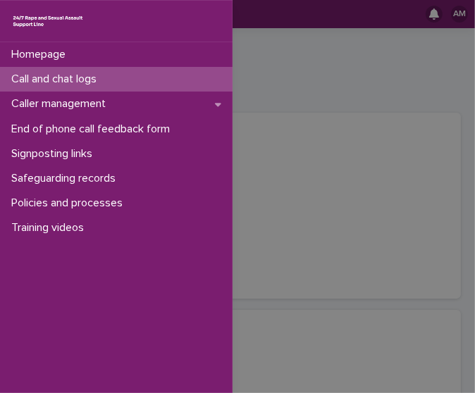
click at [63, 85] on p "Call and chat logs" at bounding box center [57, 79] width 102 height 13
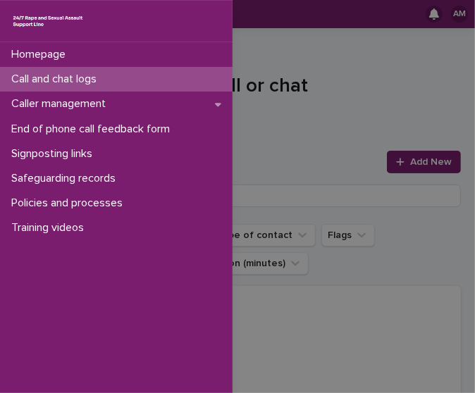
click at [428, 158] on div "Homepage Call and chat logs Caller management End of phone call feedback form S…" at bounding box center [237, 196] width 475 height 393
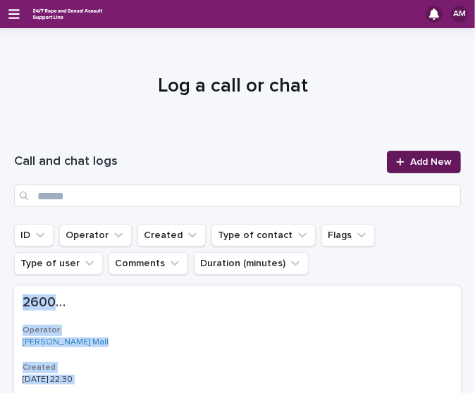
click at [428, 158] on span "Add New" at bounding box center [431, 162] width 42 height 10
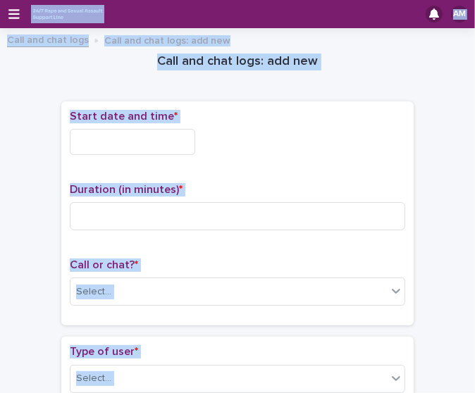
click at [363, 58] on h1 "Call and chat logs: add new" at bounding box center [237, 62] width 352 height 17
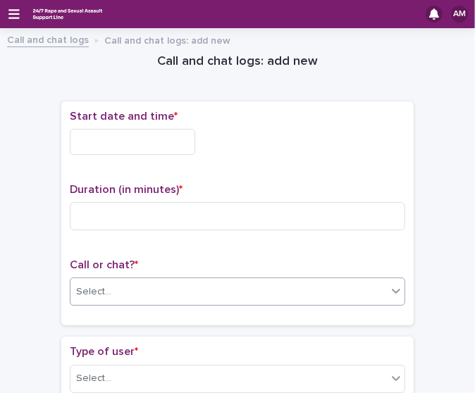
click at [167, 299] on div "Select..." at bounding box center [228, 291] width 316 height 23
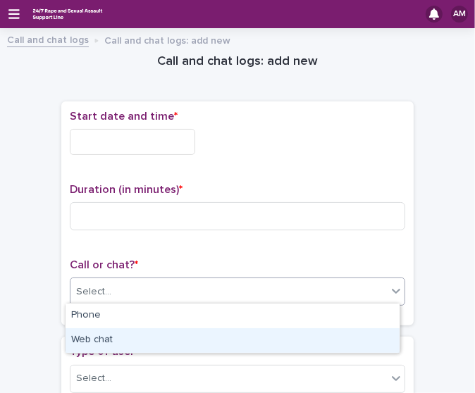
click at [153, 339] on div "Web chat" at bounding box center [233, 340] width 334 height 25
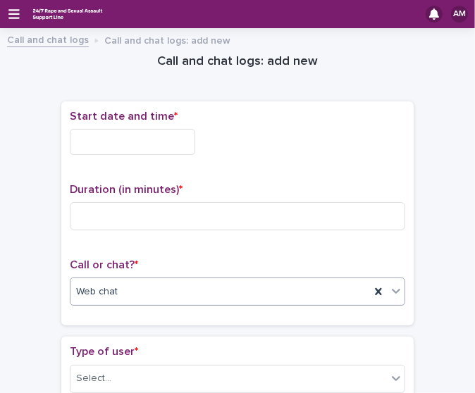
click at [137, 142] on input "text" at bounding box center [132, 142] width 125 height 26
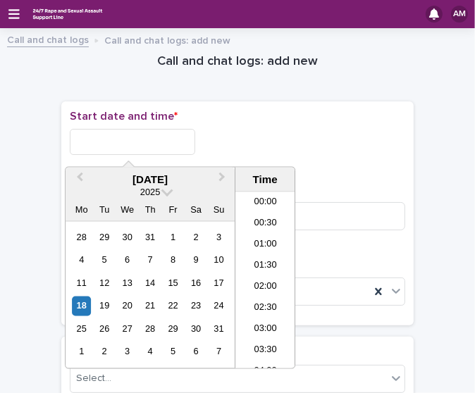
scroll to position [838, 0]
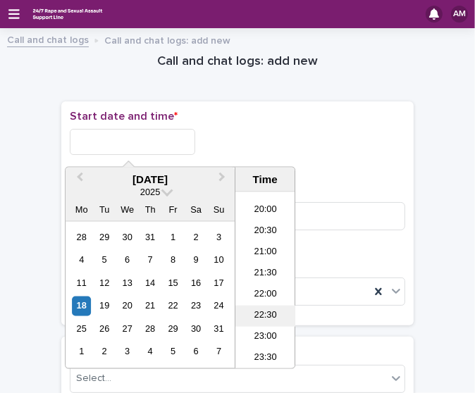
click at [268, 314] on li "22:30" at bounding box center [265, 316] width 60 height 21
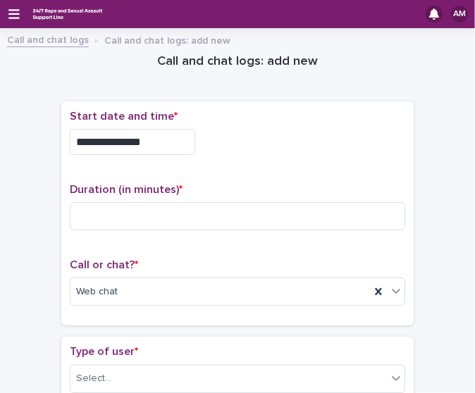
click at [171, 140] on input "**********" at bounding box center [132, 142] width 125 height 26
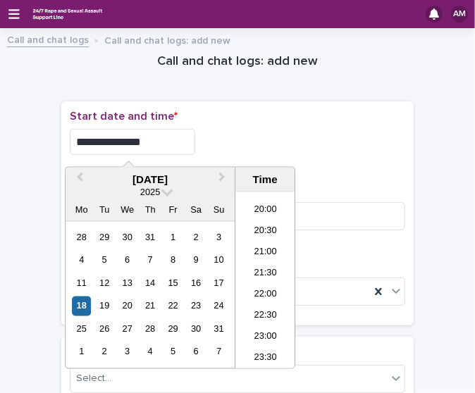
type input "**********"
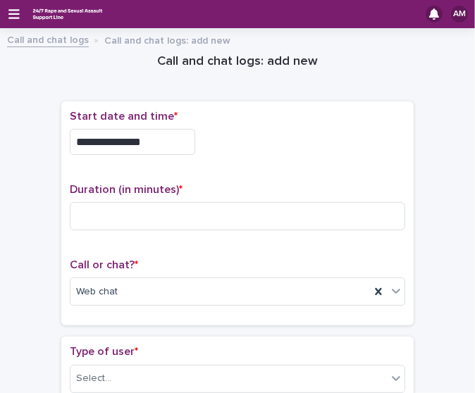
click at [319, 125] on div "**********" at bounding box center [237, 138] width 335 height 56
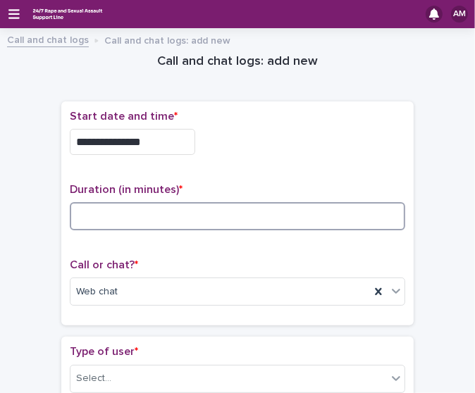
click at [171, 202] on input at bounding box center [237, 216] width 335 height 28
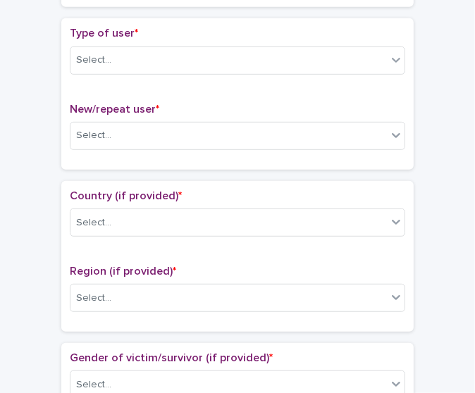
scroll to position [345, 0]
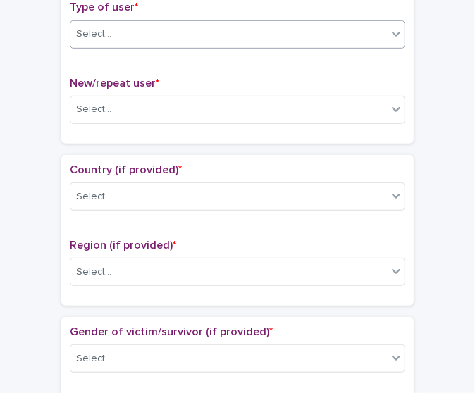
type input "*"
click at [285, 31] on div "Select..." at bounding box center [228, 34] width 316 height 23
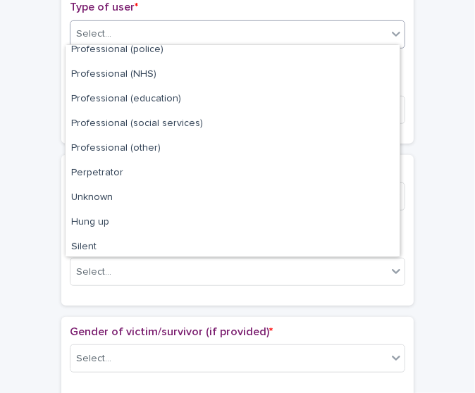
scroll to position [158, 0]
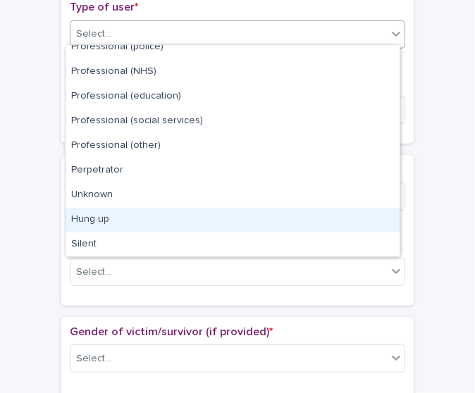
click at [340, 228] on div "Hung up" at bounding box center [233, 220] width 334 height 25
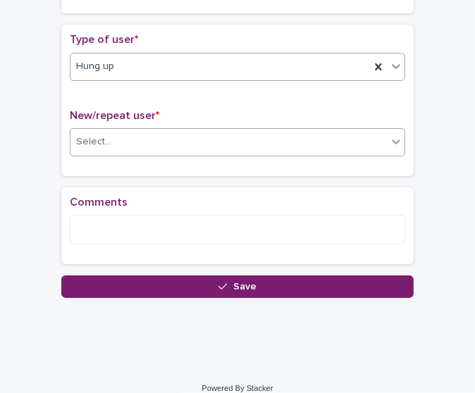
scroll to position [323, 0]
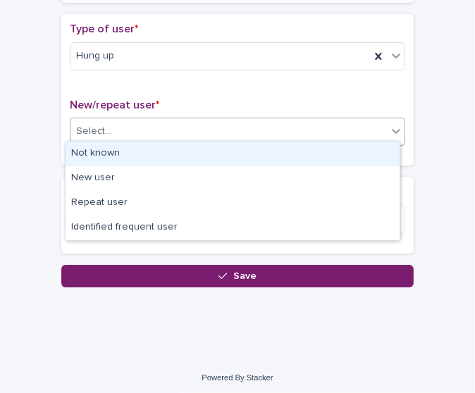
click at [262, 137] on div "Select..." at bounding box center [228, 131] width 316 height 23
click at [249, 156] on div "Not known" at bounding box center [233, 154] width 334 height 25
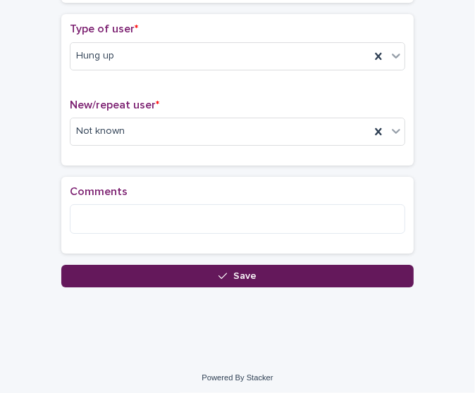
click at [252, 267] on button "Save" at bounding box center [237, 276] width 352 height 23
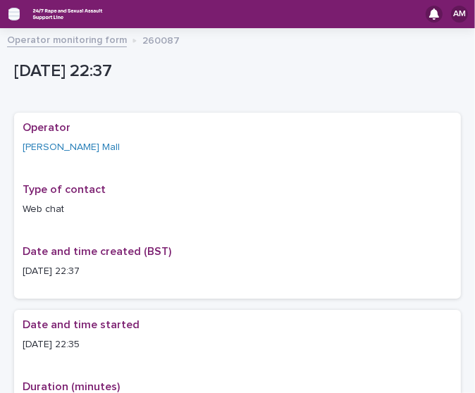
click at [12, 15] on icon "button" at bounding box center [13, 14] width 11 height 13
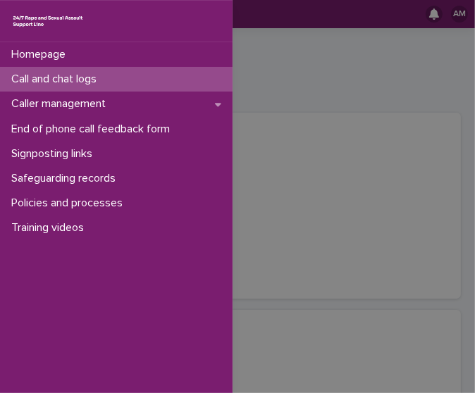
click at [46, 81] on p "Call and chat logs" at bounding box center [57, 79] width 102 height 13
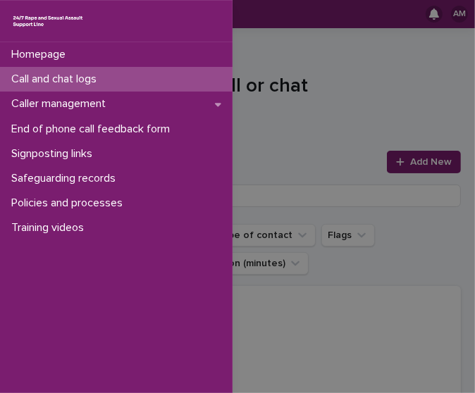
click at [276, 146] on div "Homepage Call and chat logs Caller management End of phone call feedback form S…" at bounding box center [237, 196] width 475 height 393
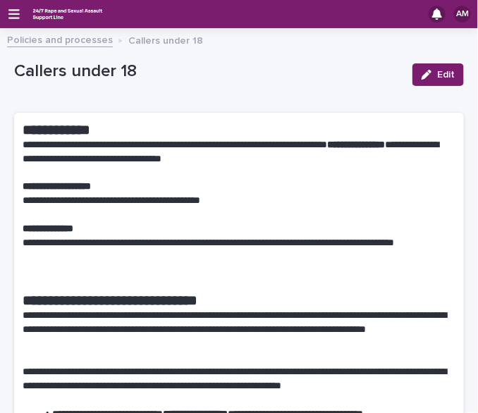
click at [20, 9] on div "AM" at bounding box center [239, 14] width 478 height 28
click at [16, 12] on icon "button" at bounding box center [13, 14] width 11 height 13
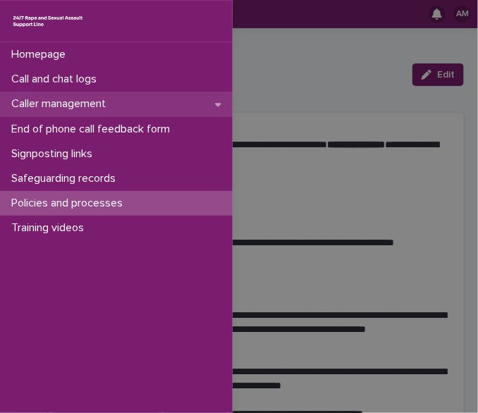
click at [121, 101] on div "Caller management" at bounding box center [116, 104] width 233 height 25
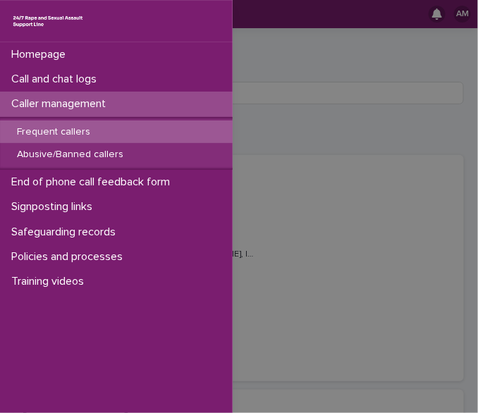
click at [330, 137] on div "Homepage Call and chat logs Caller management Frequent callers Abusive/Banned c…" at bounding box center [239, 206] width 478 height 413
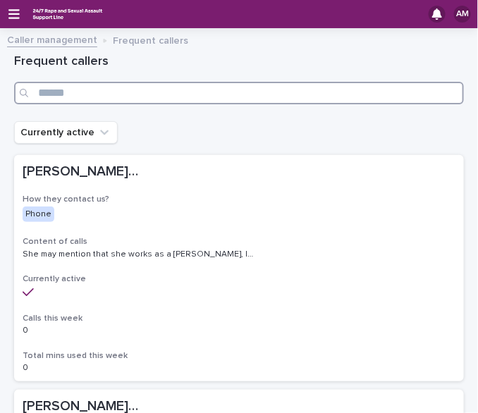
click at [58, 89] on input "Search" at bounding box center [239, 93] width 450 height 23
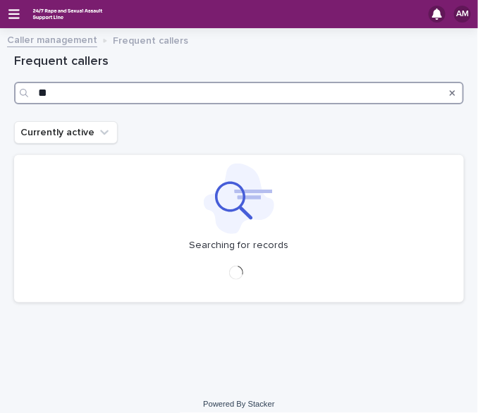
type input "*"
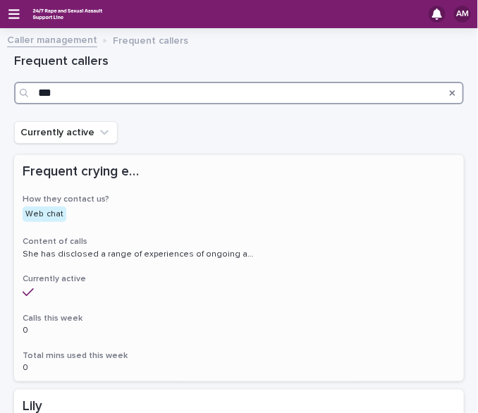
type input "***"
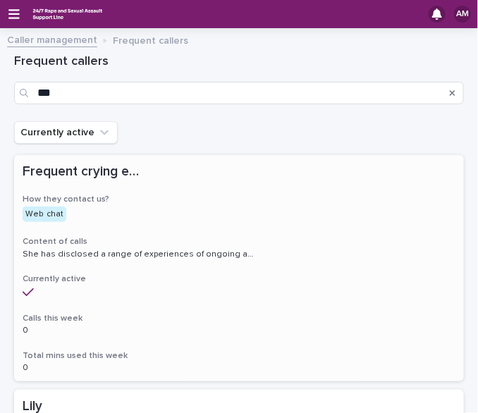
click at [119, 205] on div "Web chat" at bounding box center [82, 213] width 118 height 18
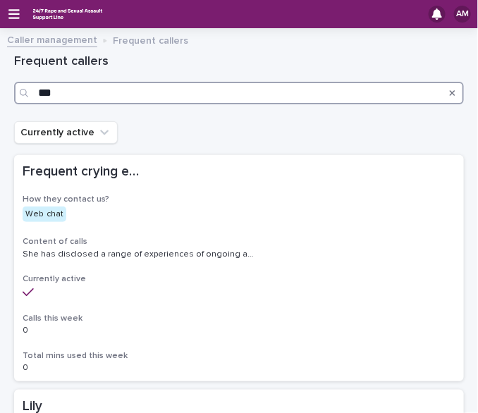
drag, startPoint x: 73, startPoint y: 99, endPoint x: 78, endPoint y: 78, distance: 21.7
click at [73, 99] on input "***" at bounding box center [239, 93] width 450 height 23
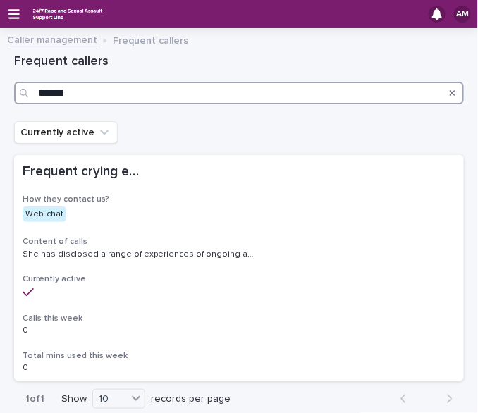
type input "******"
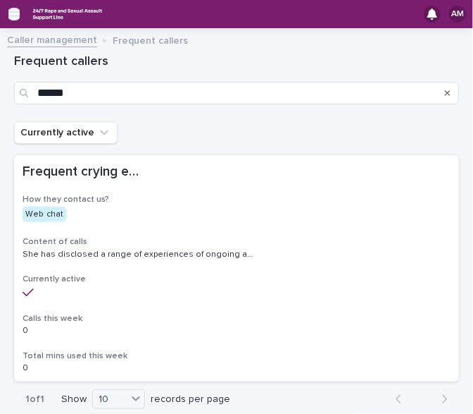
click at [9, 11] on icon "button" at bounding box center [13, 14] width 11 height 13
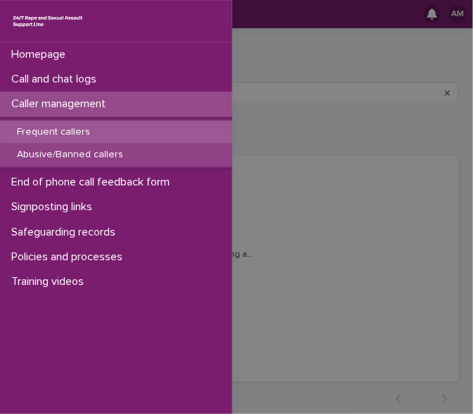
click at [100, 151] on p "Abusive/Banned callers" at bounding box center [70, 155] width 129 height 12
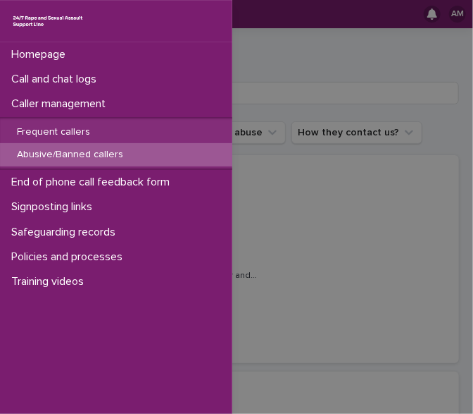
click at [244, 95] on div "Homepage Call and chat logs Caller management Frequent callers Abusive/Banned c…" at bounding box center [236, 207] width 473 height 414
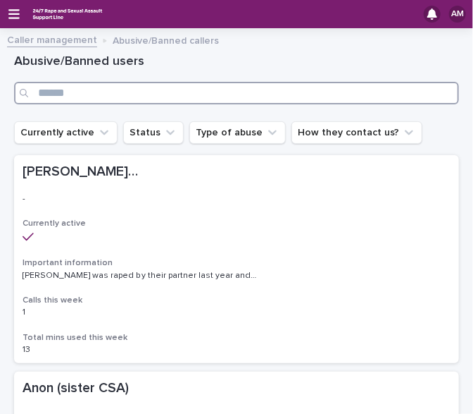
click at [244, 95] on input "Search" at bounding box center [236, 93] width 445 height 23
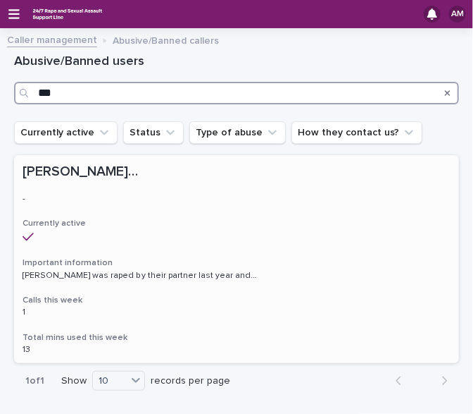
type input "***"
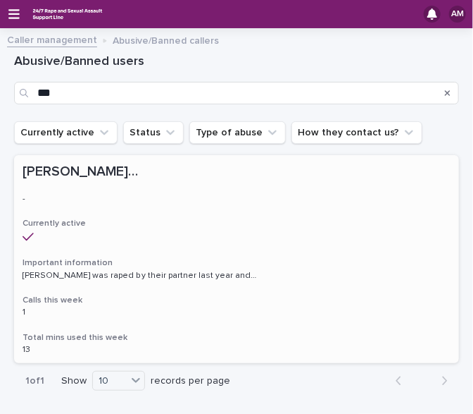
click at [230, 250] on div "Alice/Soph/Alexis/Danni/Scarlet/Katy - Banned/Webchatter Alice/Soph/Alexis/Dann…" at bounding box center [236, 259] width 445 height 208
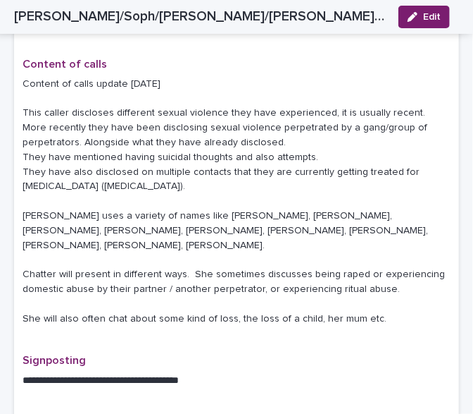
scroll to position [863, 0]
